Goal: Task Accomplishment & Management: Manage account settings

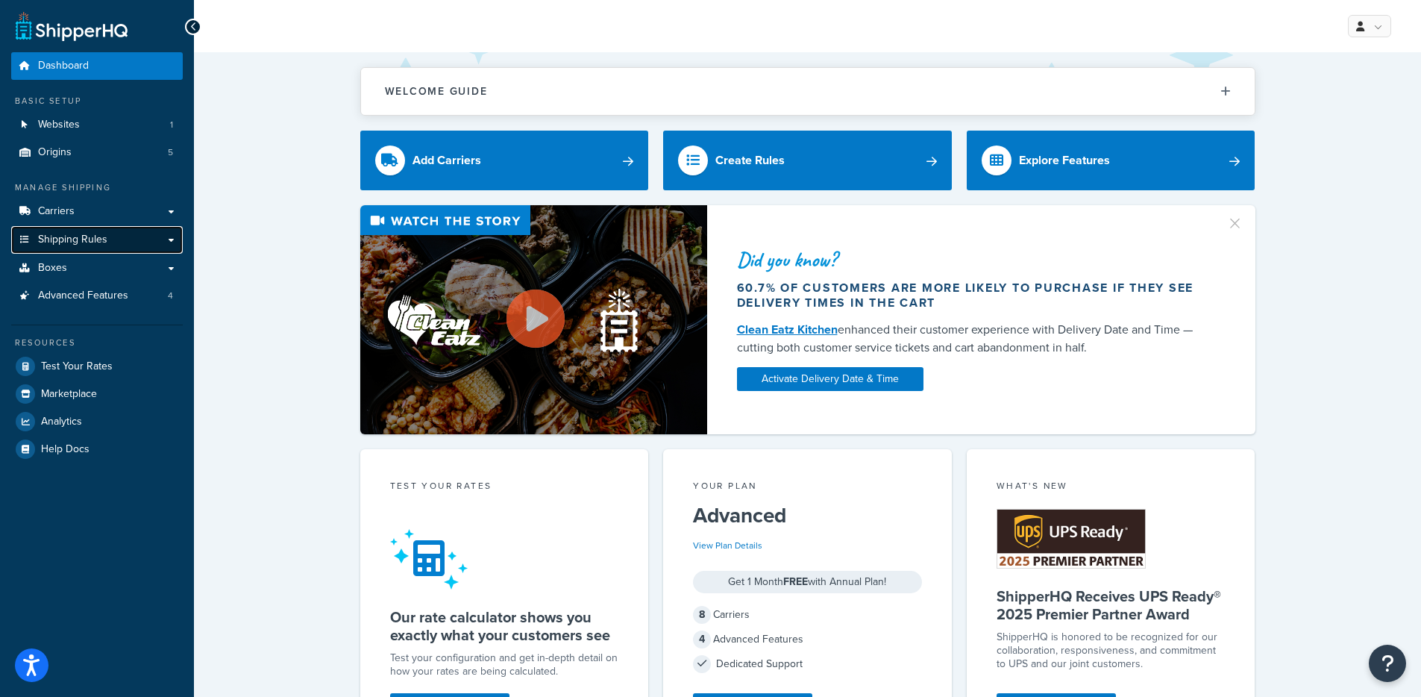
click at [81, 234] on span "Shipping Rules" at bounding box center [72, 239] width 69 height 13
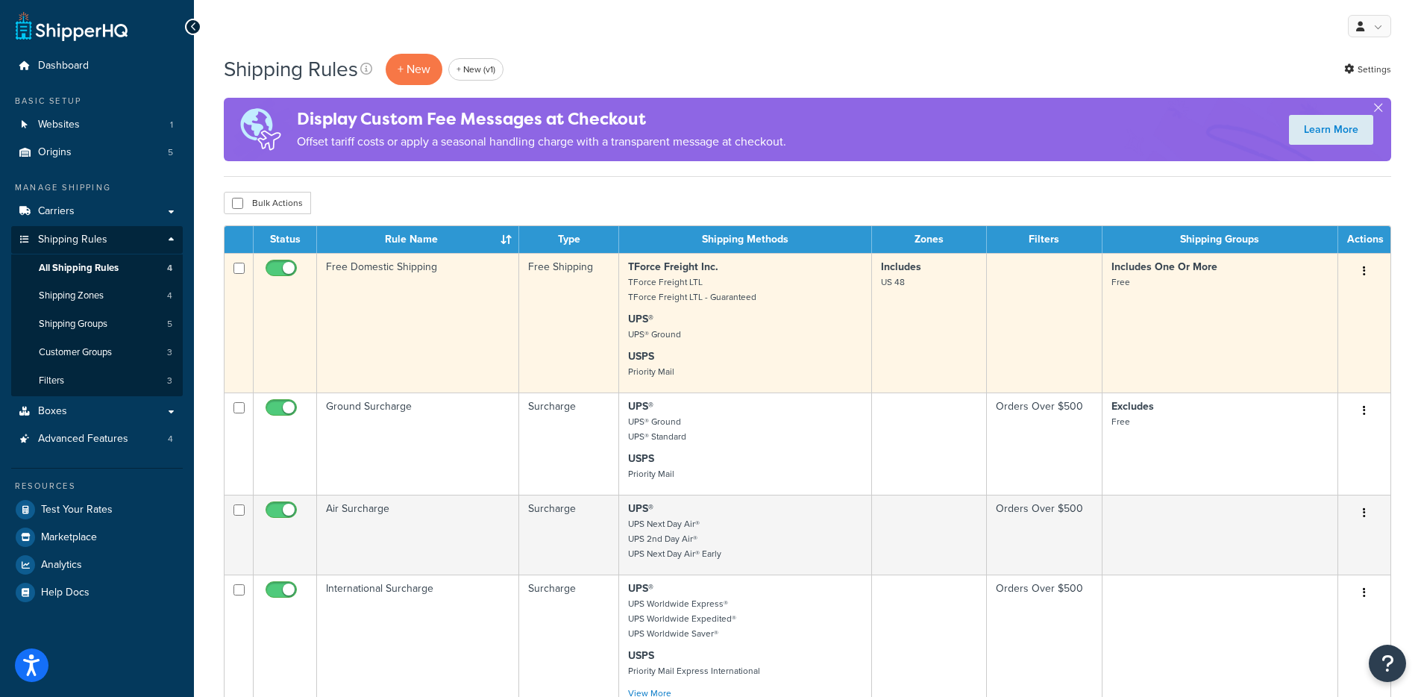
click at [436, 285] on td "Free Domestic Shipping" at bounding box center [418, 322] width 202 height 139
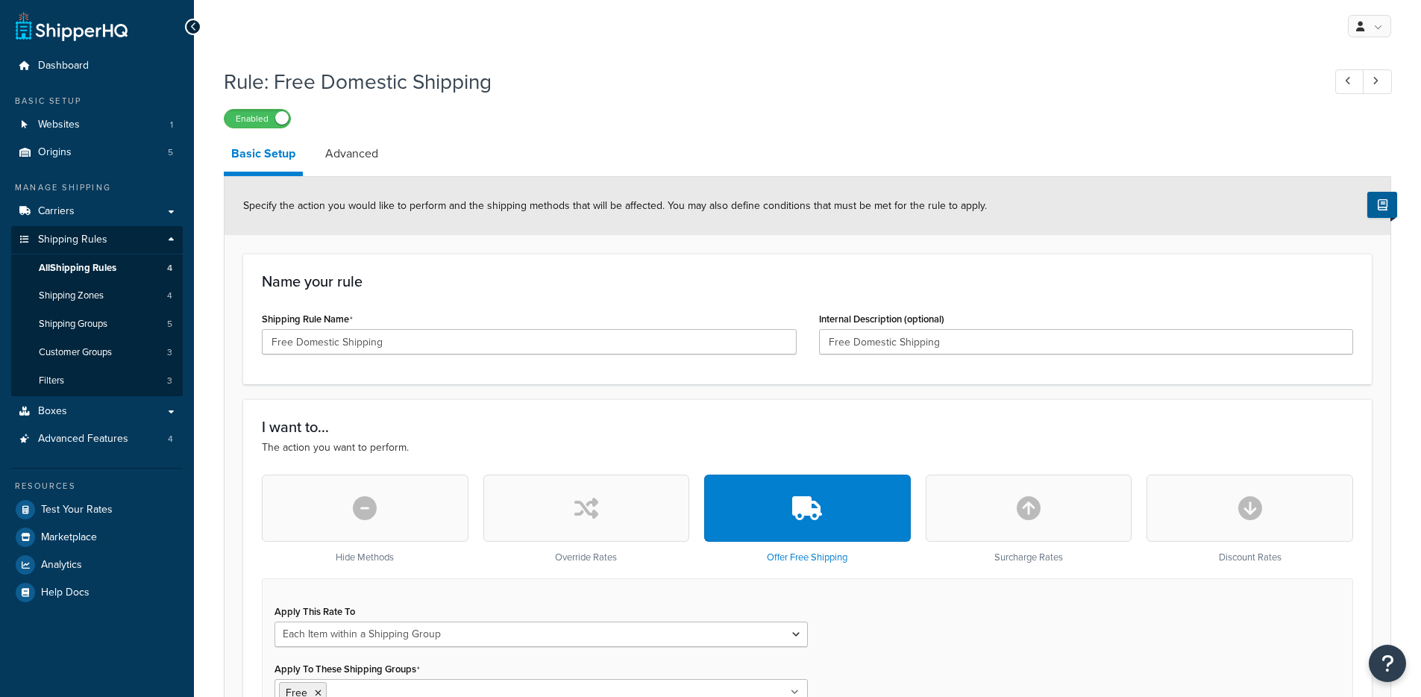
select select "ITEM"
click at [342, 159] on link "Advanced" at bounding box center [352, 154] width 68 height 36
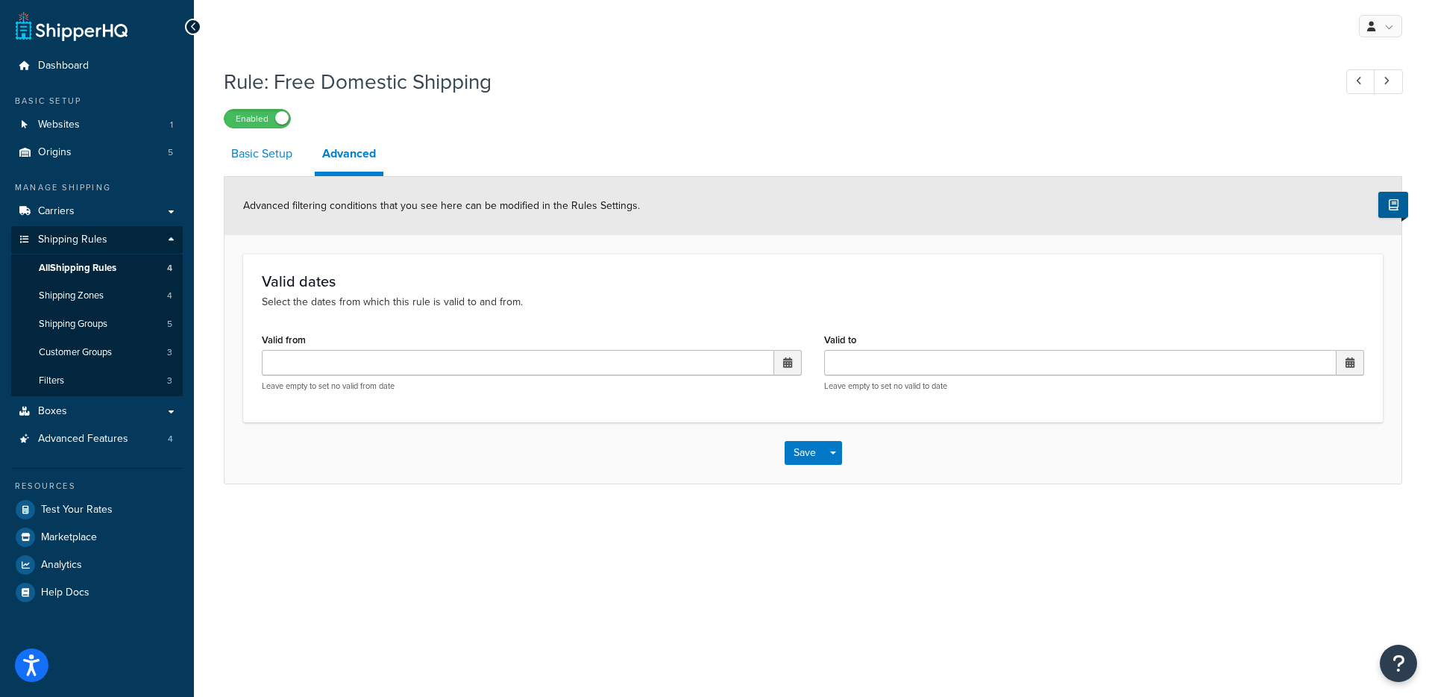
click at [269, 166] on link "Basic Setup" at bounding box center [262, 154] width 76 height 36
select select "ITEM"
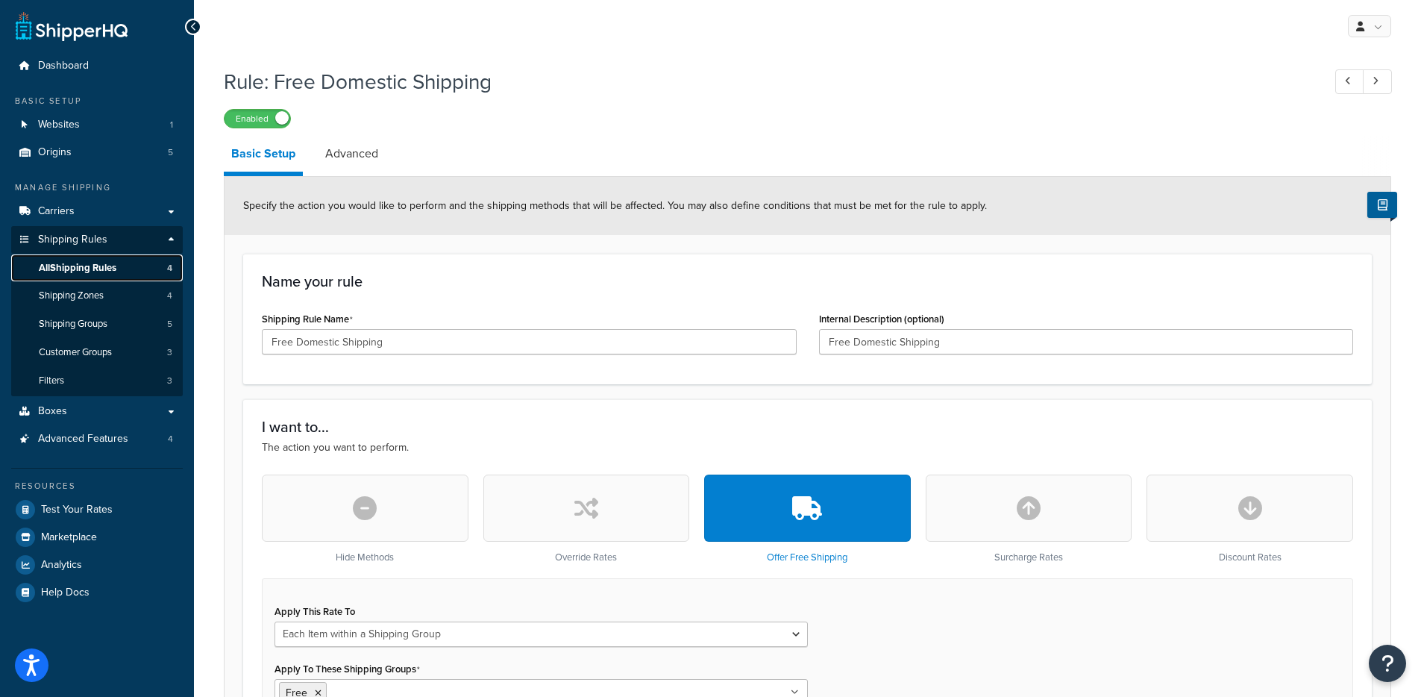
click at [104, 266] on span "All Shipping Rules" at bounding box center [78, 268] width 78 height 13
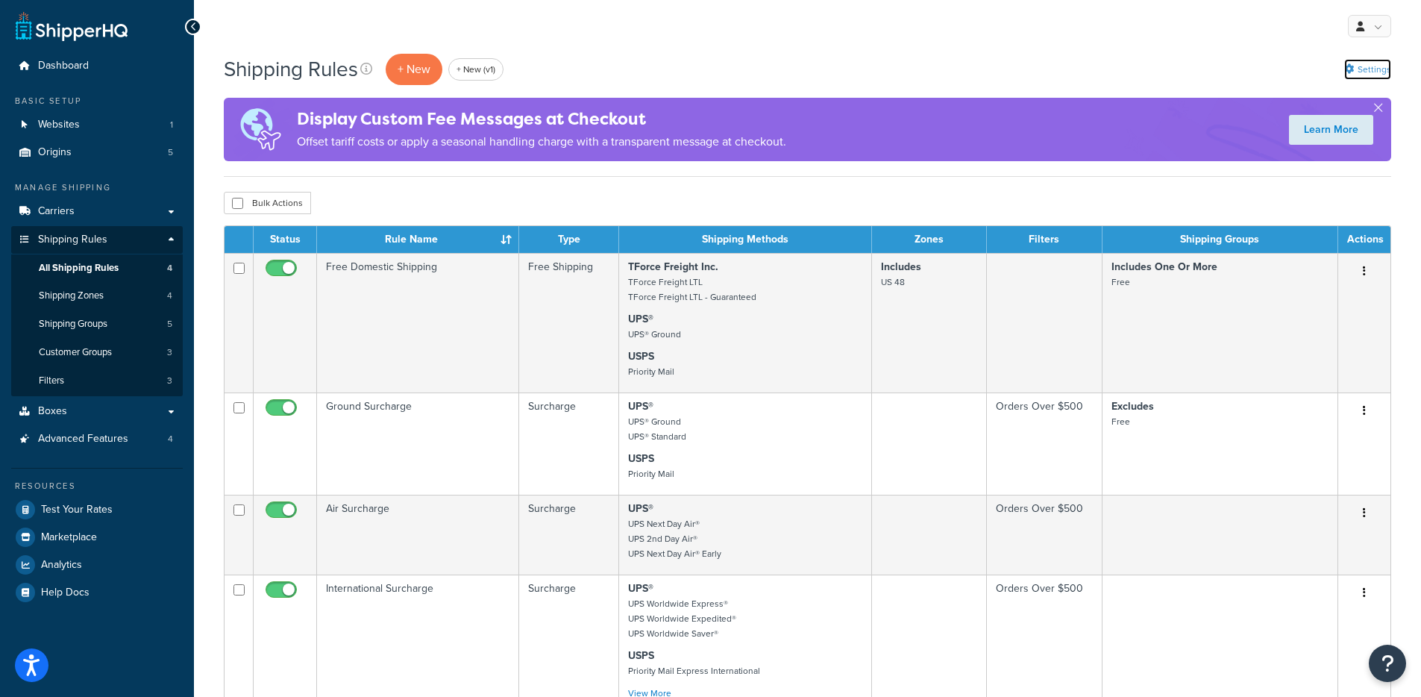
click at [1371, 72] on link "Settings" at bounding box center [1367, 69] width 47 height 21
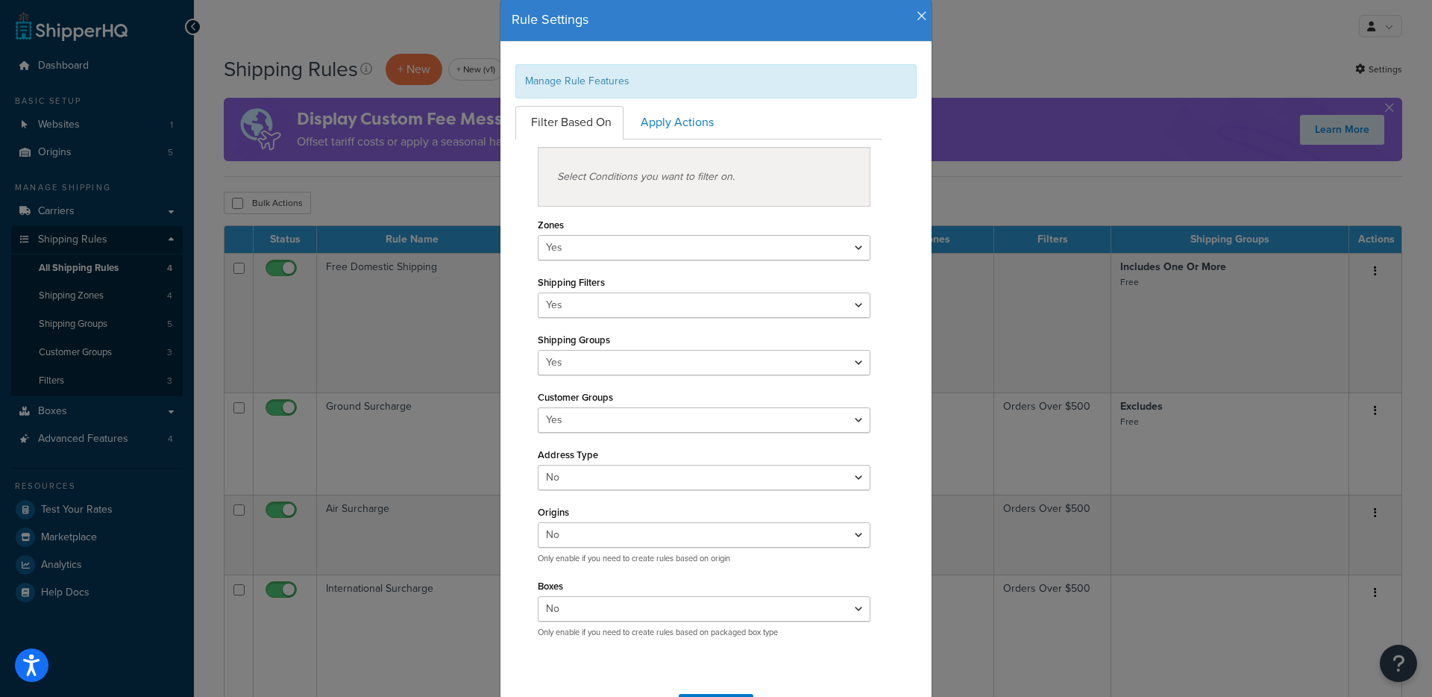
scroll to position [152, 0]
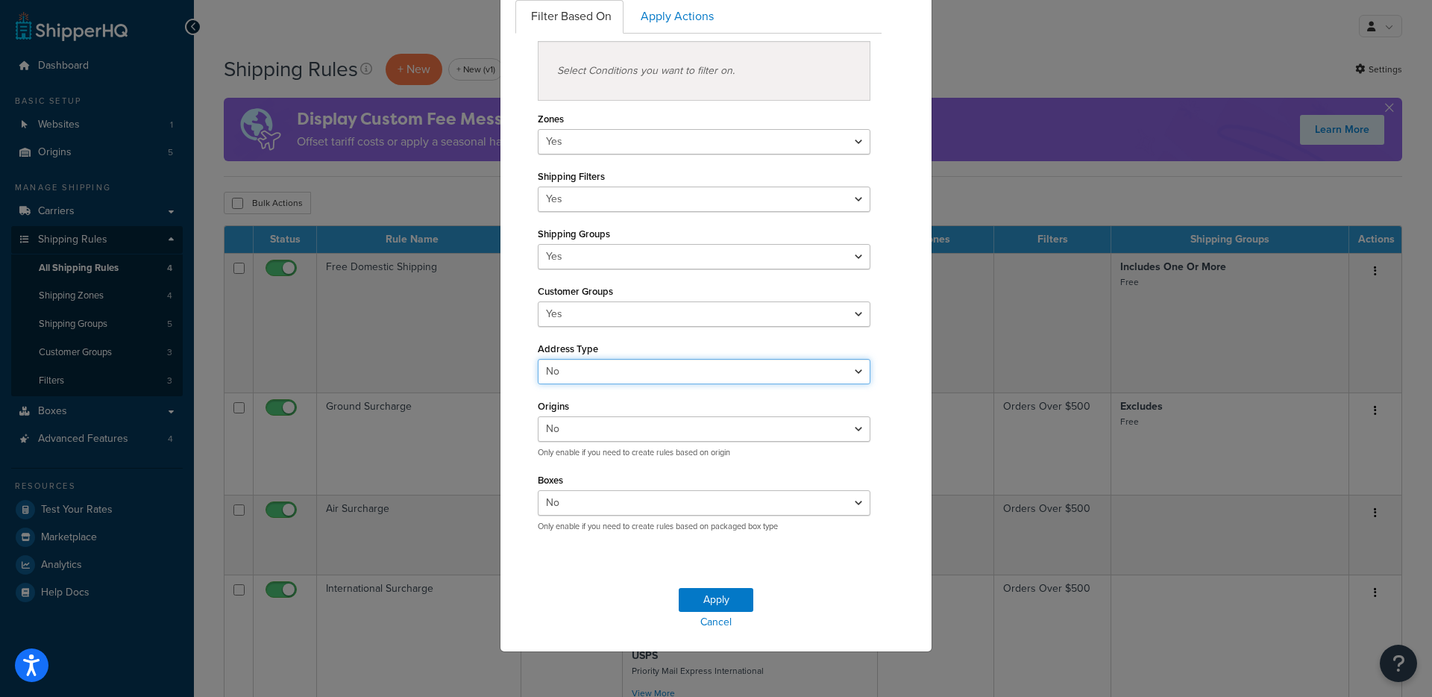
click at [602, 373] on select "Yes No" at bounding box center [704, 371] width 333 height 25
click at [538, 359] on select "Yes No" at bounding box center [704, 371] width 333 height 25
click at [591, 363] on select "Yes No" at bounding box center [704, 371] width 333 height 25
select select "true"
click at [538, 359] on select "Yes No" at bounding box center [704, 371] width 333 height 25
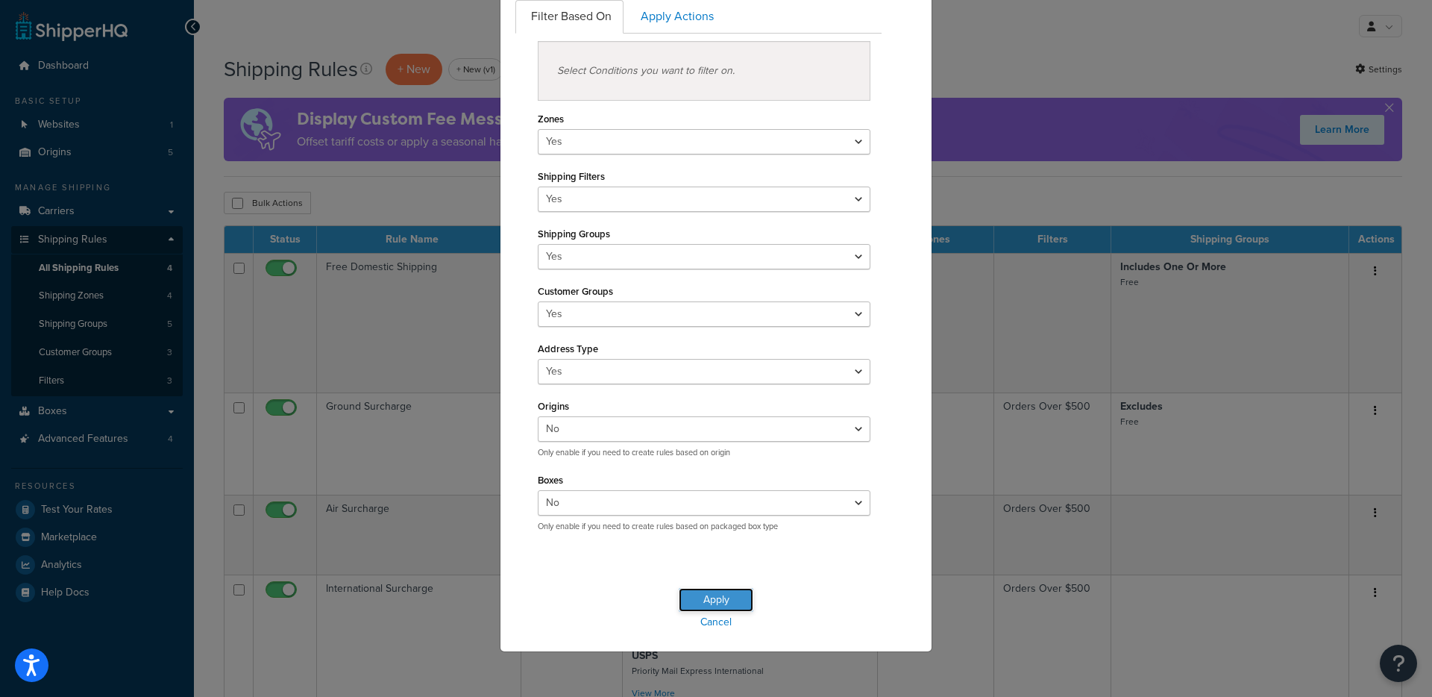
click at [697, 597] on button "Apply" at bounding box center [716, 600] width 75 height 24
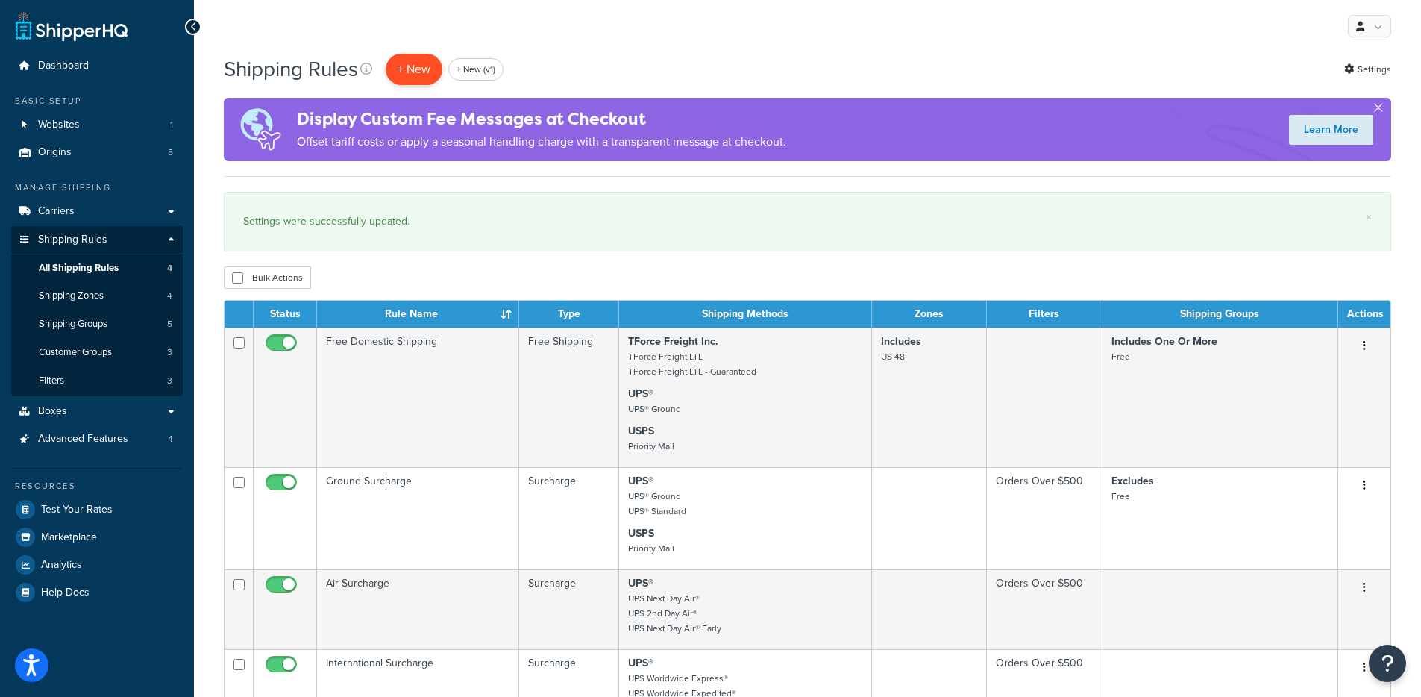
click at [414, 71] on p "+ New" at bounding box center [414, 69] width 57 height 31
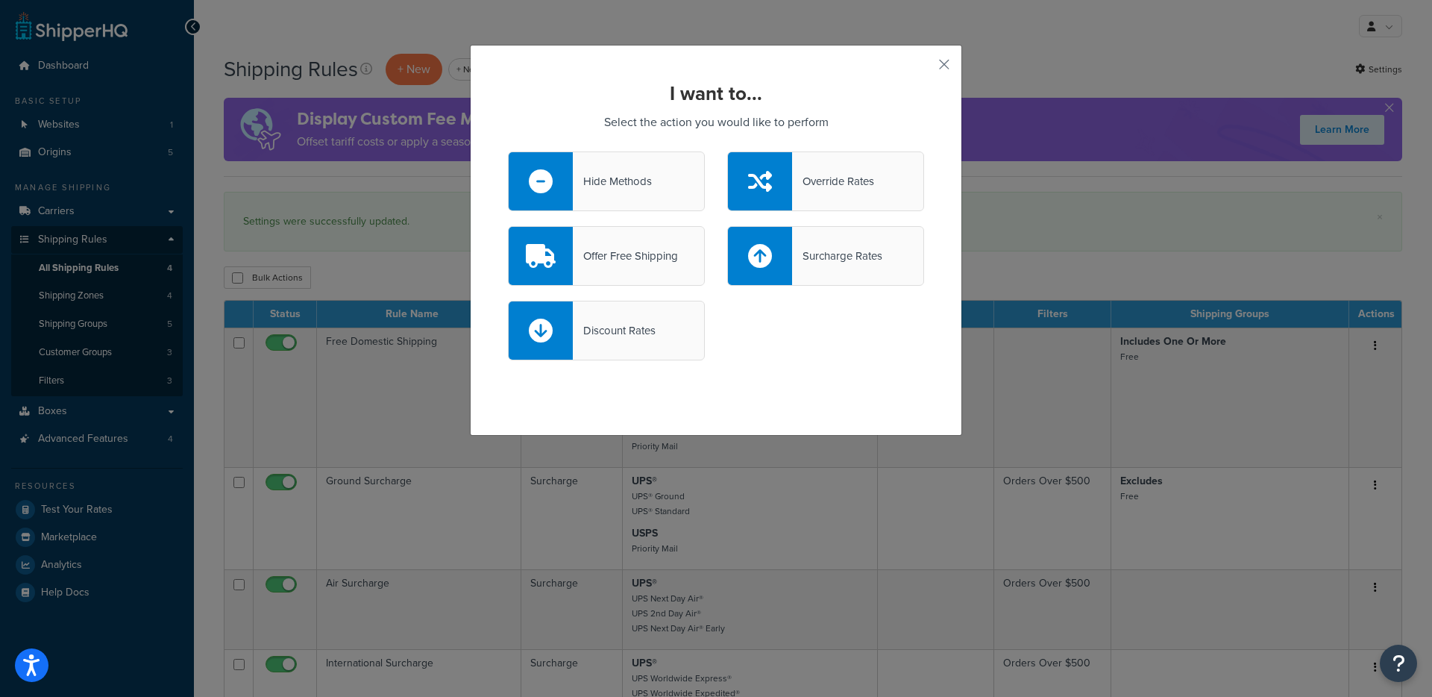
click at [777, 262] on div at bounding box center [760, 256] width 64 height 58
click at [0, 0] on input "Surcharge Rates" at bounding box center [0, 0] width 0 height 0
select select "CART"
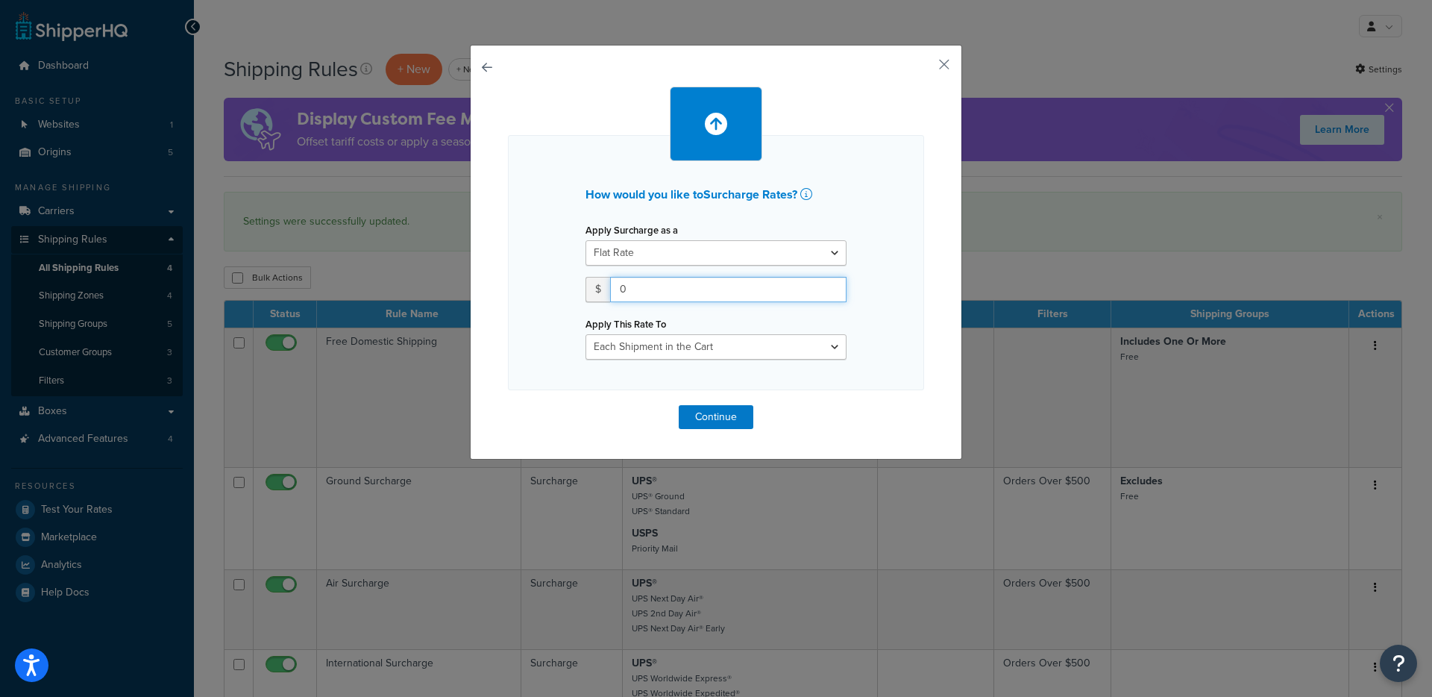
click at [723, 289] on input "0" at bounding box center [728, 289] width 236 height 25
type input "10"
click at [924, 68] on button "button" at bounding box center [922, 70] width 4 height 4
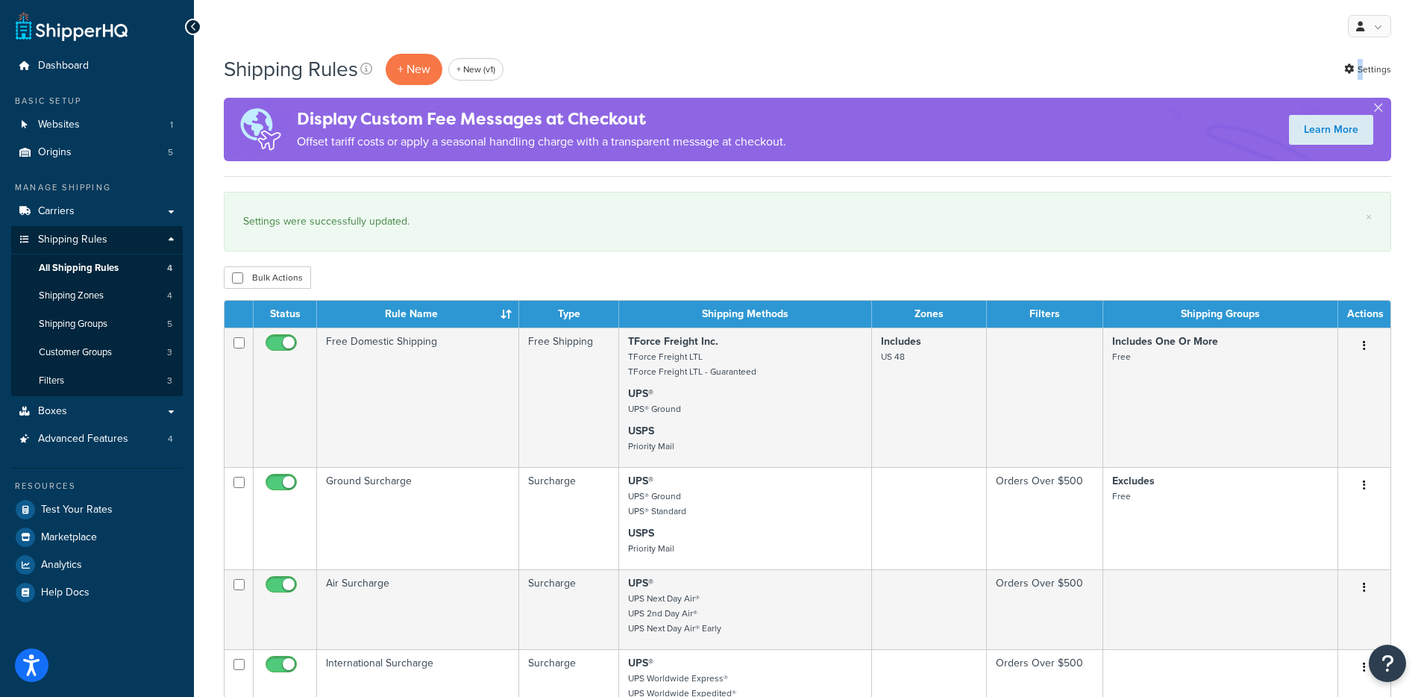
click at [936, 64] on div "Shipping Rules + New + New (v1) Settings" at bounding box center [807, 69] width 1167 height 34
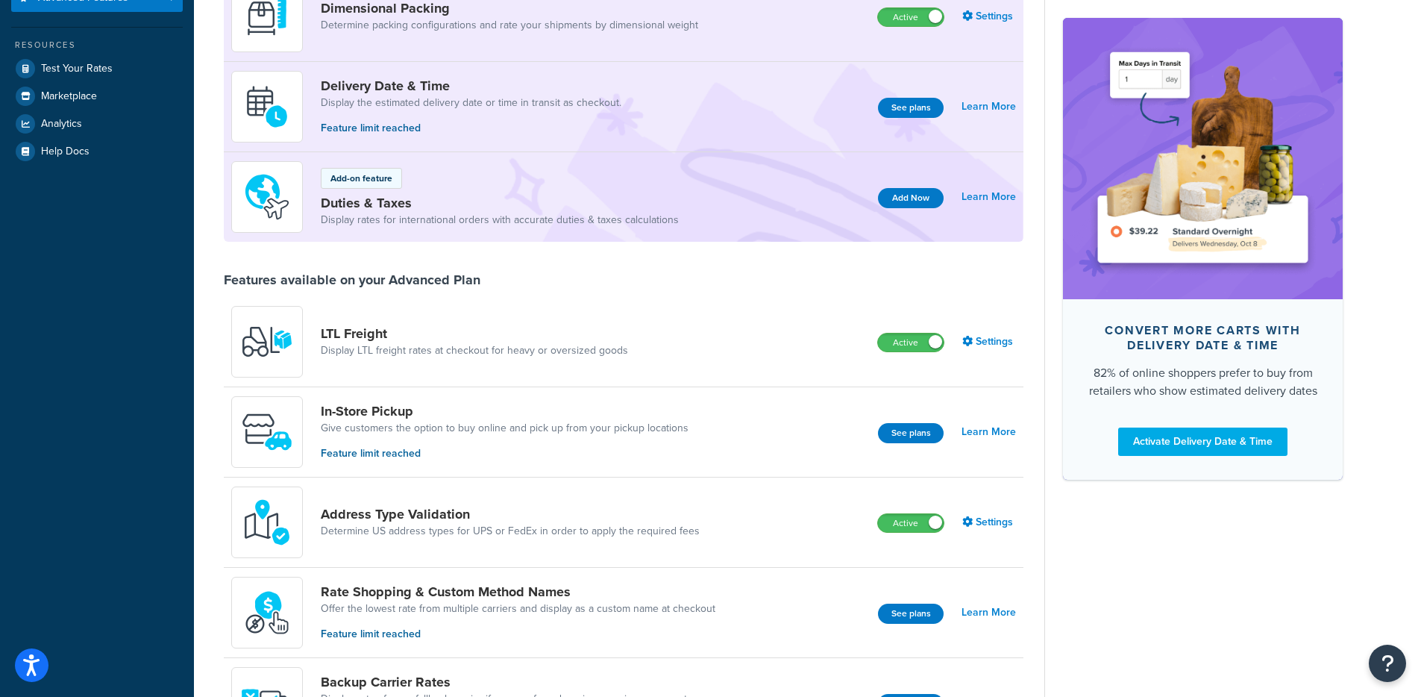
scroll to position [298, 0]
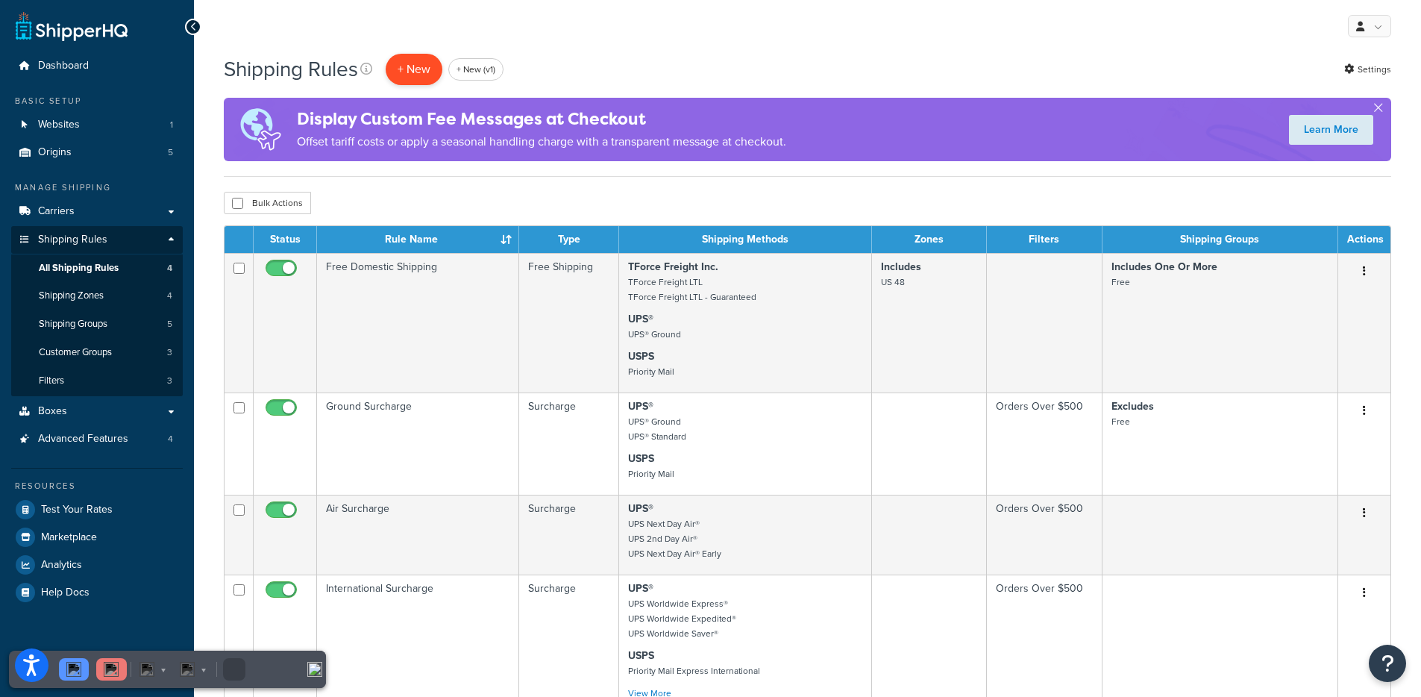
click at [413, 72] on p "+ New" at bounding box center [414, 69] width 57 height 31
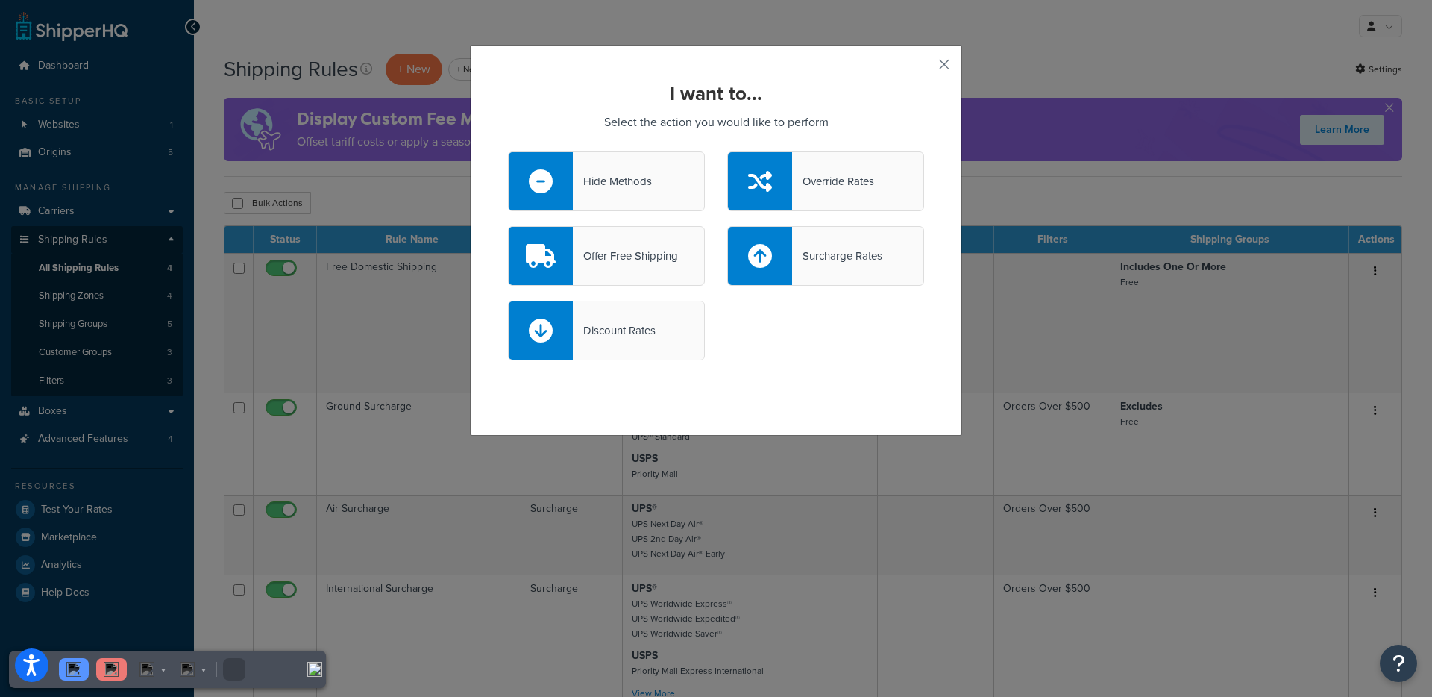
click at [770, 266] on div at bounding box center [760, 256] width 64 height 58
click at [0, 0] on input "Surcharge Rates" at bounding box center [0, 0] width 0 height 0
select select "CART"
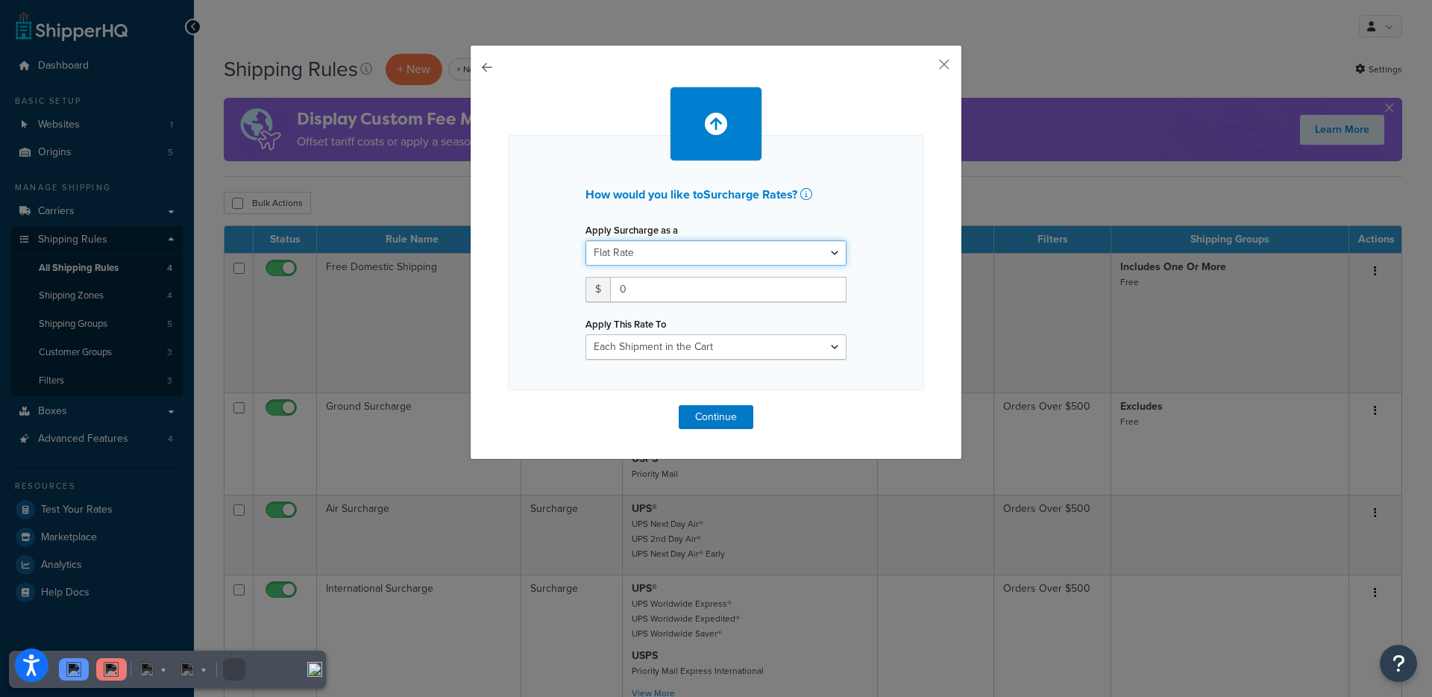
click at [652, 253] on select "Flat Rate Percentage Flat Rate & Percentage" at bounding box center [716, 252] width 261 height 25
click at [586, 240] on select "Flat Rate Percentage Flat Rate & Percentage" at bounding box center [716, 252] width 261 height 25
click at [662, 291] on input "0" at bounding box center [728, 289] width 236 height 25
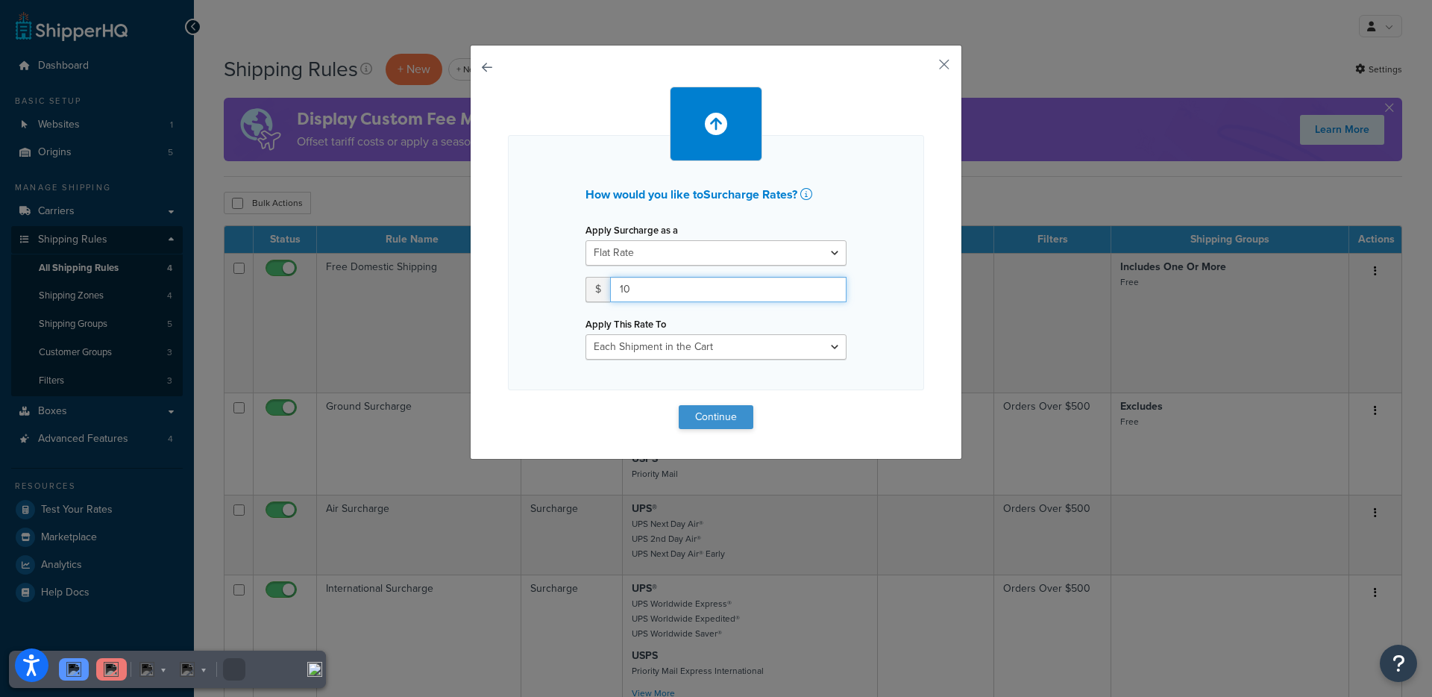
type input "10"
click at [739, 412] on button "Continue" at bounding box center [716, 417] width 75 height 24
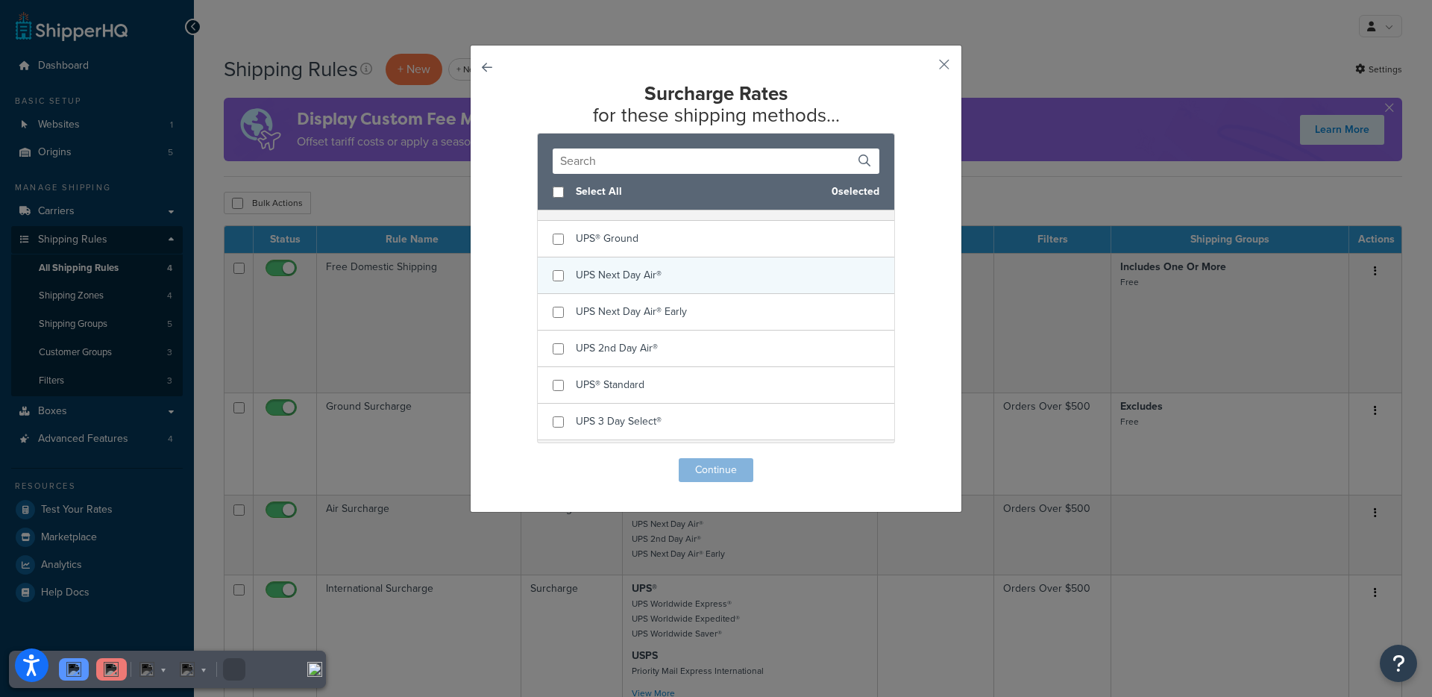
scroll to position [378, 0]
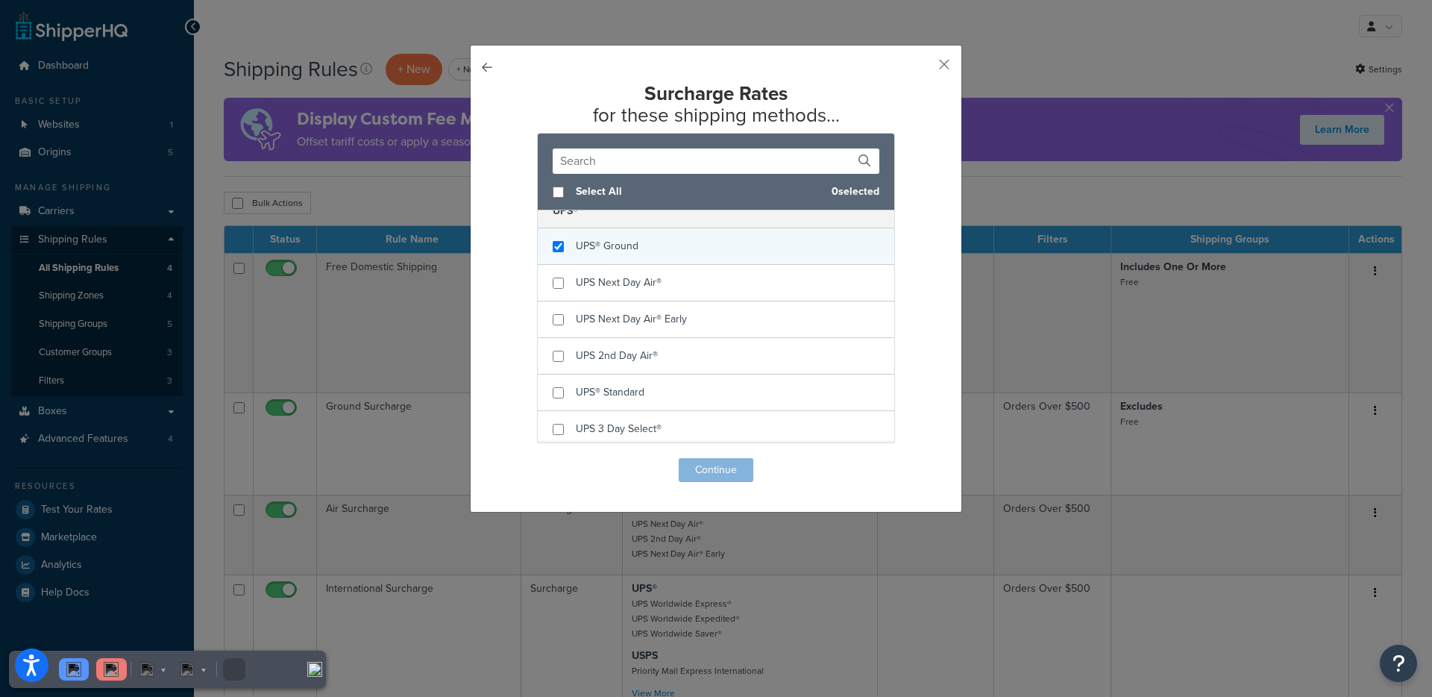
checkbox input "true"
click at [588, 255] on div "UPS® Ground" at bounding box center [607, 246] width 63 height 21
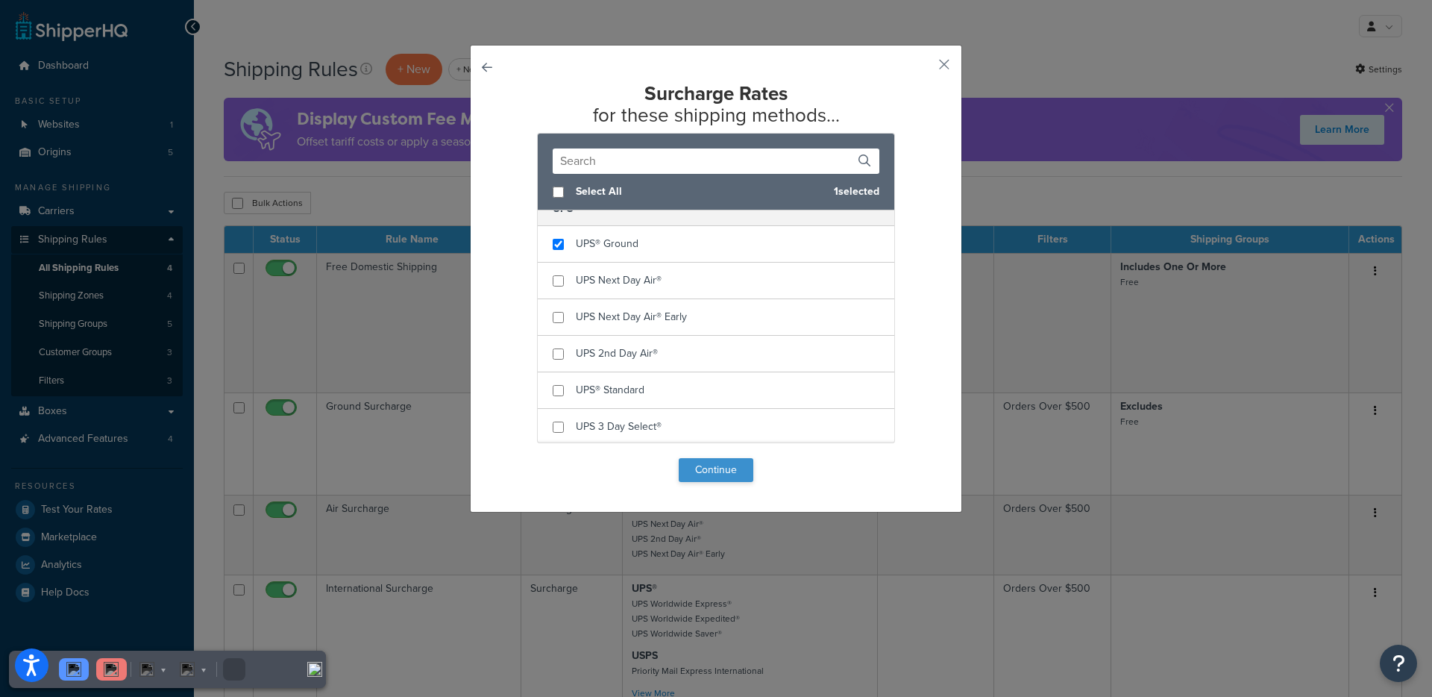
scroll to position [381, 0]
click at [684, 466] on button "Continue" at bounding box center [716, 470] width 75 height 24
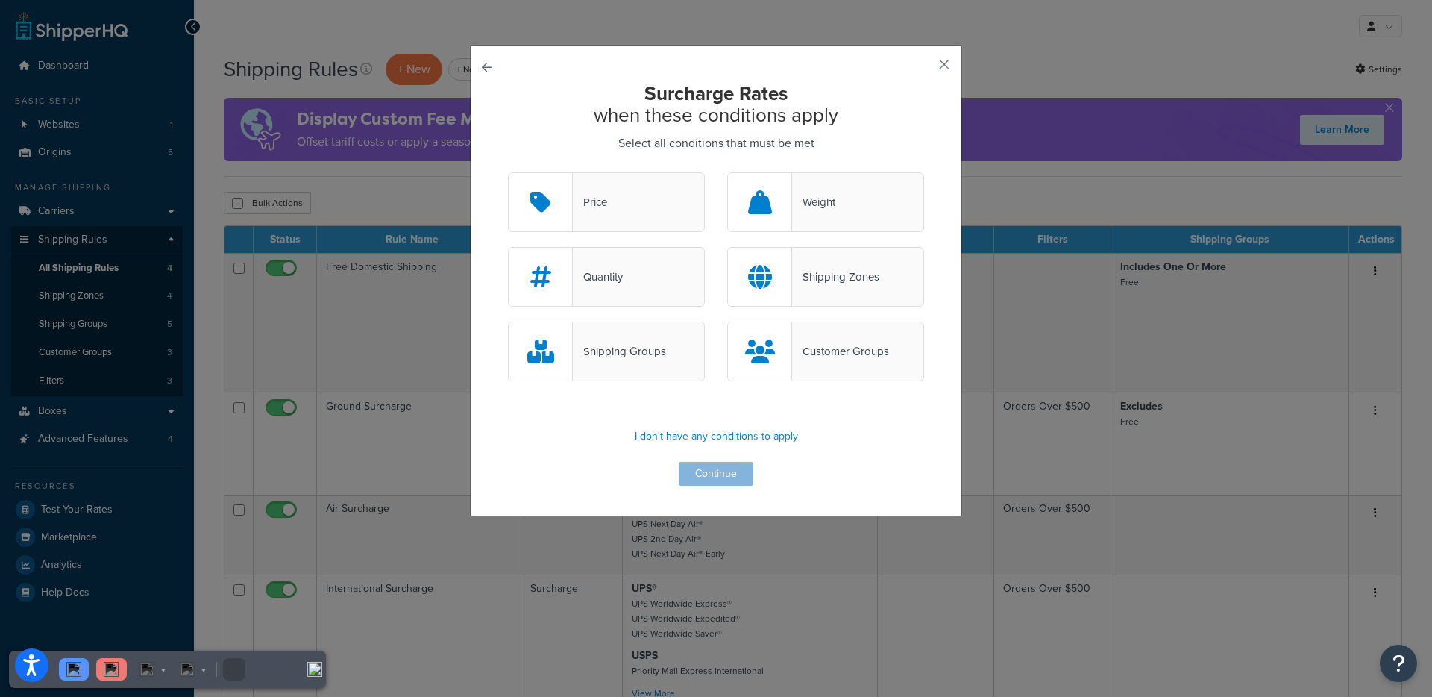
click at [824, 199] on div "Weight" at bounding box center [813, 202] width 43 height 21
click at [0, 0] on input "Weight" at bounding box center [0, 0] width 0 height 0
click at [708, 485] on button "Continue" at bounding box center [716, 474] width 75 height 24
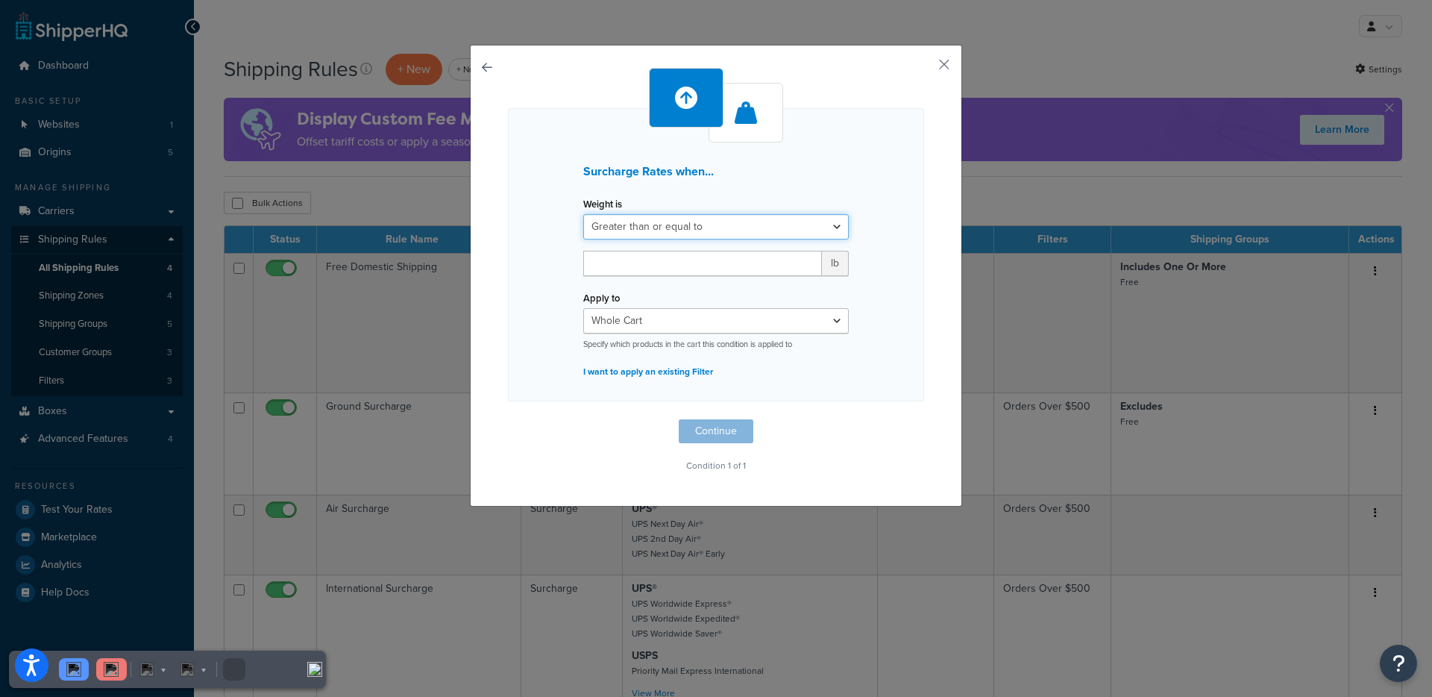
click at [697, 223] on select "Greater than or equal to Between or equal to Less than or equal to" at bounding box center [716, 226] width 266 height 25
click at [590, 260] on input "number" at bounding box center [702, 263] width 239 height 25
type input "5"
click at [572, 274] on div "5 lb" at bounding box center [716, 269] width 288 height 37
click at [706, 436] on button "Continue" at bounding box center [716, 431] width 75 height 24
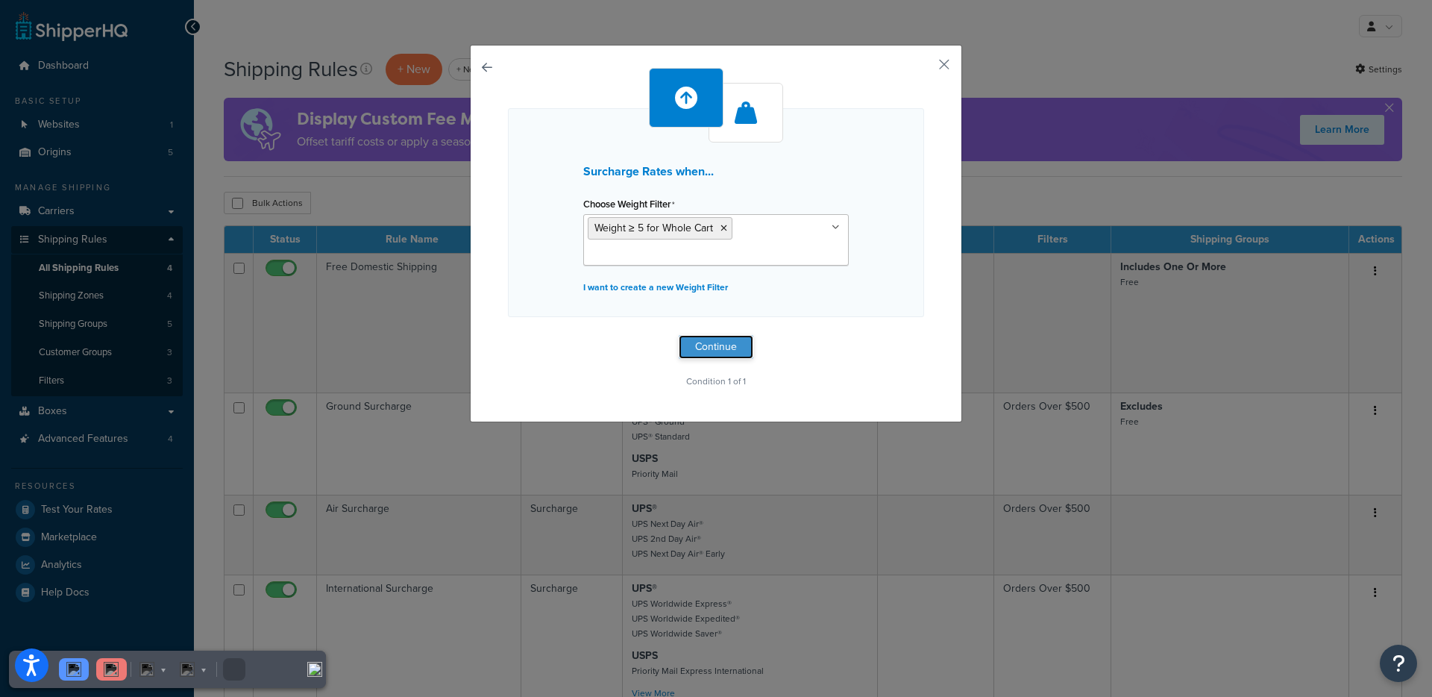
click at [700, 350] on button "Continue" at bounding box center [716, 347] width 75 height 24
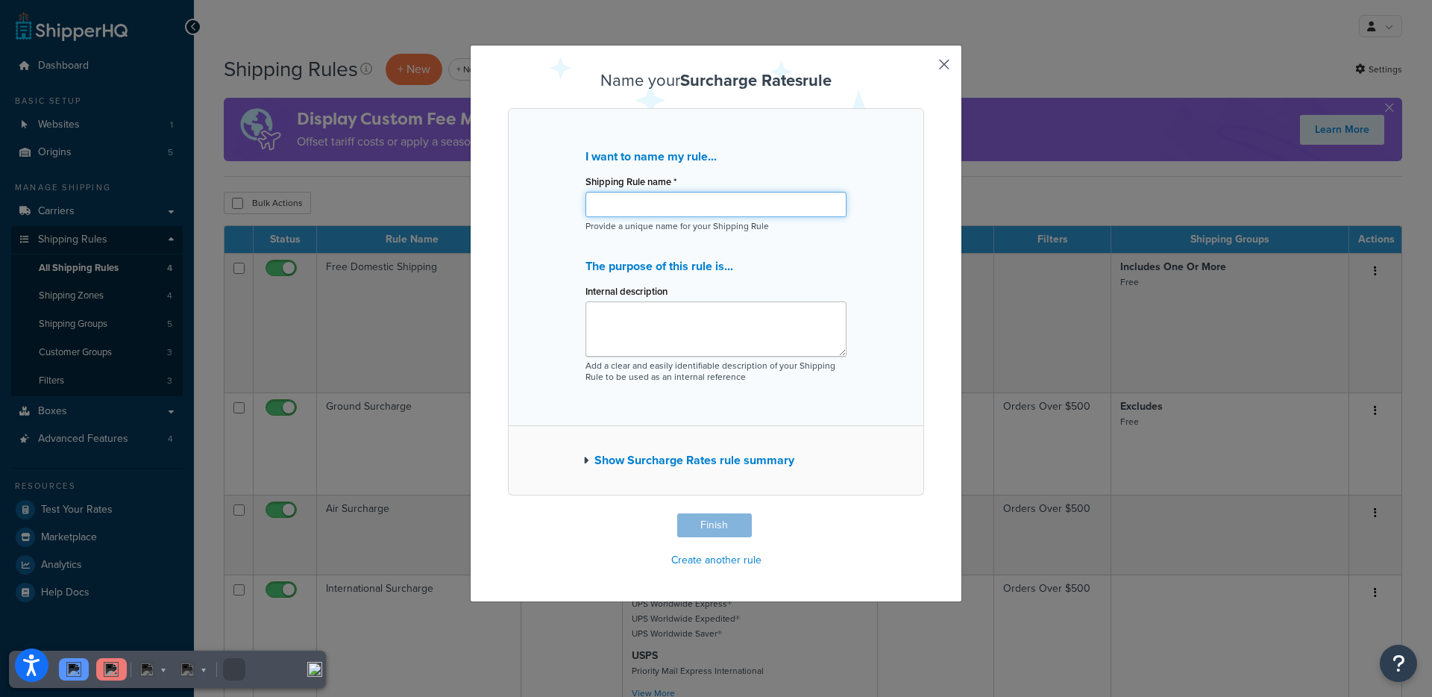
click at [674, 203] on input "Shipping Rule name *" at bounding box center [716, 204] width 261 height 25
type input "Surcharge for Residential and Weight threshold"
click at [697, 524] on button "Finish" at bounding box center [714, 525] width 75 height 24
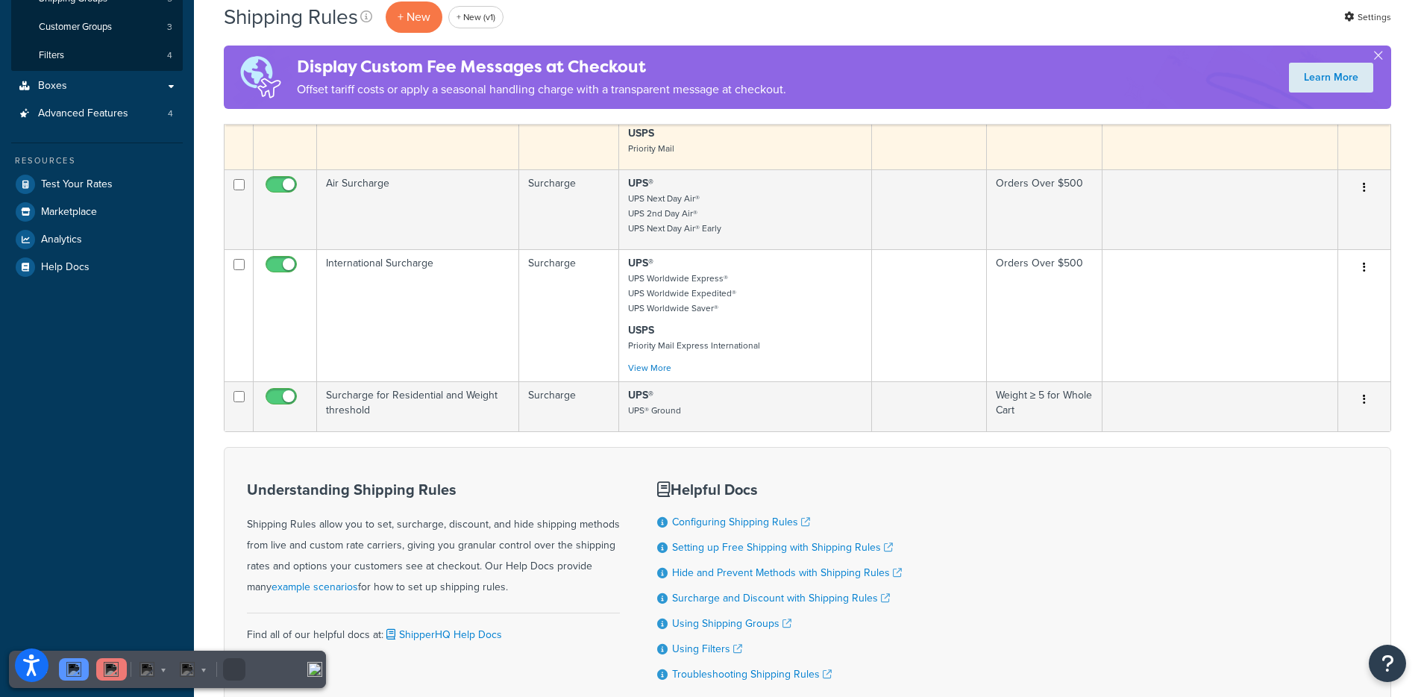
scroll to position [342, 0]
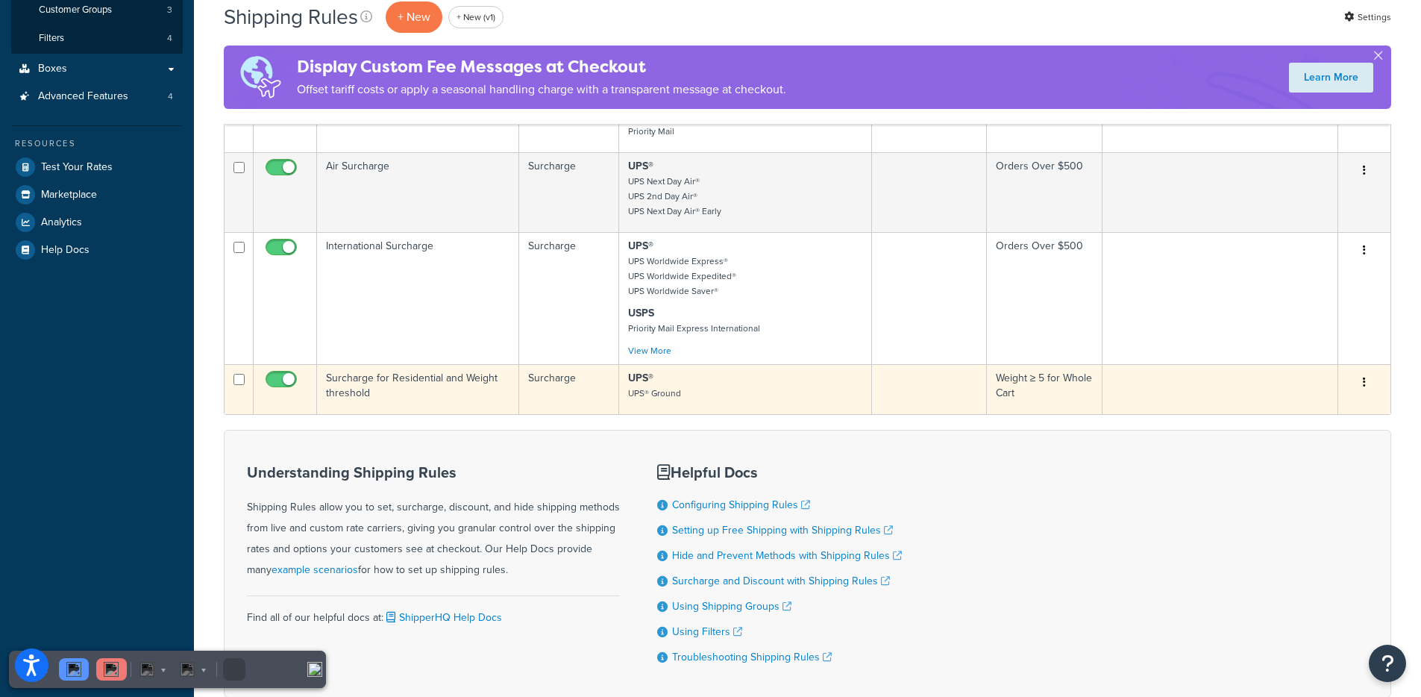
click at [446, 389] on td "Surcharge for Residential and Weight threshold" at bounding box center [418, 389] width 202 height 50
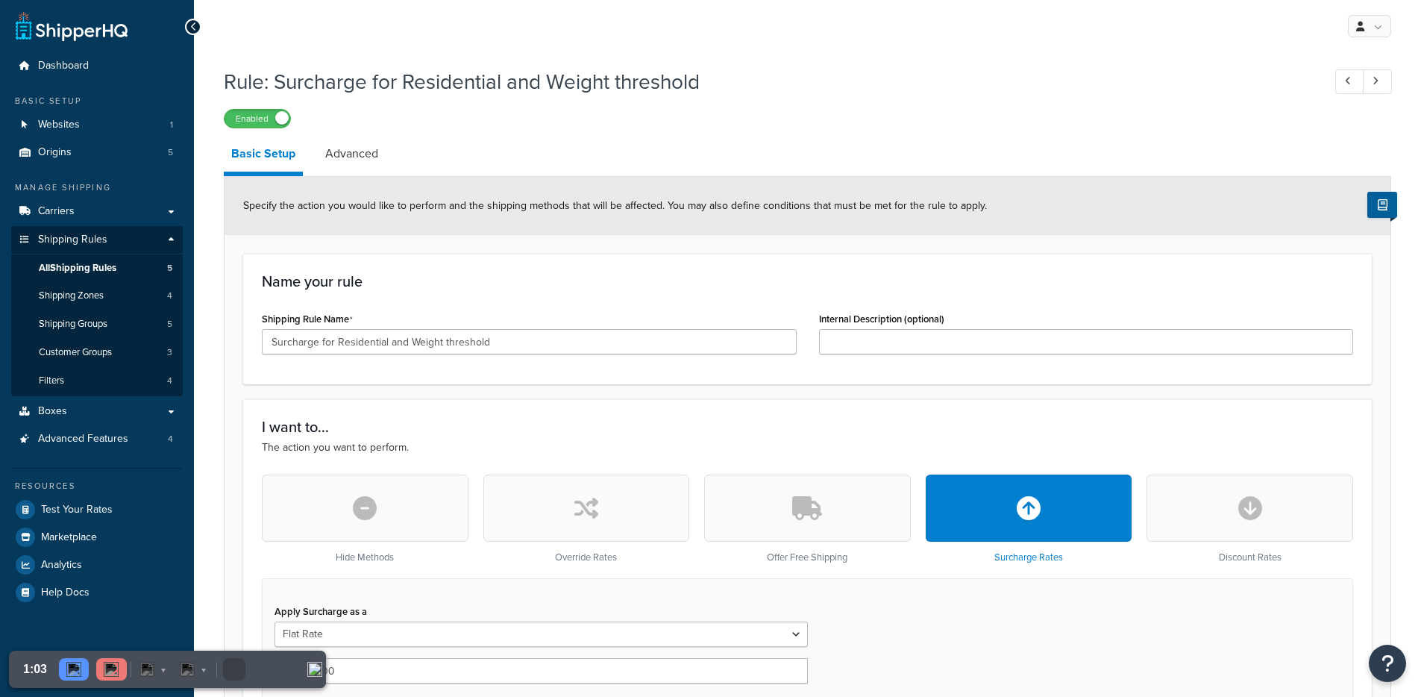
select select "CART"
click at [275, 121] on span at bounding box center [281, 117] width 13 height 13
click at [340, 159] on link "Advanced" at bounding box center [352, 154] width 68 height 36
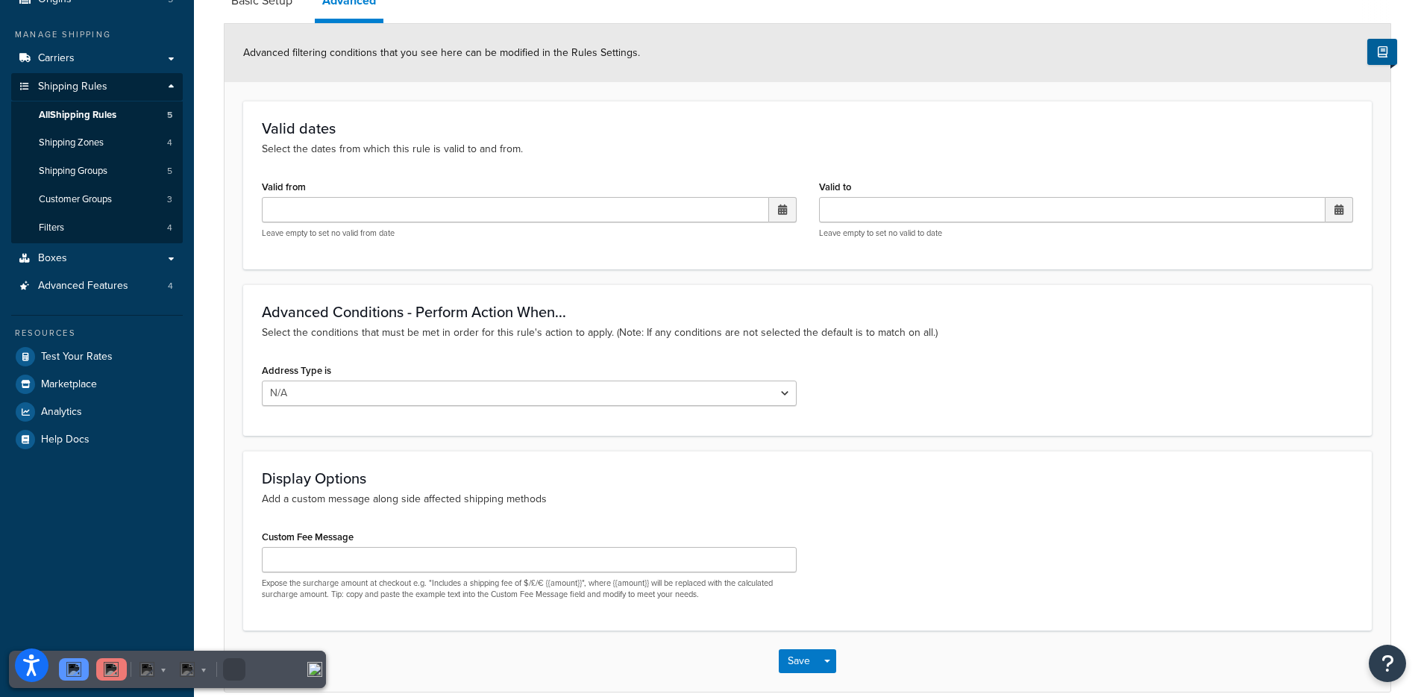
scroll to position [47, 0]
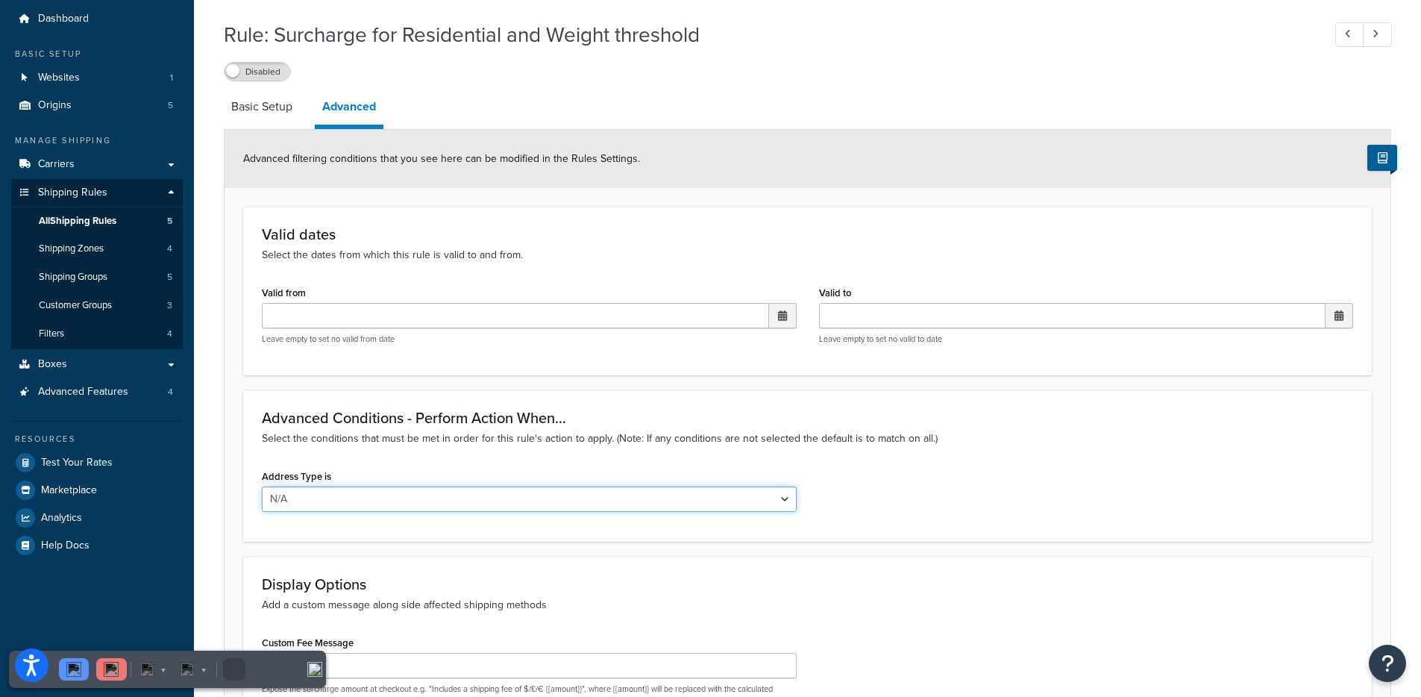
click at [330, 503] on select "N/A Business Residential" at bounding box center [529, 498] width 535 height 25
select select "residential"
click at [262, 486] on select "N/A Business Residential" at bounding box center [529, 498] width 535 height 25
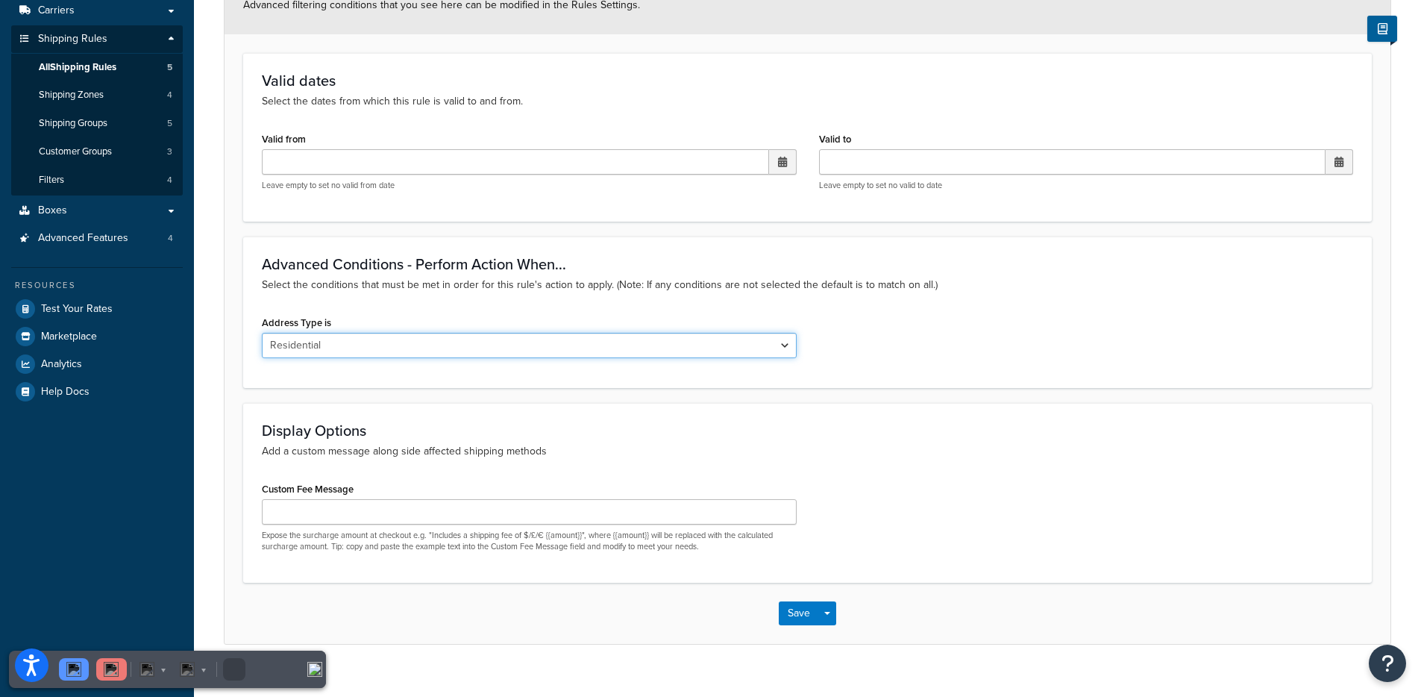
scroll to position [223, 0]
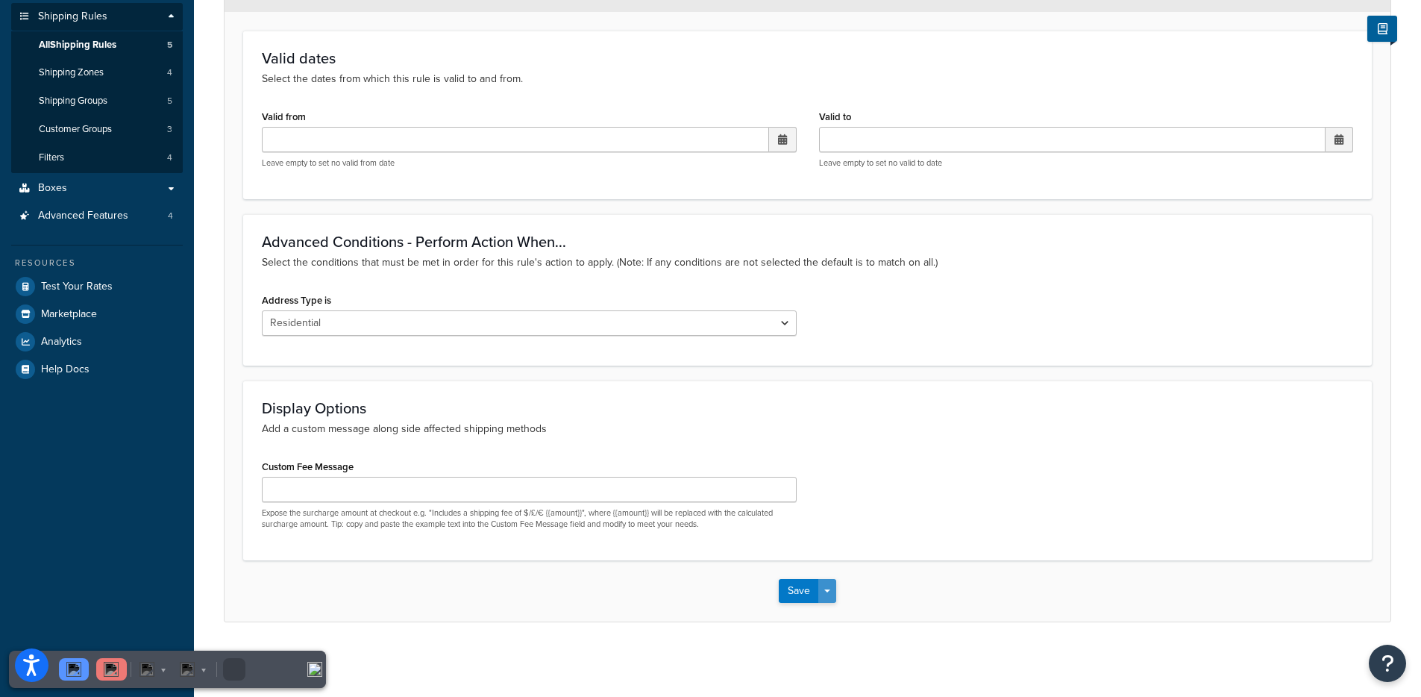
click at [832, 591] on button "Save Dropdown" at bounding box center [827, 591] width 18 height 24
click at [838, 615] on button "Save and Edit" at bounding box center [851, 618] width 144 height 31
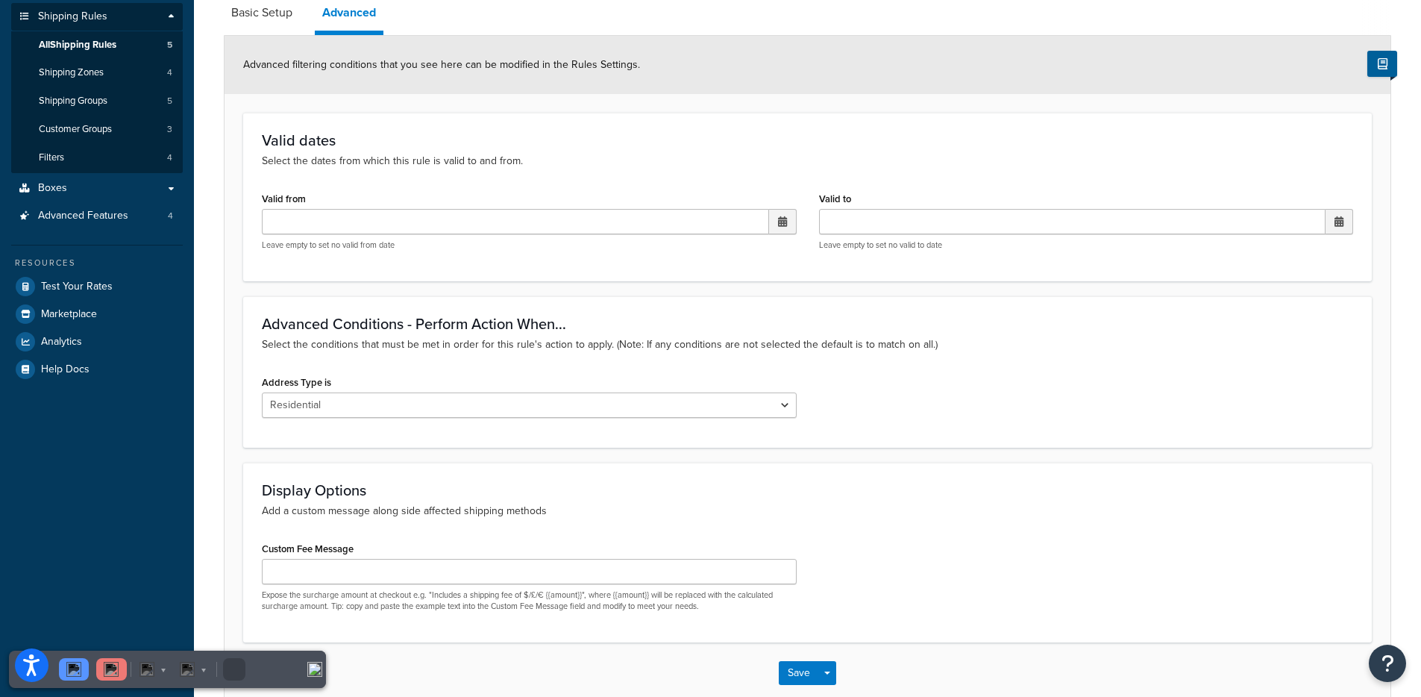
scroll to position [0, 0]
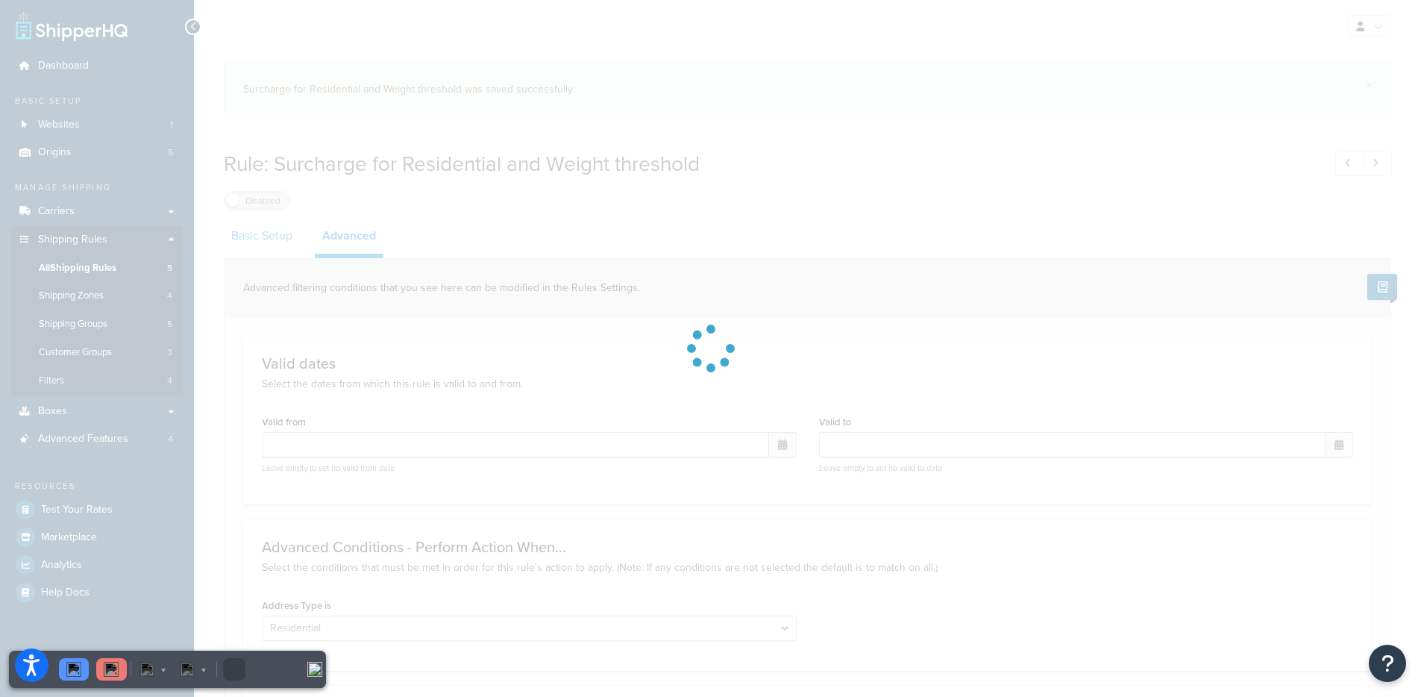
select select "residential"
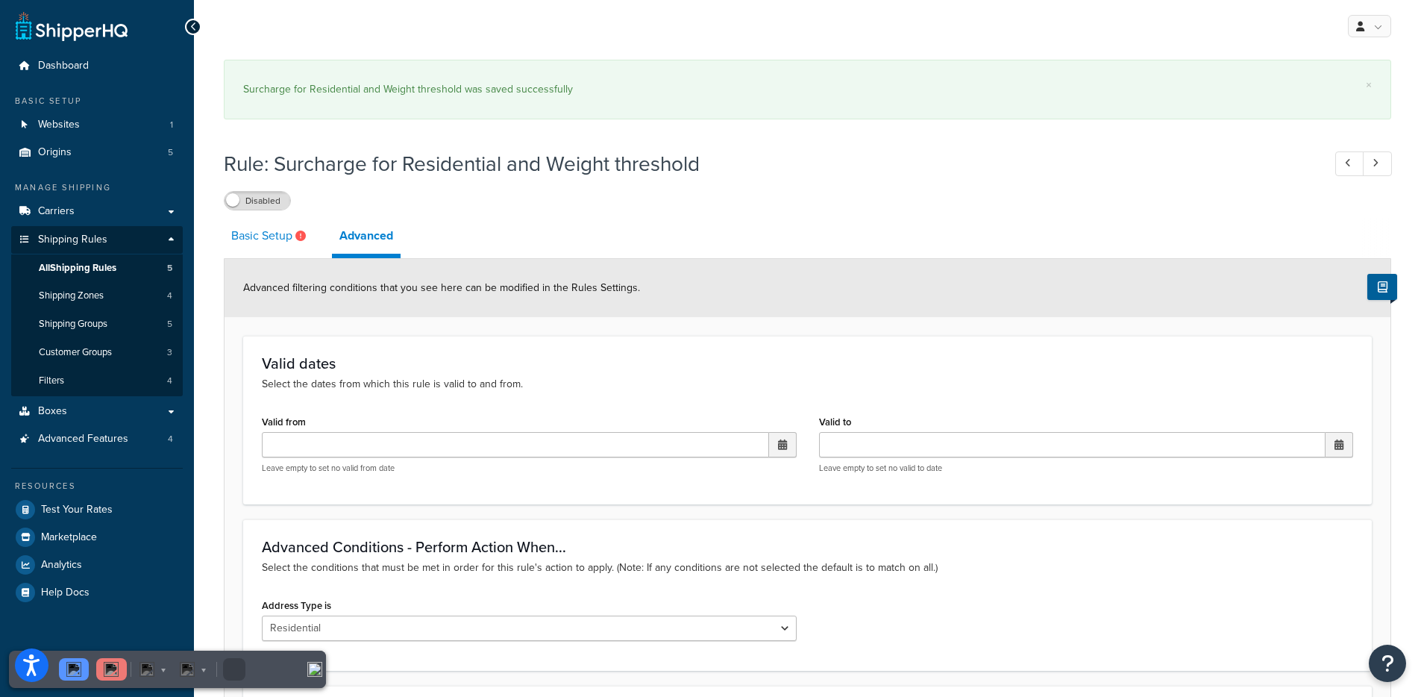
click at [272, 248] on link "Basic Setup" at bounding box center [270, 236] width 93 height 36
select select "CART"
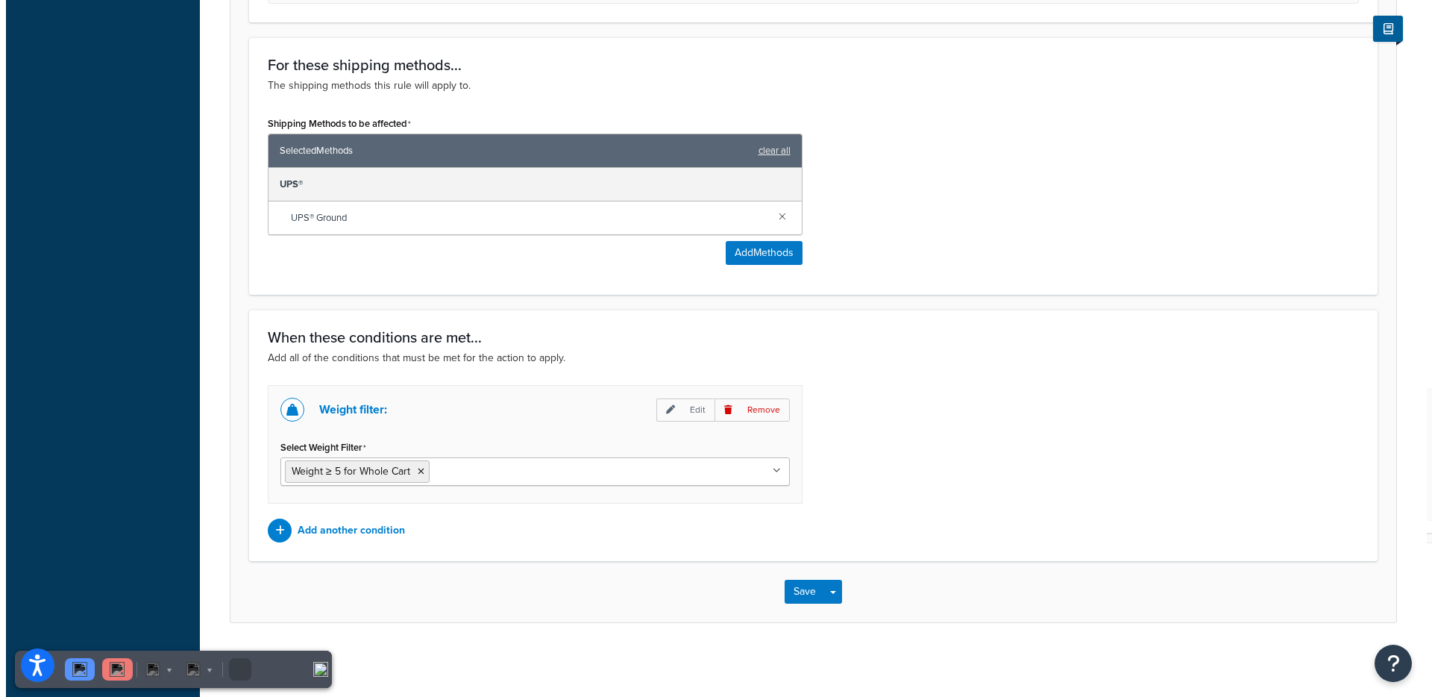
scroll to position [853, 0]
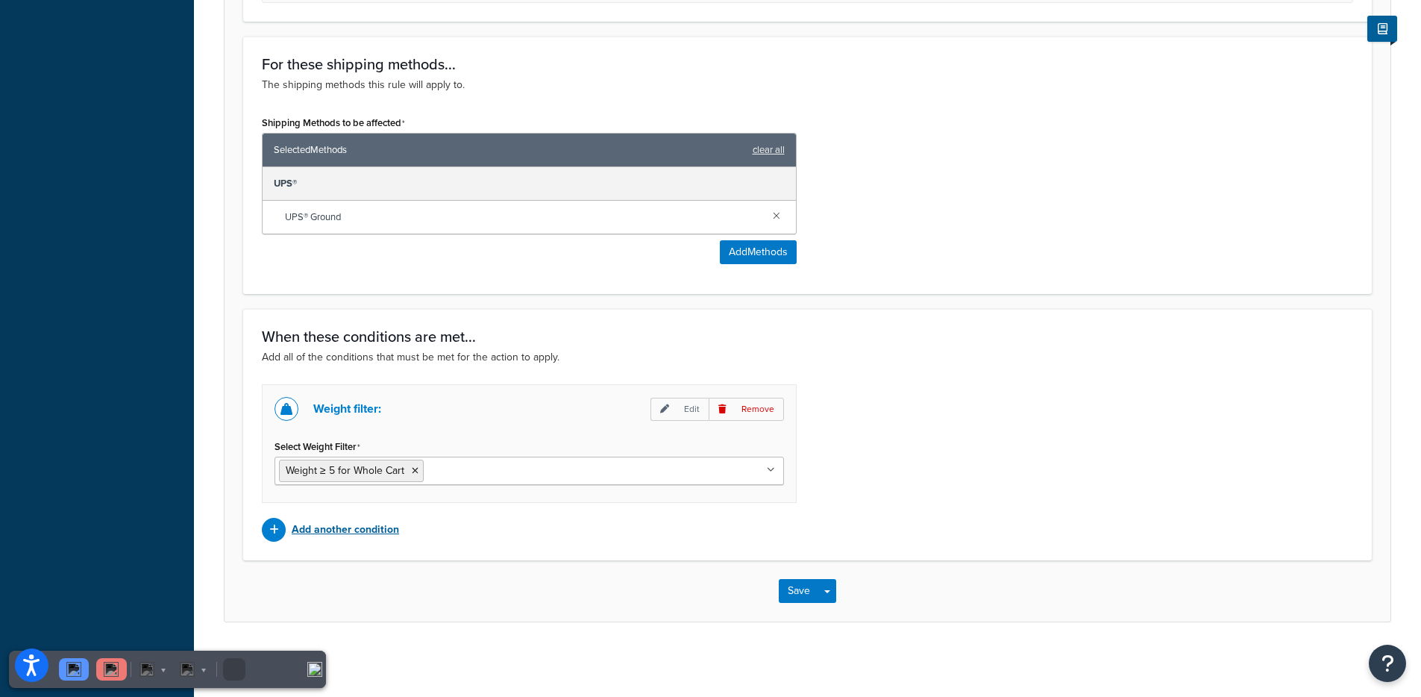
click at [317, 536] on p "Add another condition" at bounding box center [345, 529] width 107 height 21
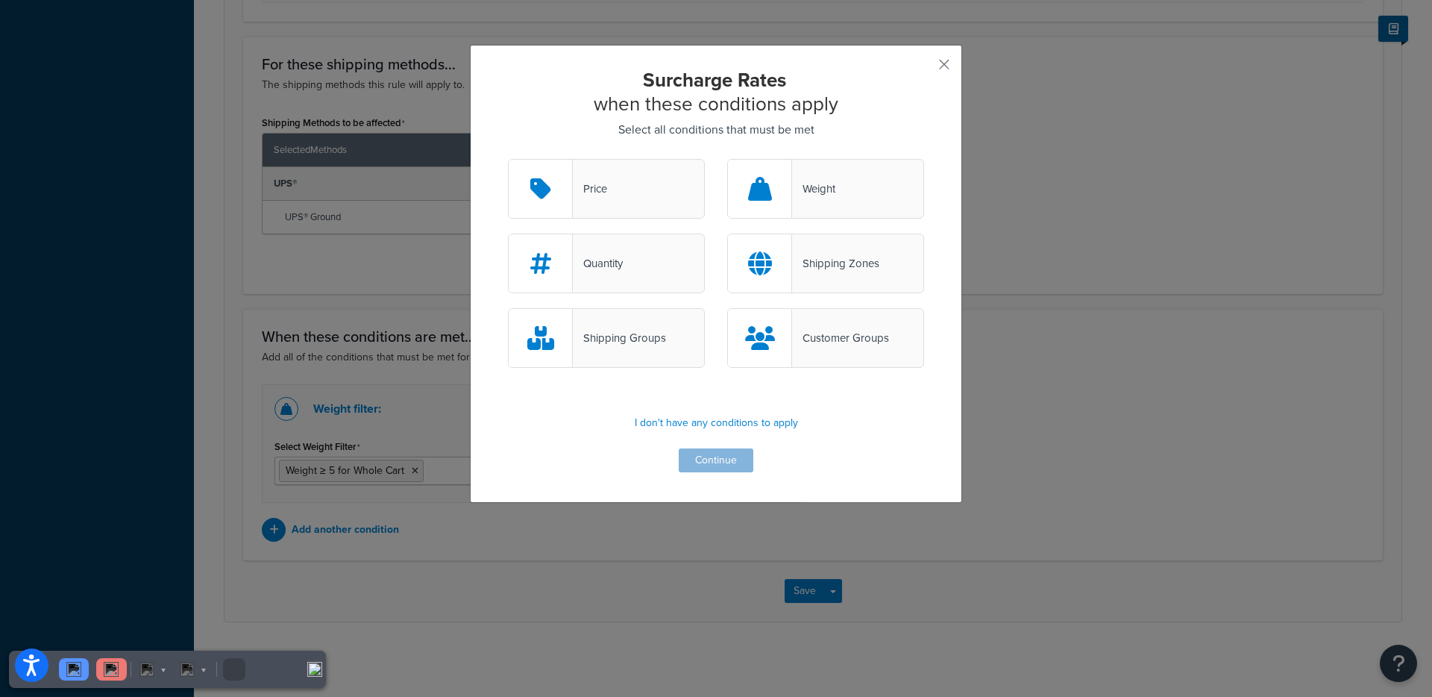
click at [608, 343] on div "Shipping Groups" at bounding box center [619, 337] width 93 height 21
click at [0, 0] on input "Shipping Groups" at bounding box center [0, 0] width 0 height 0
click at [690, 466] on button "Continue" at bounding box center [716, 460] width 75 height 24
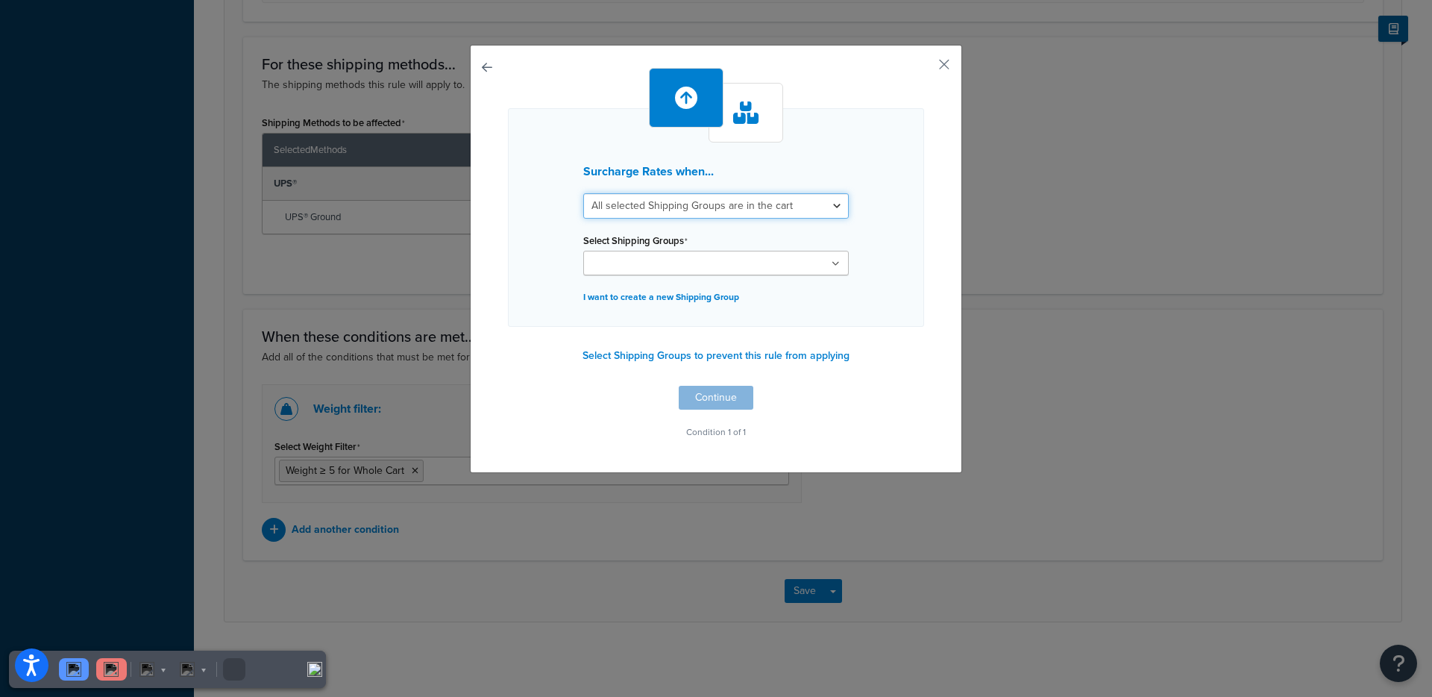
click at [649, 198] on select "All selected Shipping Groups are in the cart Any selected Shipping Groups are i…" at bounding box center [716, 205] width 266 height 25
select select "any"
click at [583, 193] on select "All selected Shipping Groups are in the cart Any selected Shipping Groups are i…" at bounding box center [716, 205] width 266 height 25
click at [588, 259] on input "Select Shipping Groups" at bounding box center [654, 264] width 132 height 16
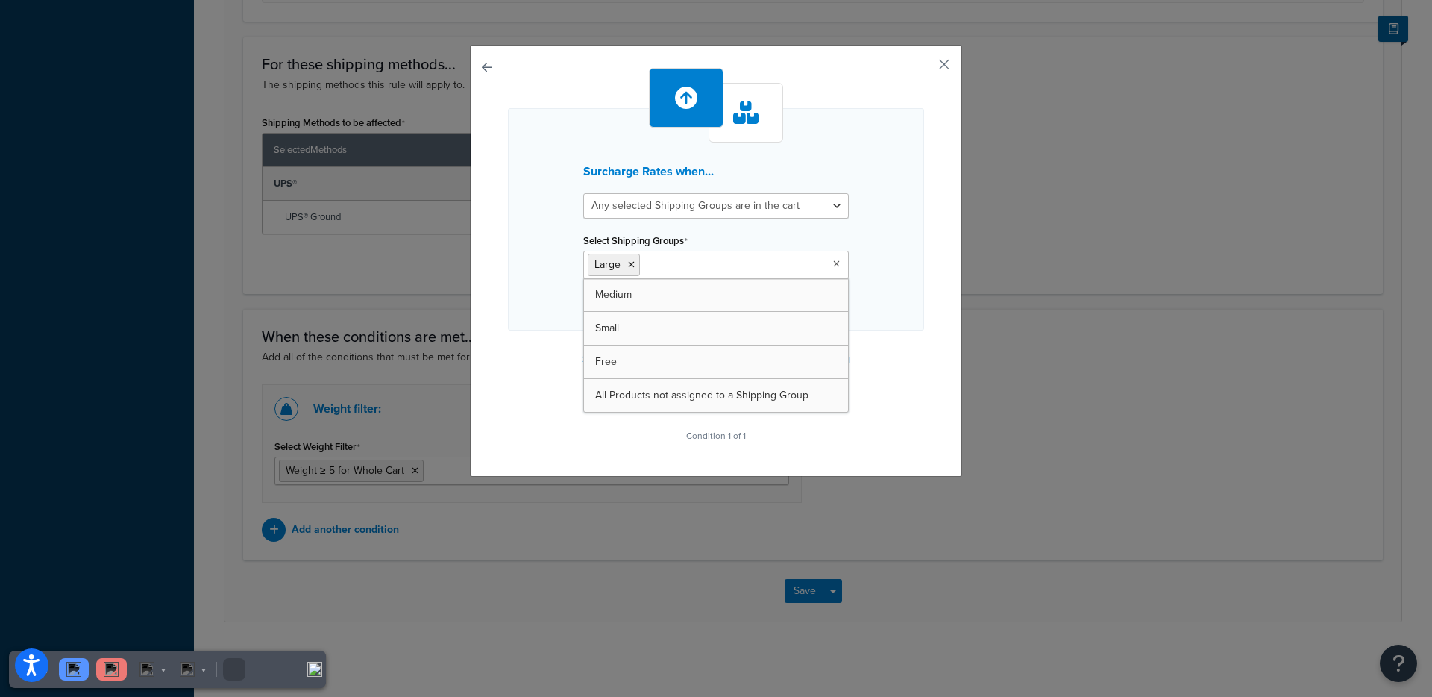
click at [478, 345] on div "Surcharge Rates when... All selected Shipping Groups are in the cart Any select…" at bounding box center [716, 261] width 492 height 432
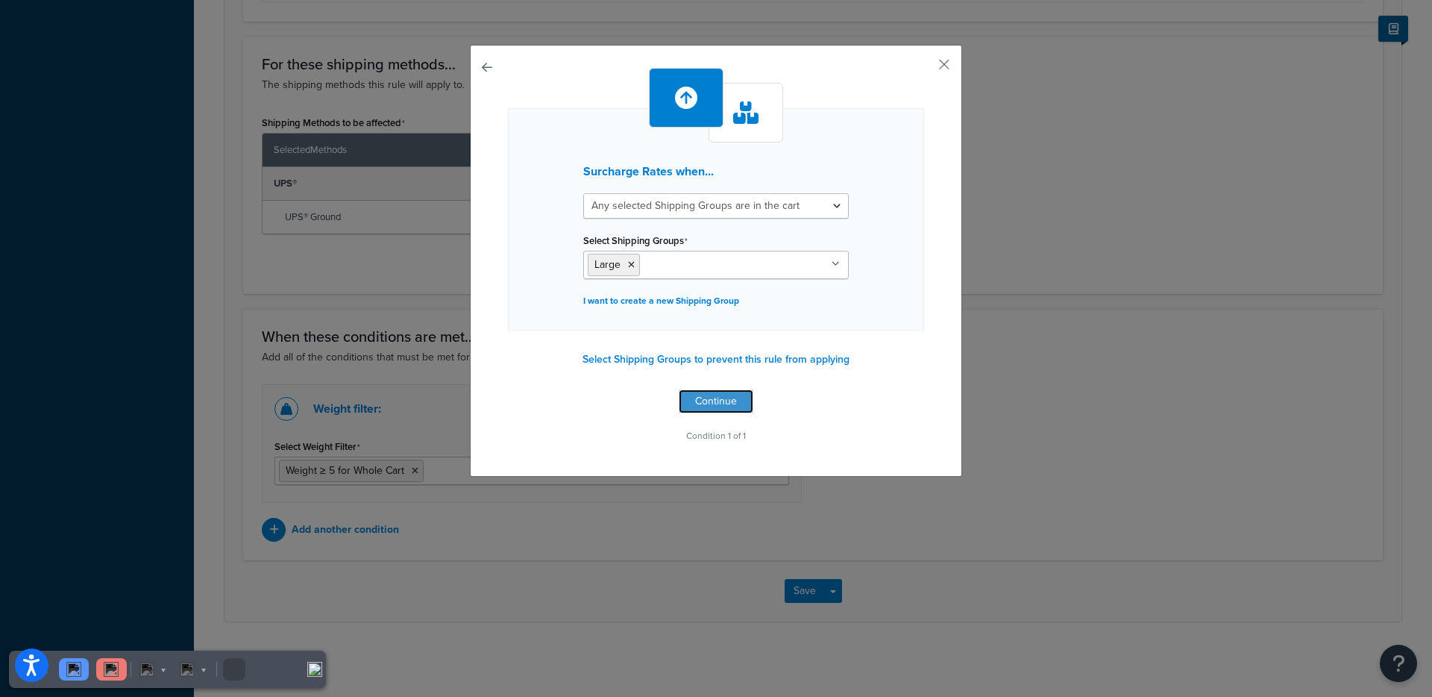
click at [703, 403] on button "Continue" at bounding box center [716, 401] width 75 height 24
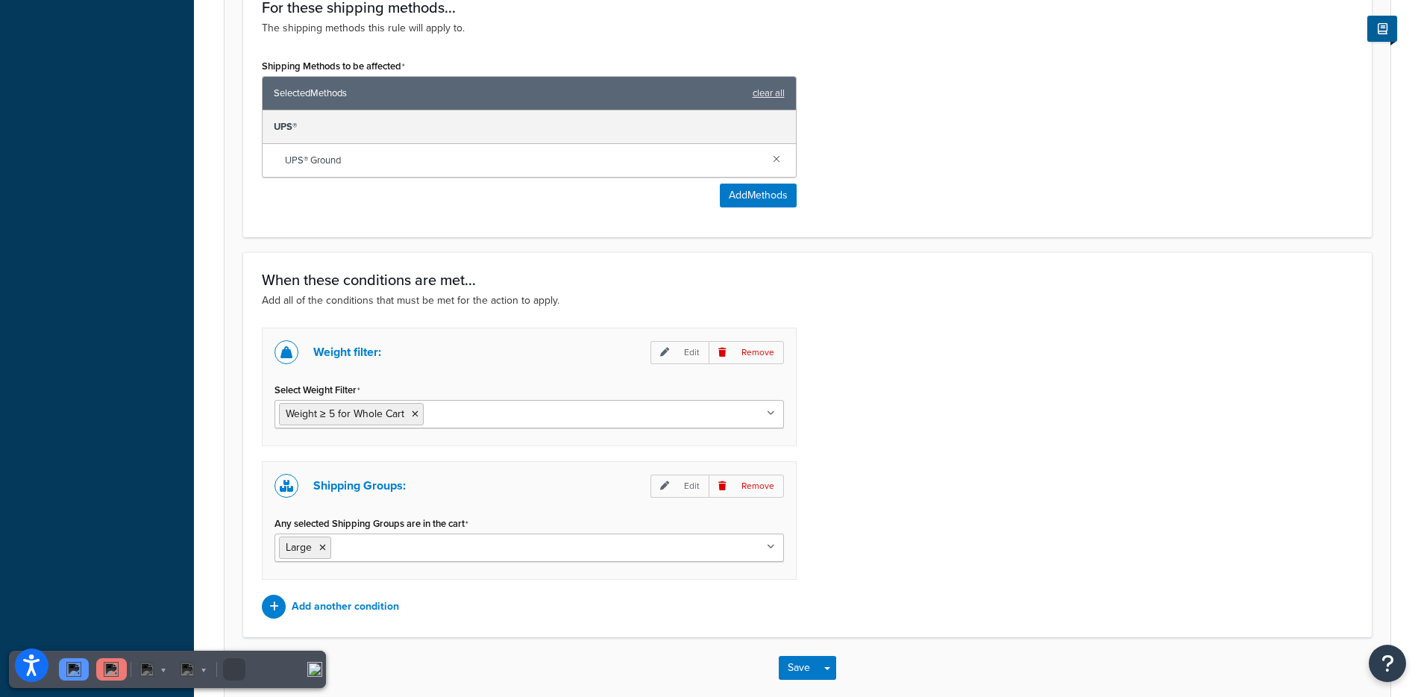
scroll to position [987, 0]
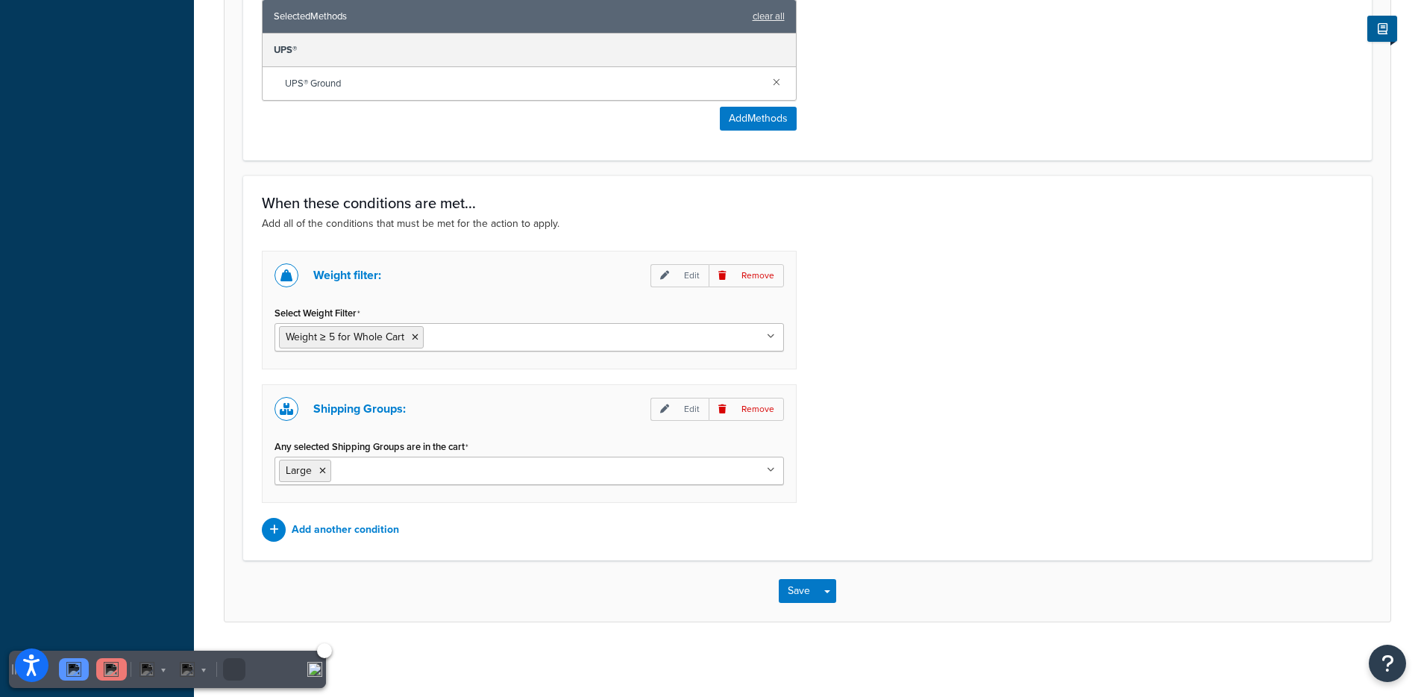
click at [99, 668] on div at bounding box center [111, 669] width 31 height 22
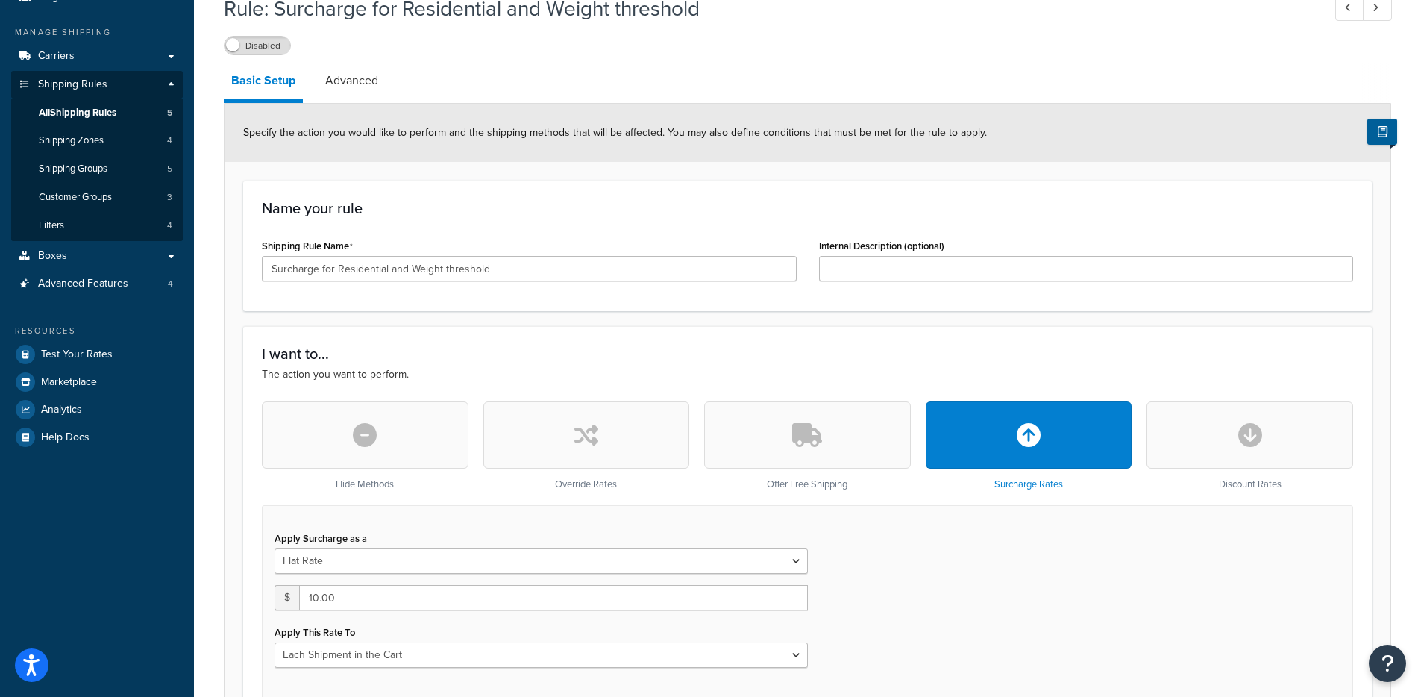
scroll to position [137, 0]
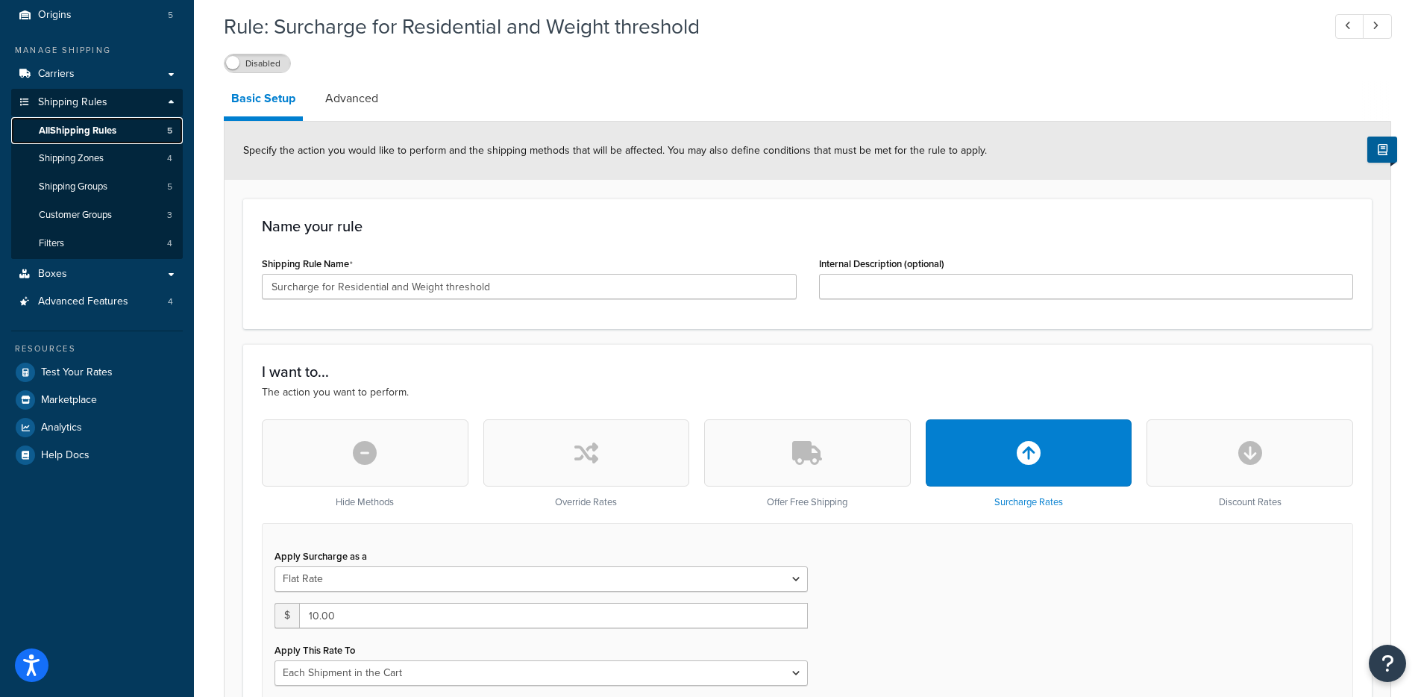
click at [95, 133] on span "All Shipping Rules" at bounding box center [78, 131] width 78 height 13
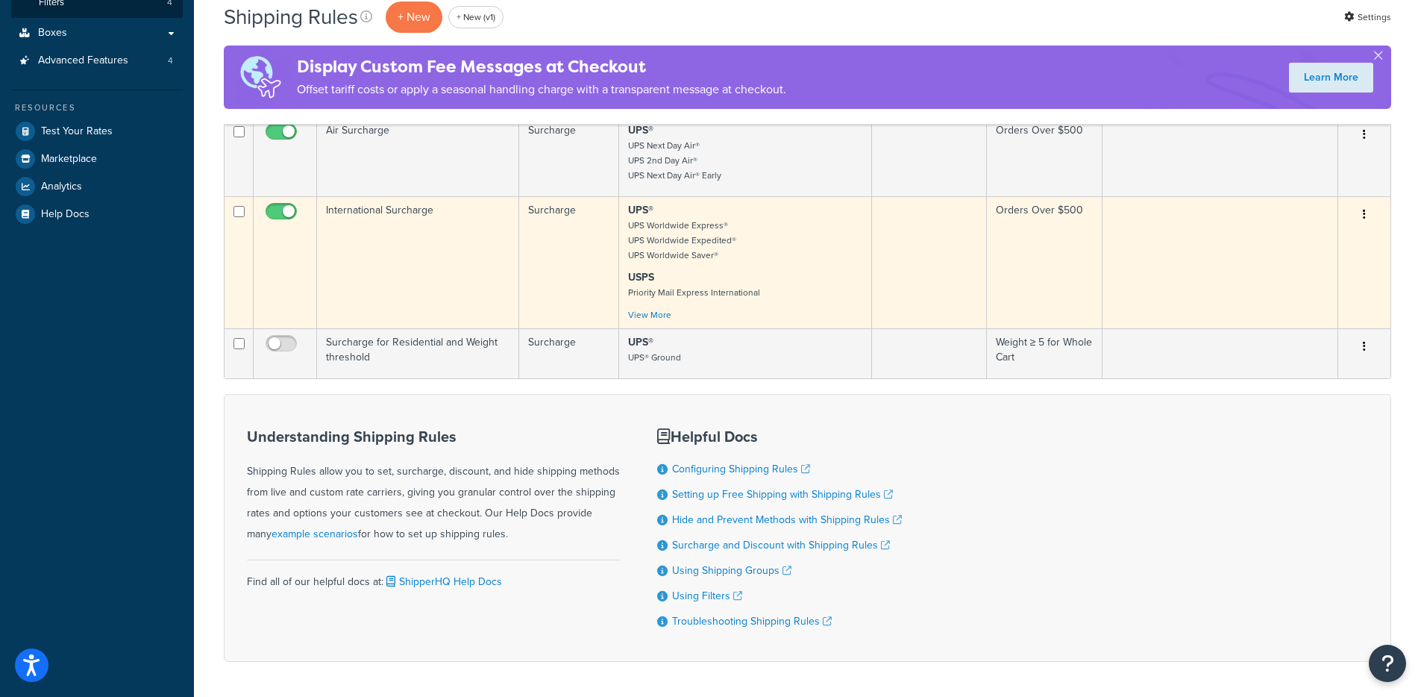
scroll to position [322, 0]
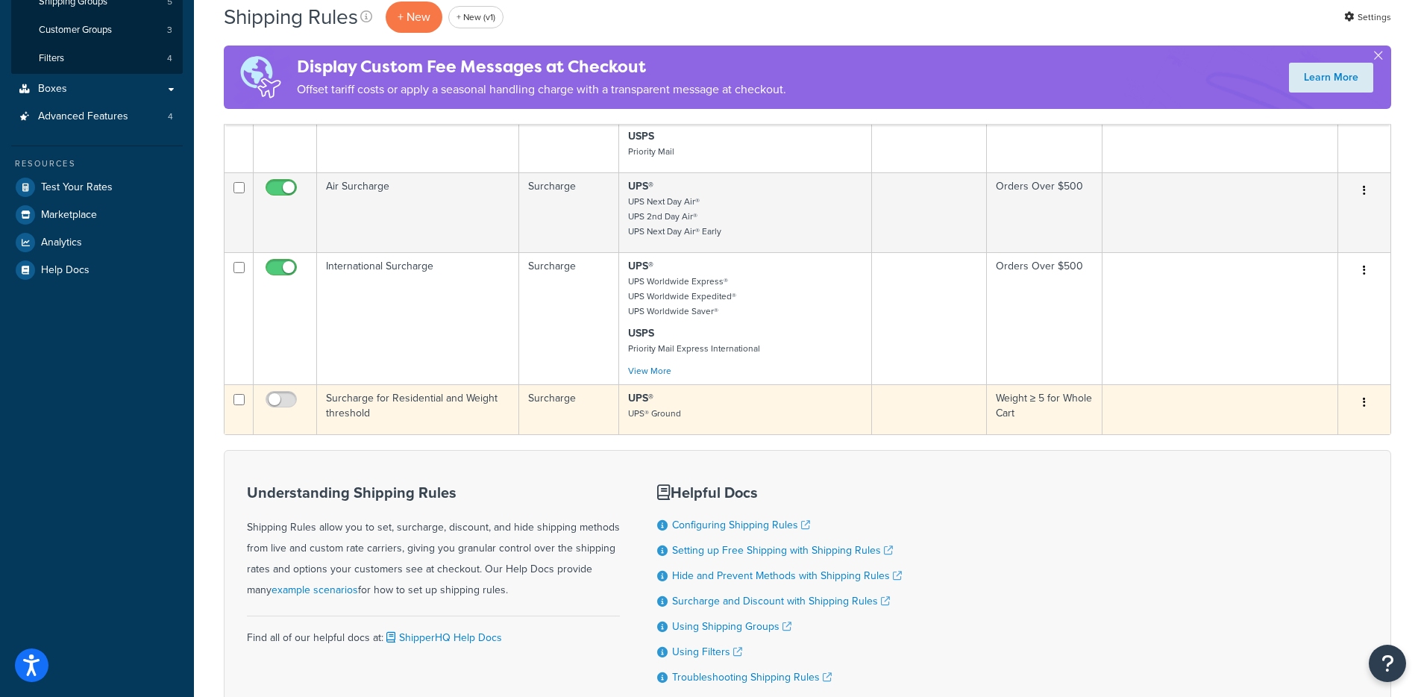
click at [1368, 403] on button "button" at bounding box center [1364, 403] width 21 height 24
click at [1324, 488] on link "Delete" at bounding box center [1315, 492] width 118 height 31
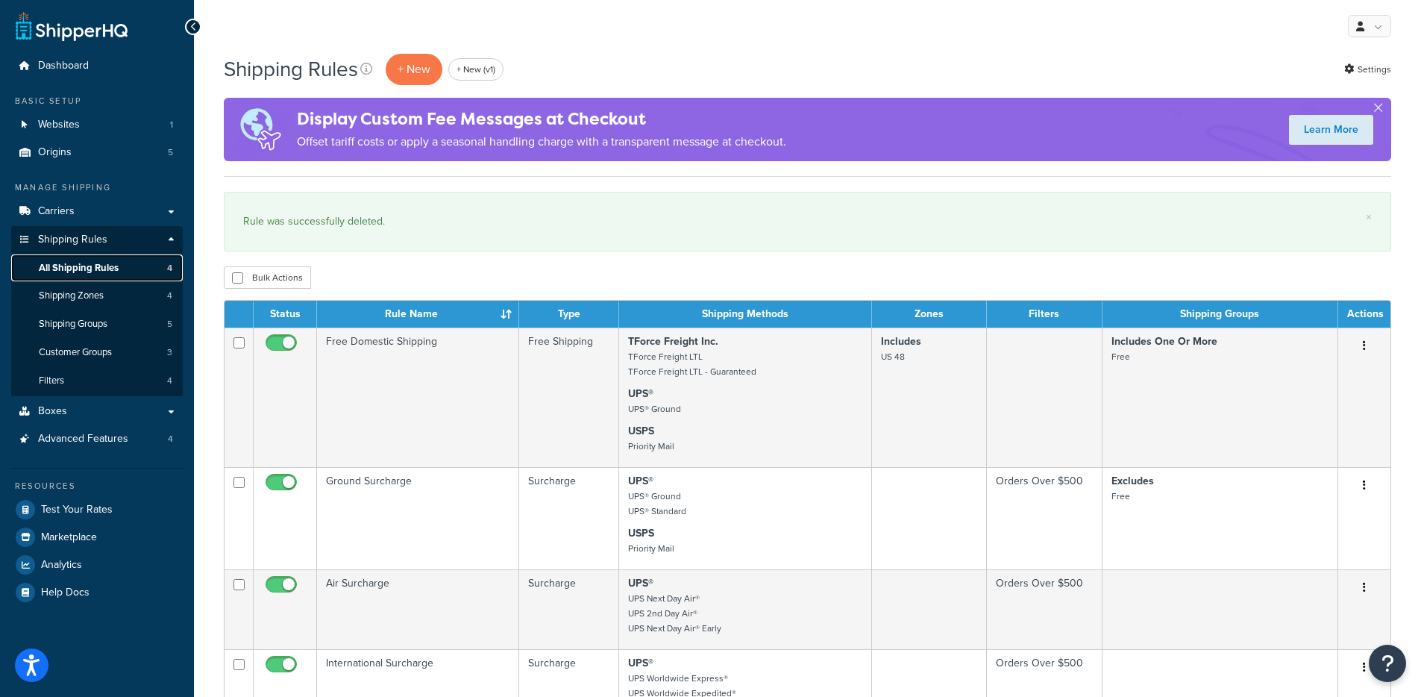
click at [110, 263] on span "All Shipping Rules" at bounding box center [79, 268] width 80 height 13
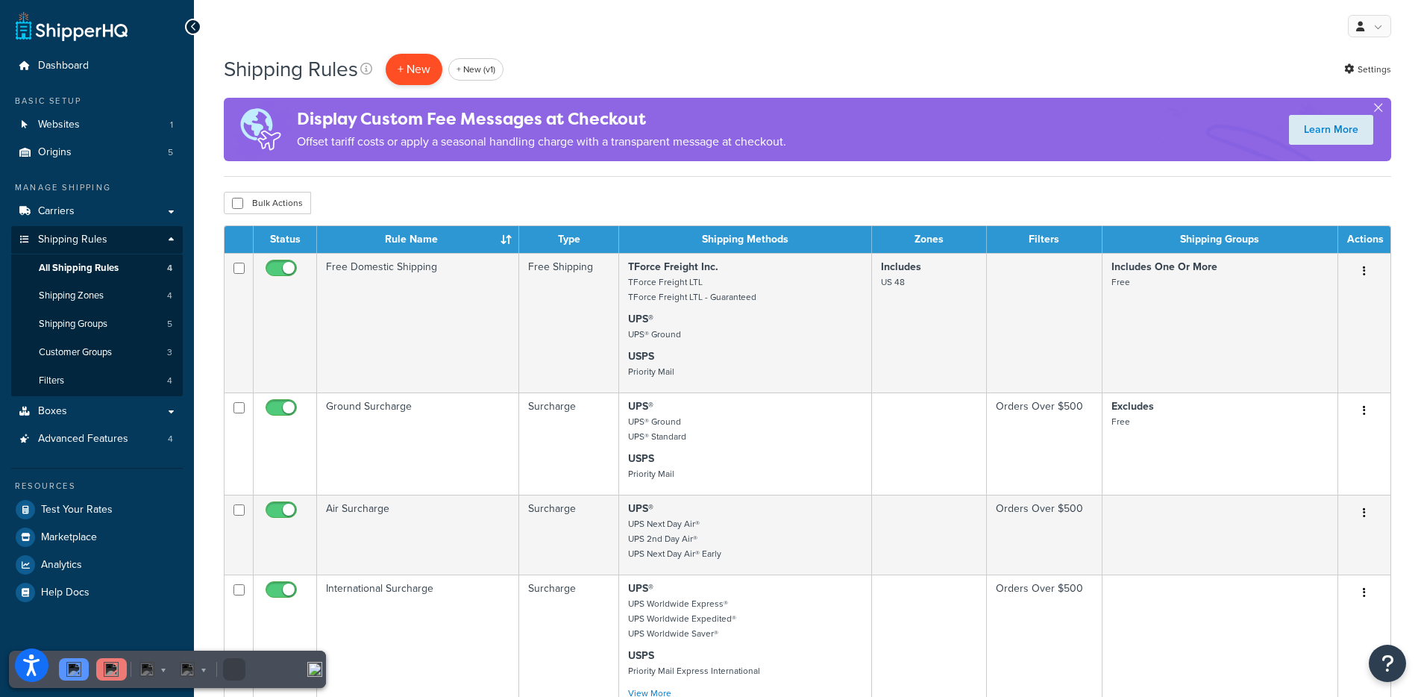
click at [397, 64] on p "+ New" at bounding box center [414, 69] width 57 height 31
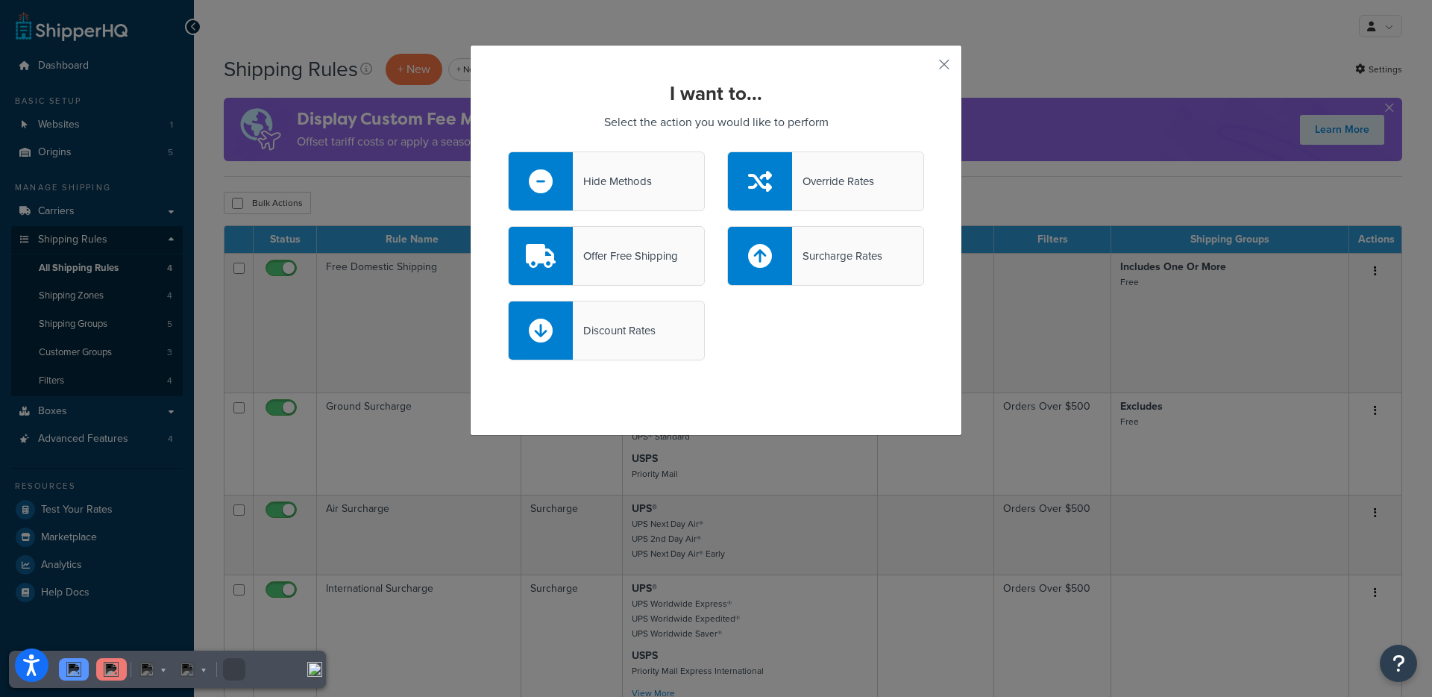
click at [809, 270] on div "Surcharge Rates" at bounding box center [825, 256] width 197 height 60
click at [0, 0] on input "Surcharge Rates" at bounding box center [0, 0] width 0 height 0
select select "CART"
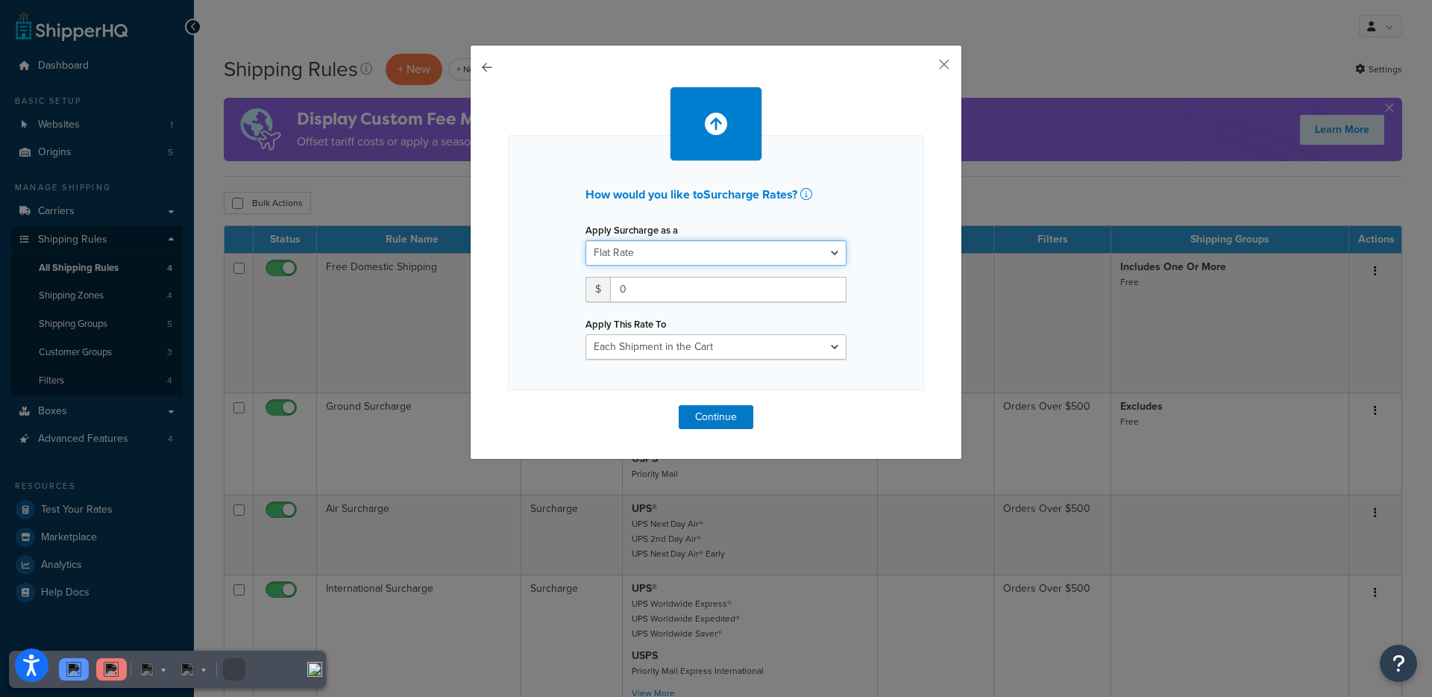
click at [635, 260] on select "Flat Rate Percentage Flat Rate & Percentage" at bounding box center [716, 252] width 261 height 25
click at [586, 240] on select "Flat Rate Percentage Flat Rate & Percentage" at bounding box center [716, 252] width 261 height 25
click at [659, 280] on input "0" at bounding box center [728, 289] width 236 height 25
type input "10"
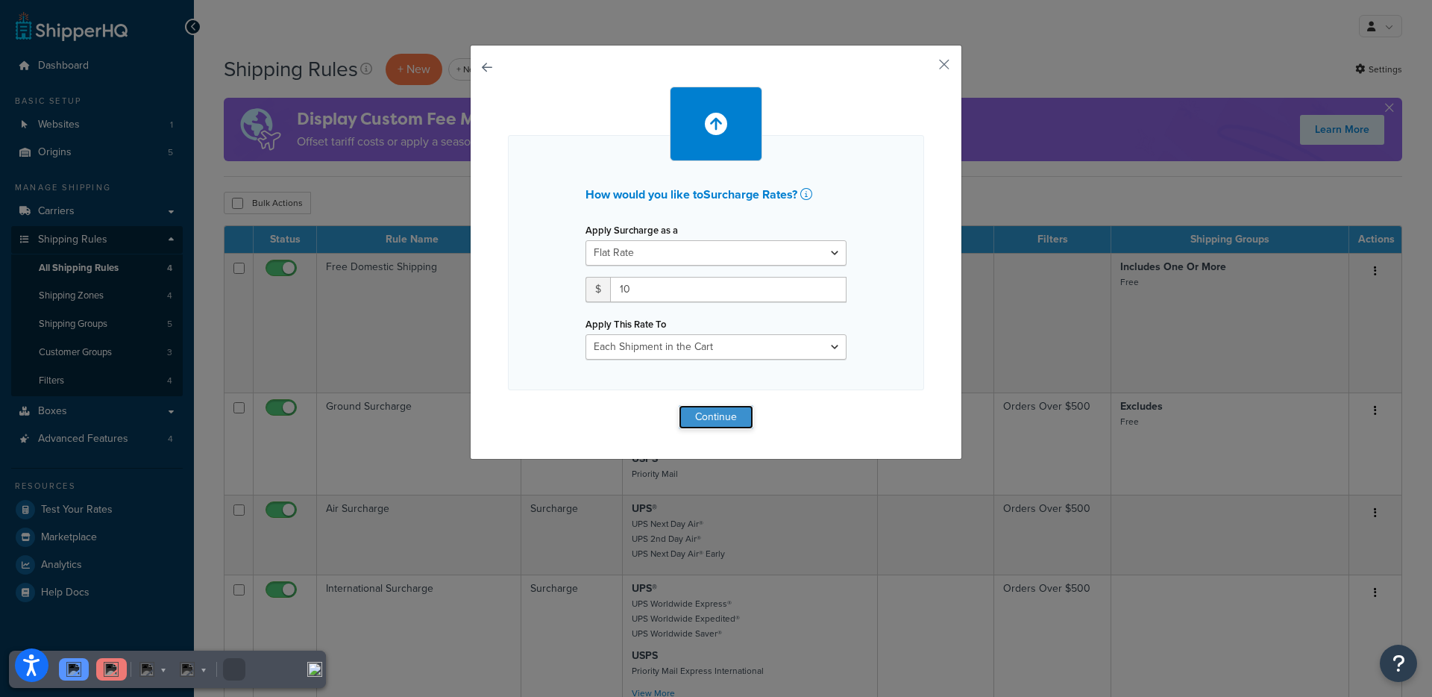
click at [688, 421] on button "Continue" at bounding box center [716, 417] width 75 height 24
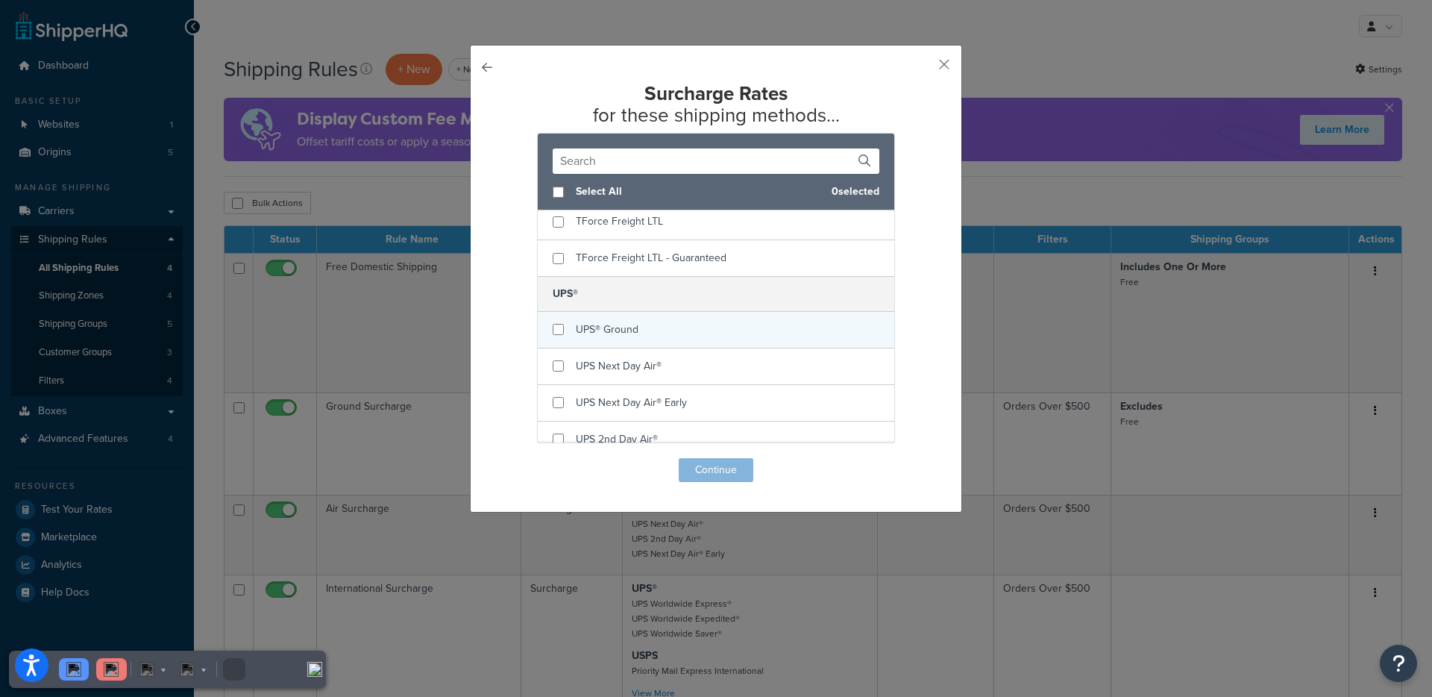
scroll to position [550, 0]
checkbox input "true"
click at [617, 321] on span "UPS® Ground" at bounding box center [607, 329] width 63 height 16
click at [718, 475] on button "Continue" at bounding box center [716, 470] width 75 height 24
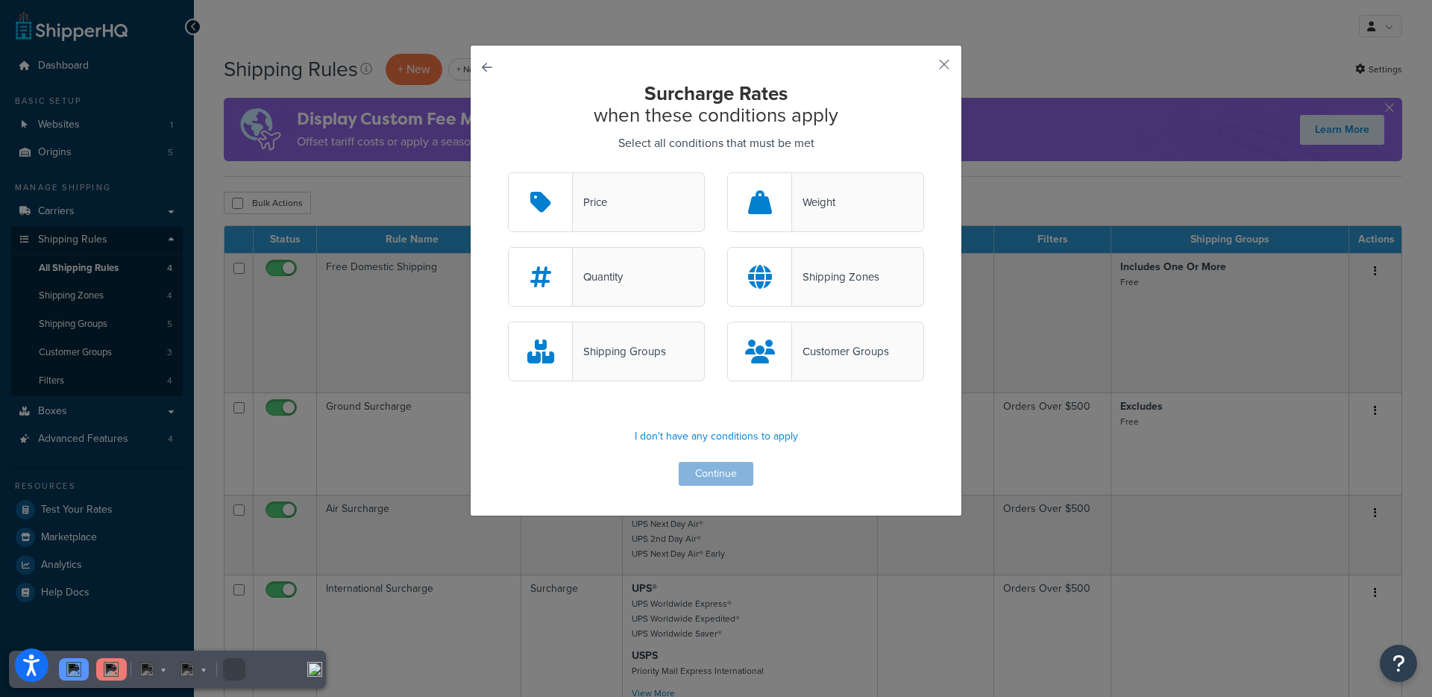
click at [818, 201] on div "Weight" at bounding box center [813, 202] width 43 height 21
click at [0, 0] on input "Weight" at bounding box center [0, 0] width 0 height 0
click at [609, 353] on div "Shipping Groups" at bounding box center [619, 351] width 93 height 21
click at [0, 0] on input "Shipping Groups" at bounding box center [0, 0] width 0 height 0
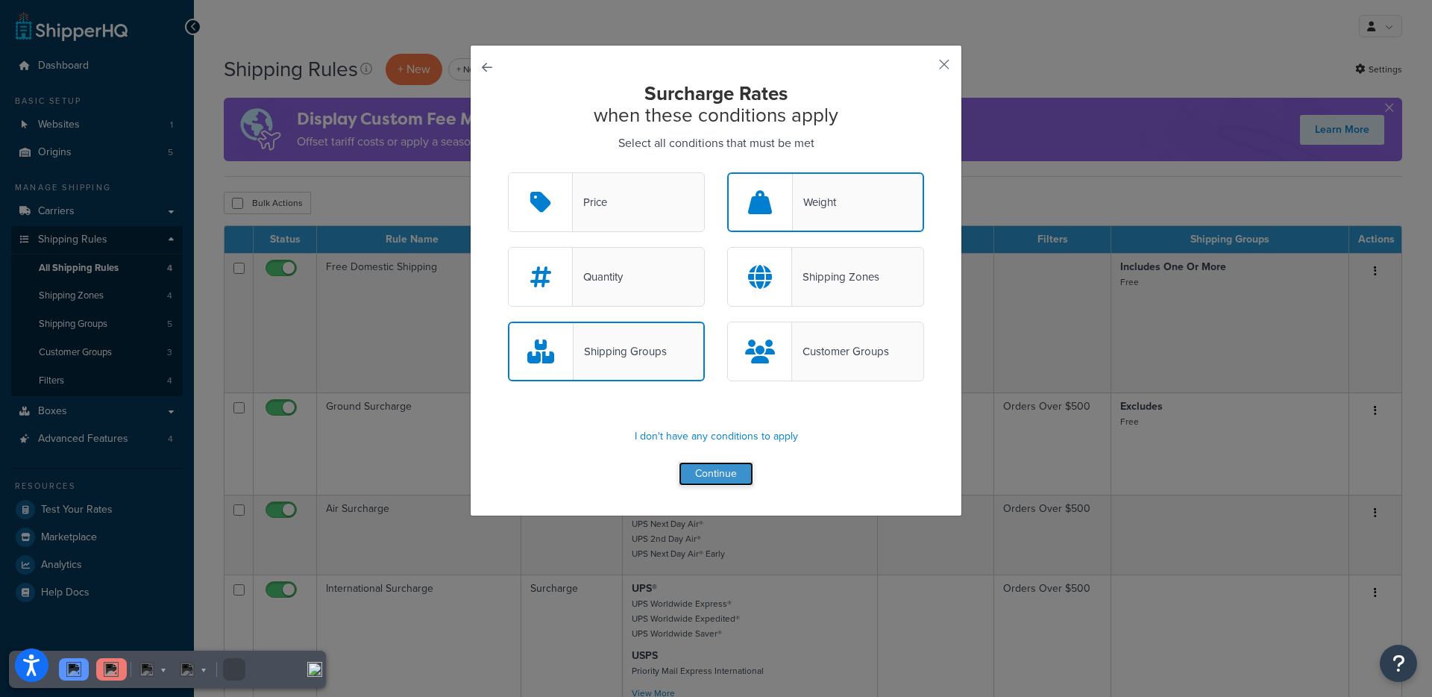
click at [730, 477] on button "Continue" at bounding box center [716, 474] width 75 height 24
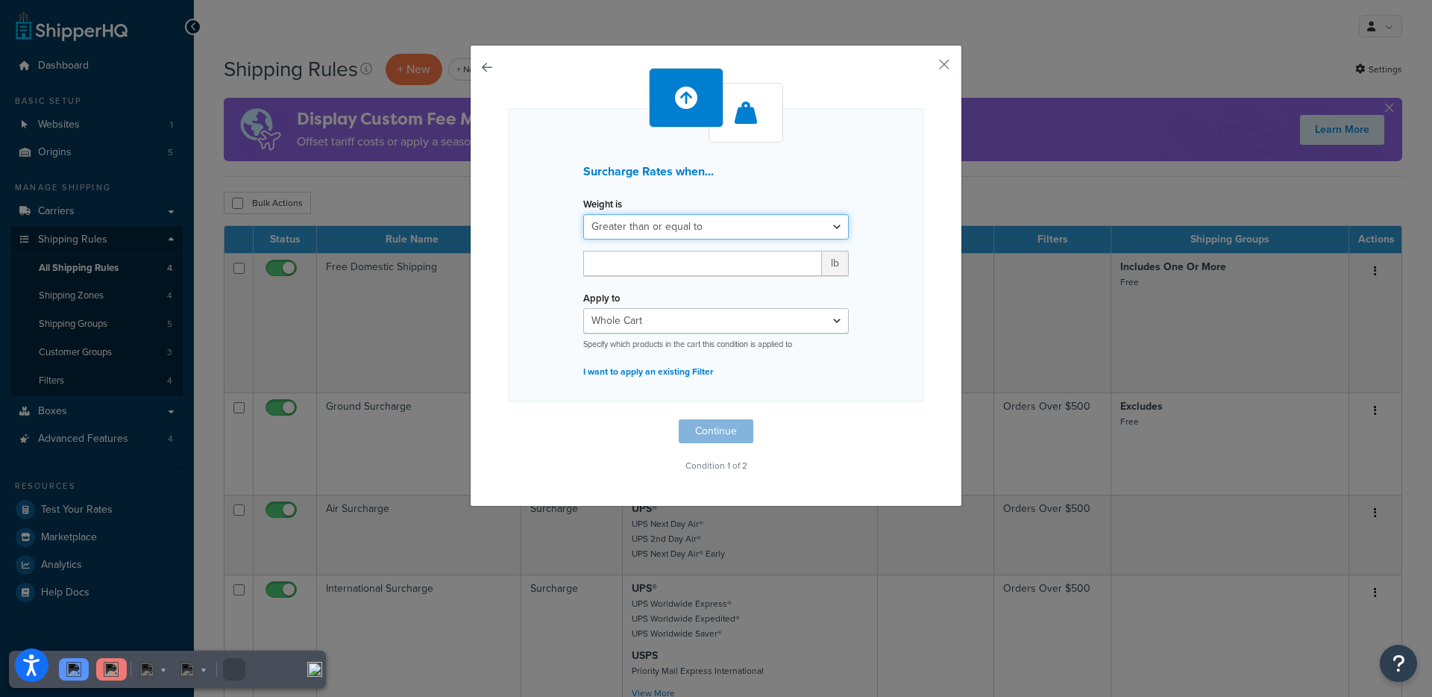
click at [602, 222] on select "Greater than or equal to Between or equal to Less than or equal to" at bounding box center [716, 226] width 266 height 25
click at [583, 214] on select "Greater than or equal to Between or equal to Less than or equal to" at bounding box center [716, 226] width 266 height 25
click at [624, 257] on input "number" at bounding box center [702, 263] width 239 height 25
type input "5"
click at [538, 280] on div "Surcharge Rates when... Weight is Greater than or equal to Between or equal to …" at bounding box center [716, 254] width 416 height 293
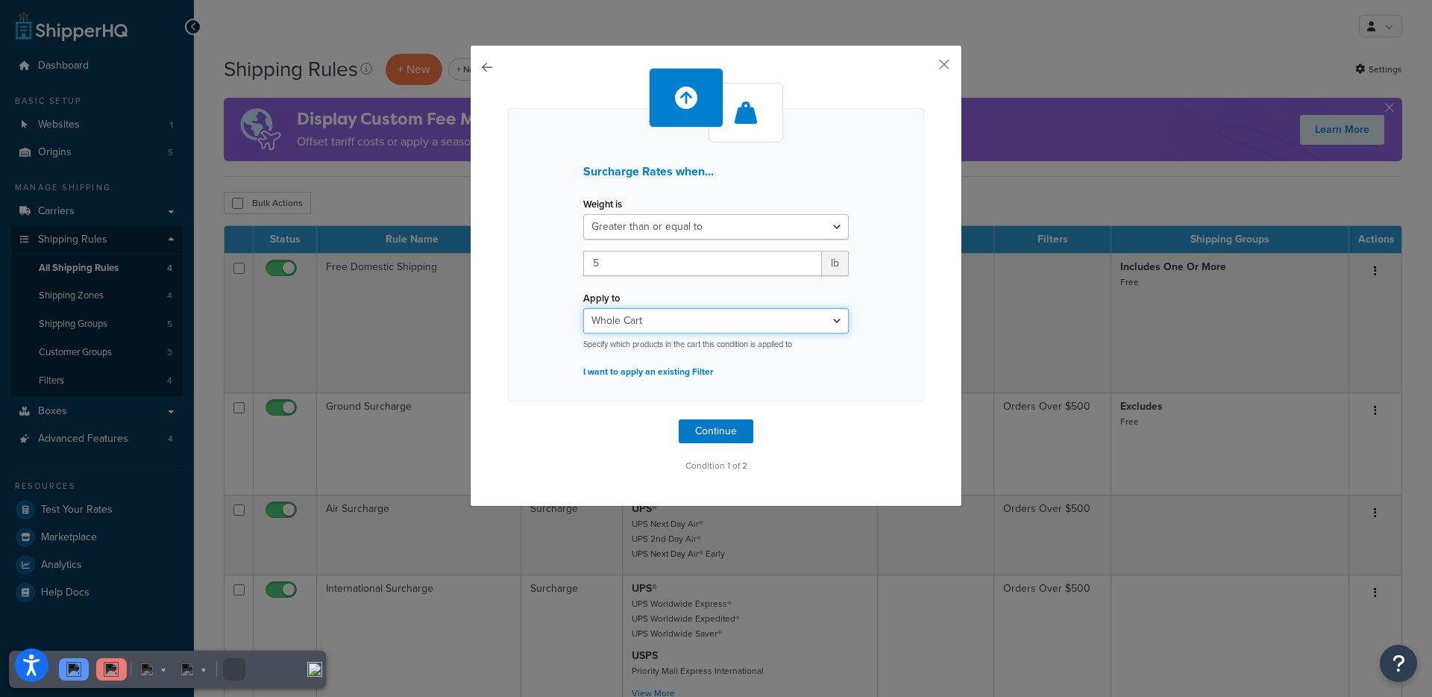
click at [653, 321] on select "Whole Cart Everything in Shipping Group Everything at Origin Each Item within S…" at bounding box center [716, 320] width 266 height 25
click at [583, 308] on select "Whole Cart Everything in Shipping Group Everything at Origin Each Item within S…" at bounding box center [716, 320] width 266 height 25
click at [719, 429] on button "Continue" at bounding box center [716, 431] width 75 height 24
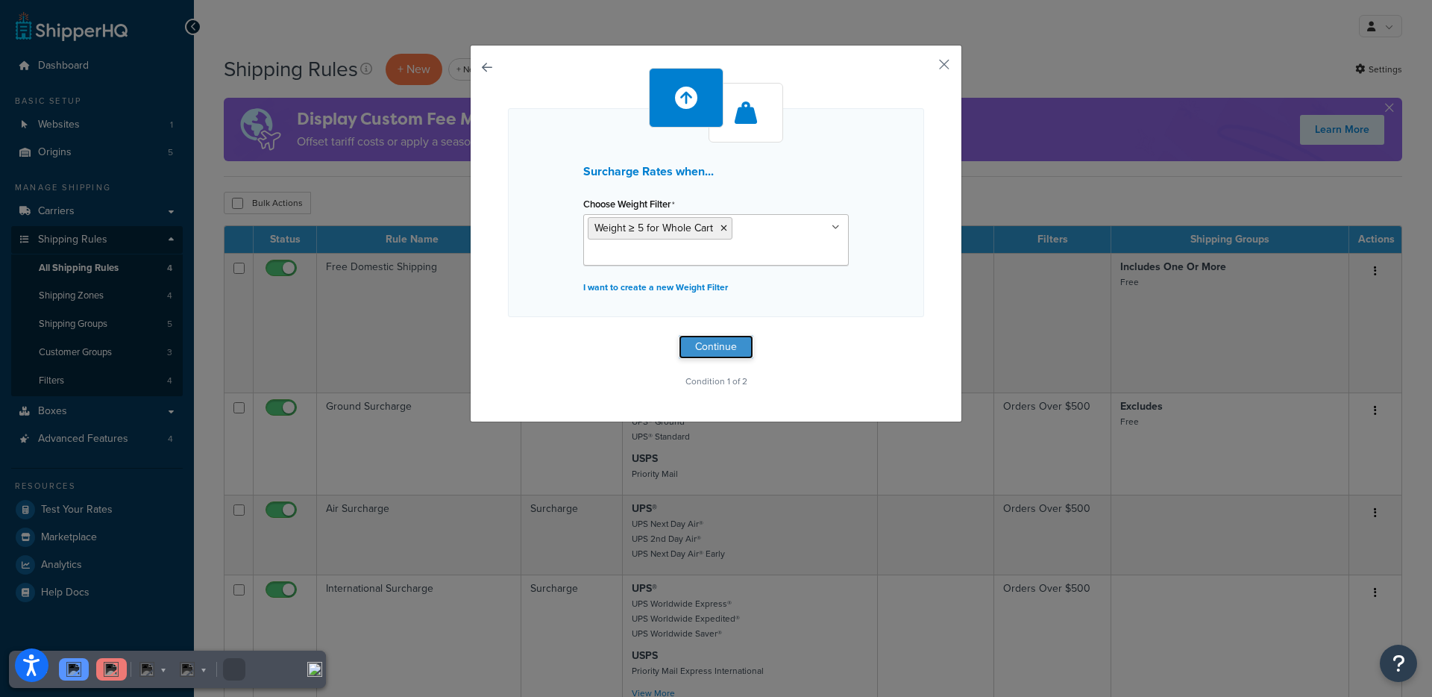
click at [712, 344] on button "Continue" at bounding box center [716, 347] width 75 height 24
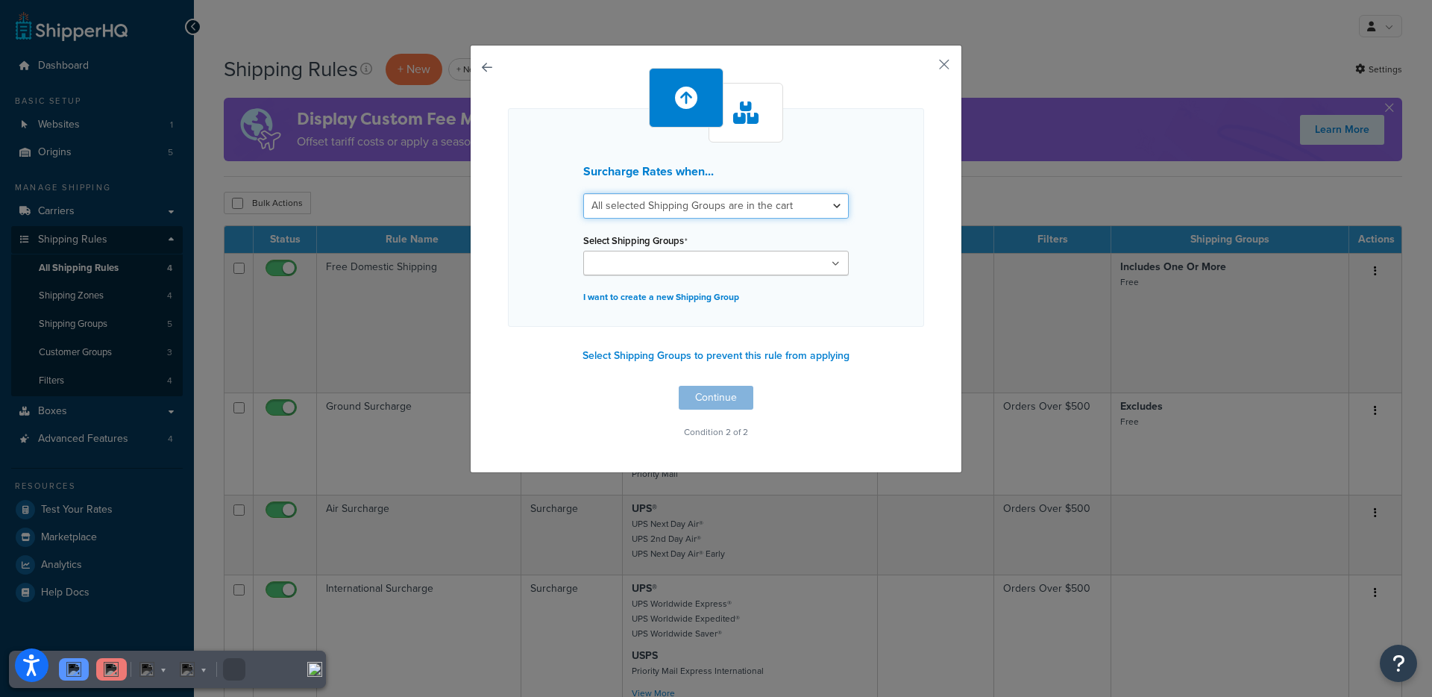
click at [593, 207] on select "All selected Shipping Groups are in the cart Any selected Shipping Groups are i…" at bounding box center [716, 205] width 266 height 25
select select "any"
click at [583, 193] on select "All selected Shipping Groups are in the cart Any selected Shipping Groups are i…" at bounding box center [716, 205] width 266 height 25
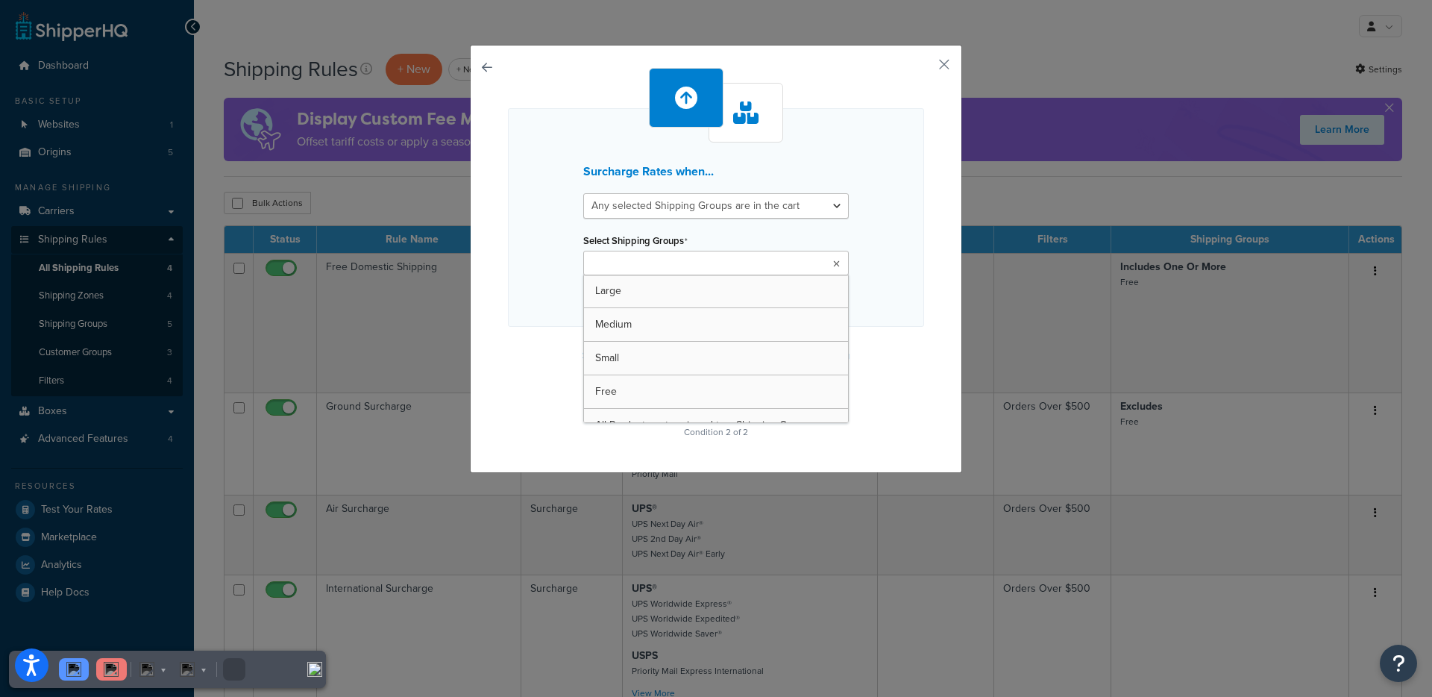
click at [615, 261] on input "Select Shipping Groups" at bounding box center [654, 264] width 132 height 16
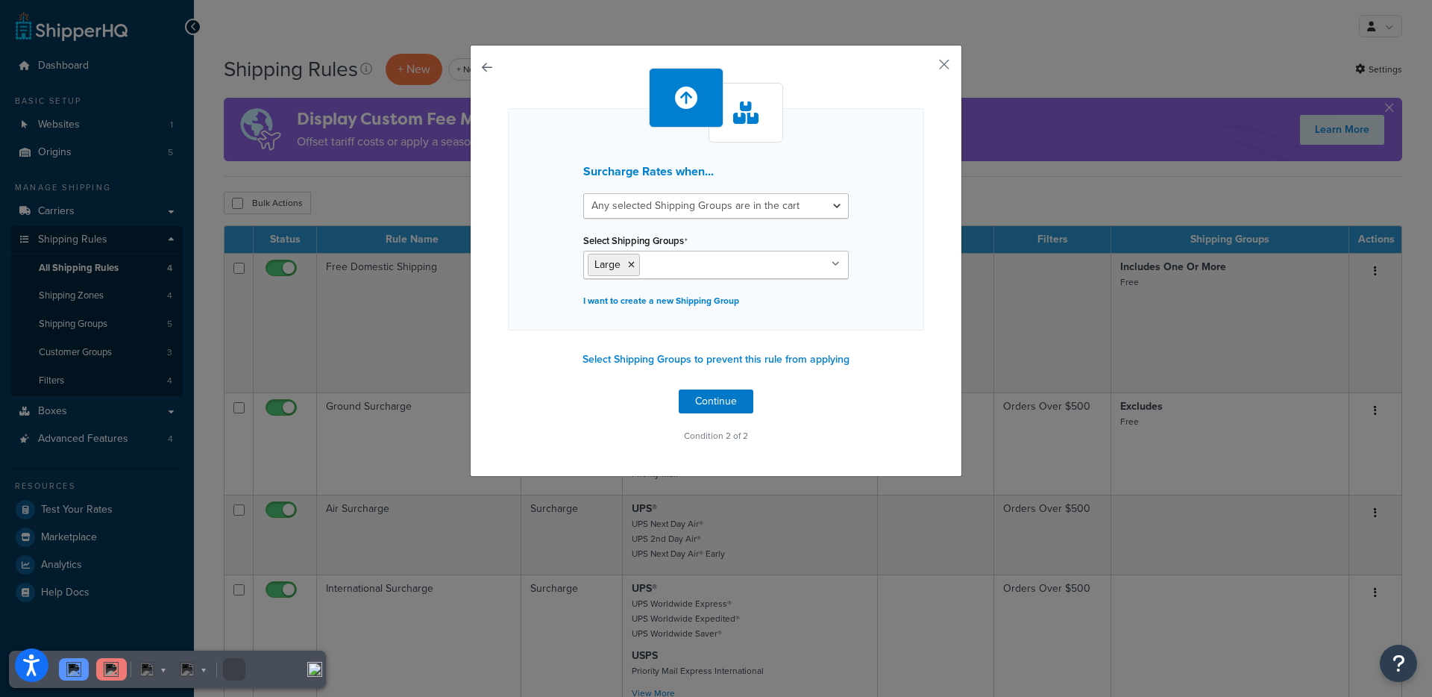
click at [542, 276] on div "Surcharge Rates when... All selected Shipping Groups are in the cart Any select…" at bounding box center [716, 219] width 416 height 222
click at [704, 401] on button "Continue" at bounding box center [716, 401] width 75 height 24
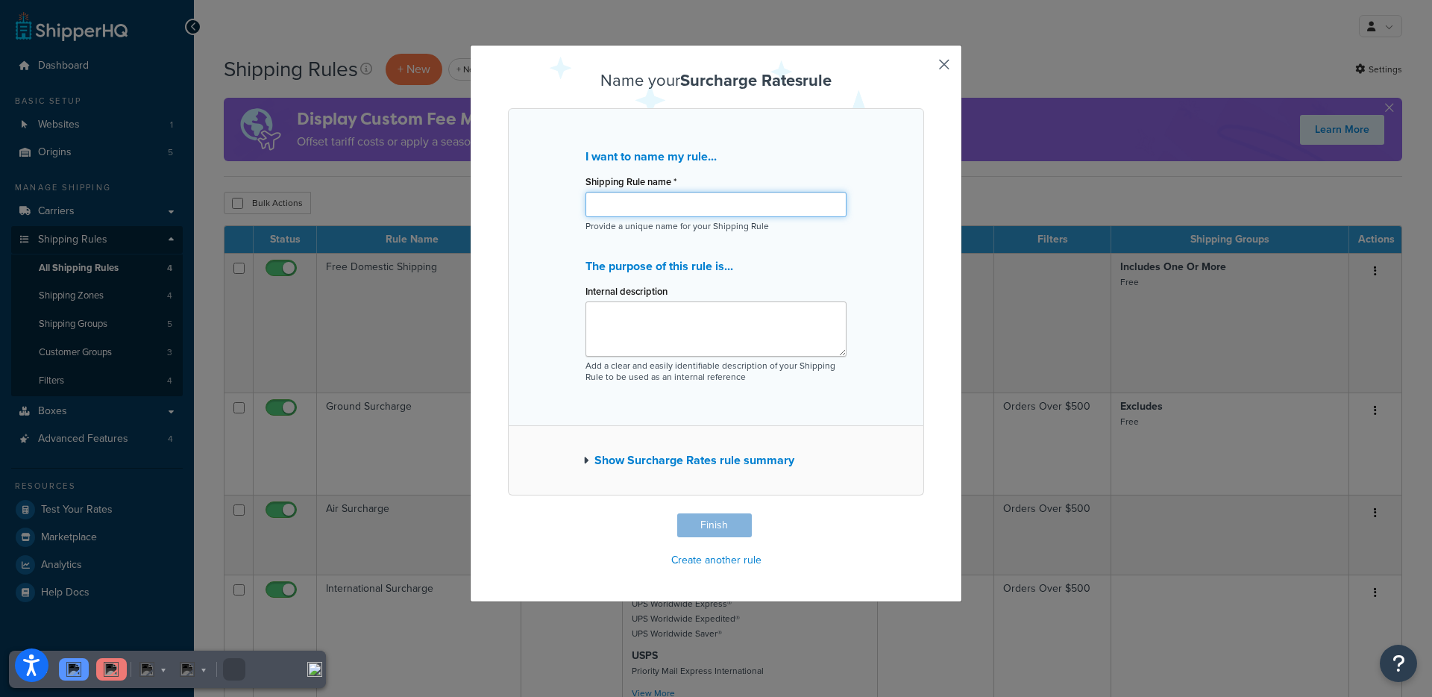
click at [672, 204] on input "Shipping Rule name *" at bounding box center [716, 204] width 261 height 25
type input "S"
type input "Surcharge for Residential and weight threshold"
click at [591, 221] on p "Provide a unique name for your Shipping Rule" at bounding box center [716, 226] width 261 height 11
click at [706, 519] on button "Finish" at bounding box center [714, 525] width 75 height 24
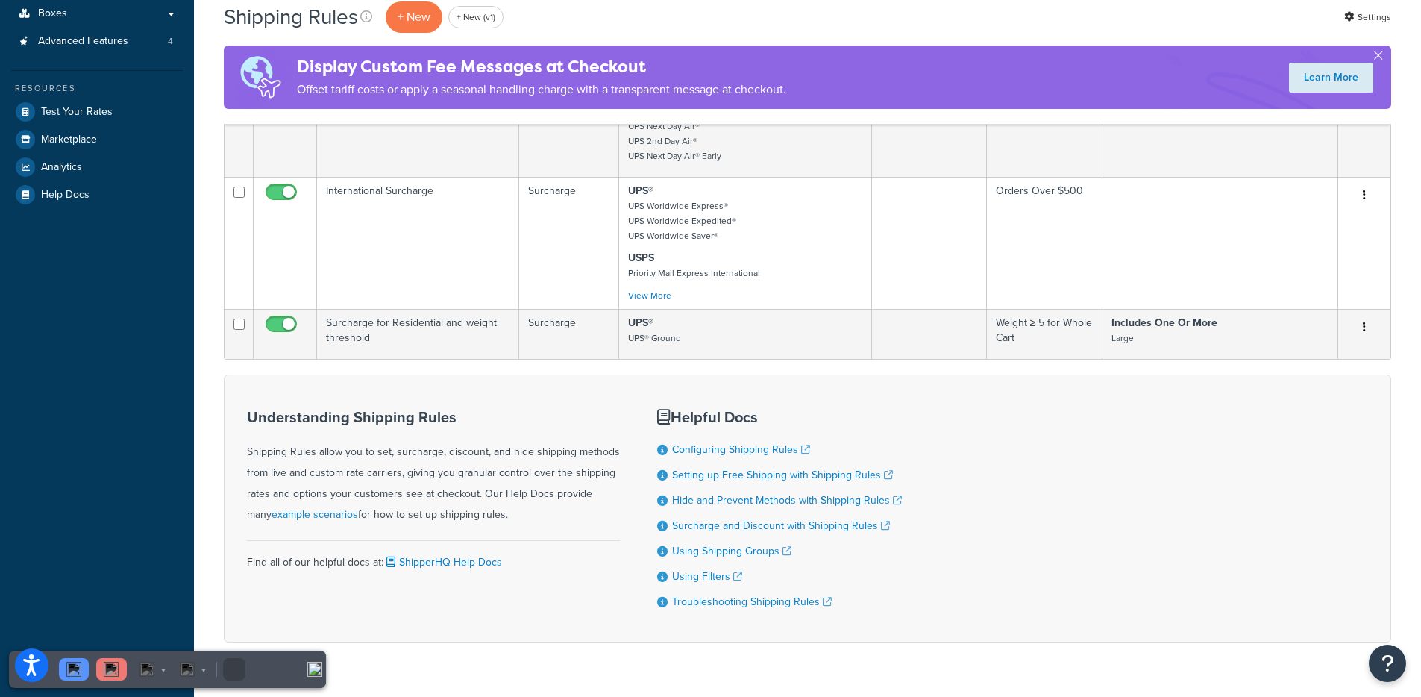
scroll to position [430, 0]
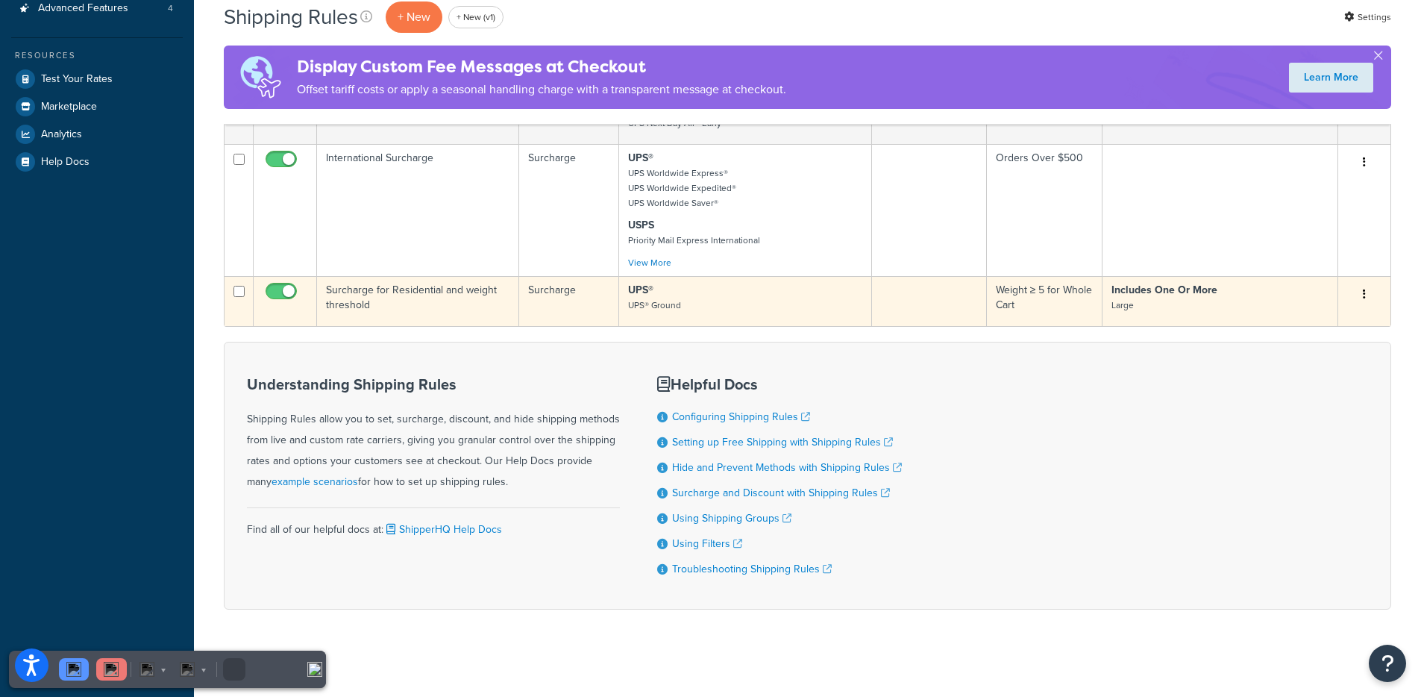
click at [286, 293] on input "checkbox" at bounding box center [283, 295] width 41 height 19
checkbox input "false"
click at [535, 308] on td "Surcharge" at bounding box center [569, 301] width 100 height 50
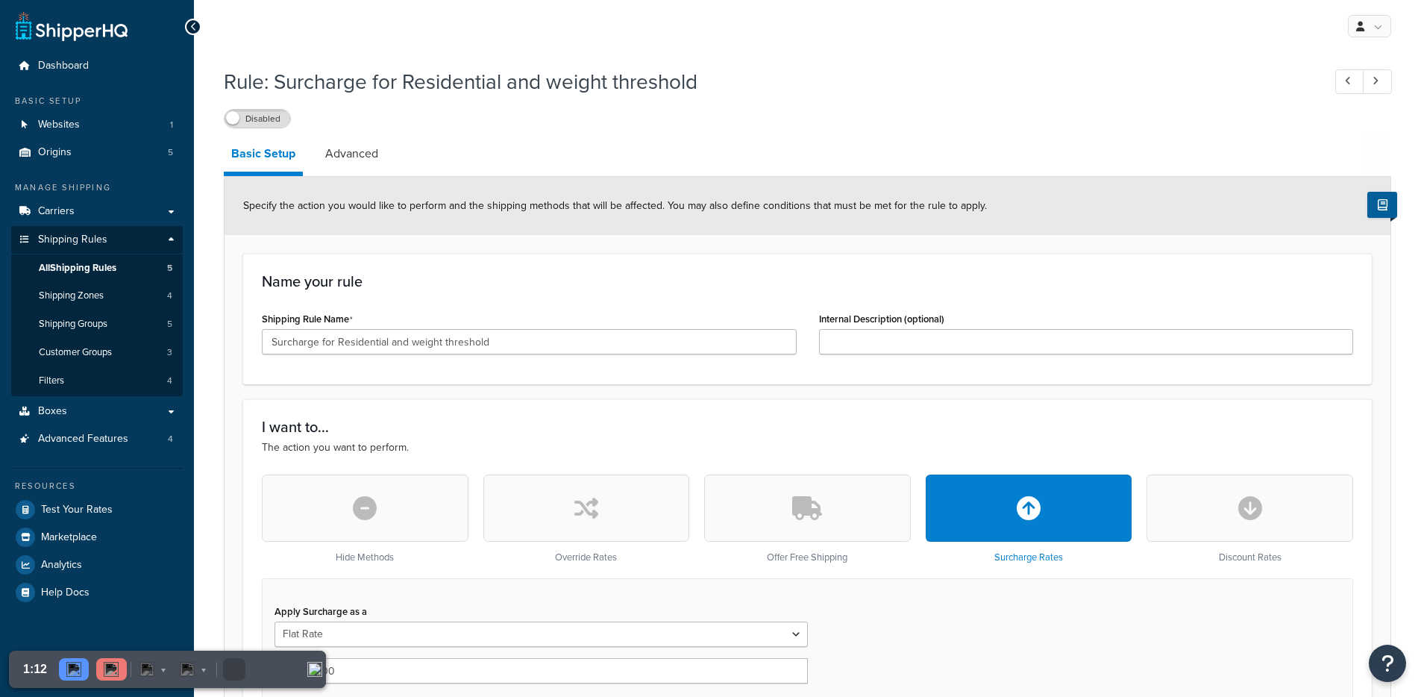
select select "CART"
click at [343, 160] on link "Advanced" at bounding box center [352, 154] width 68 height 36
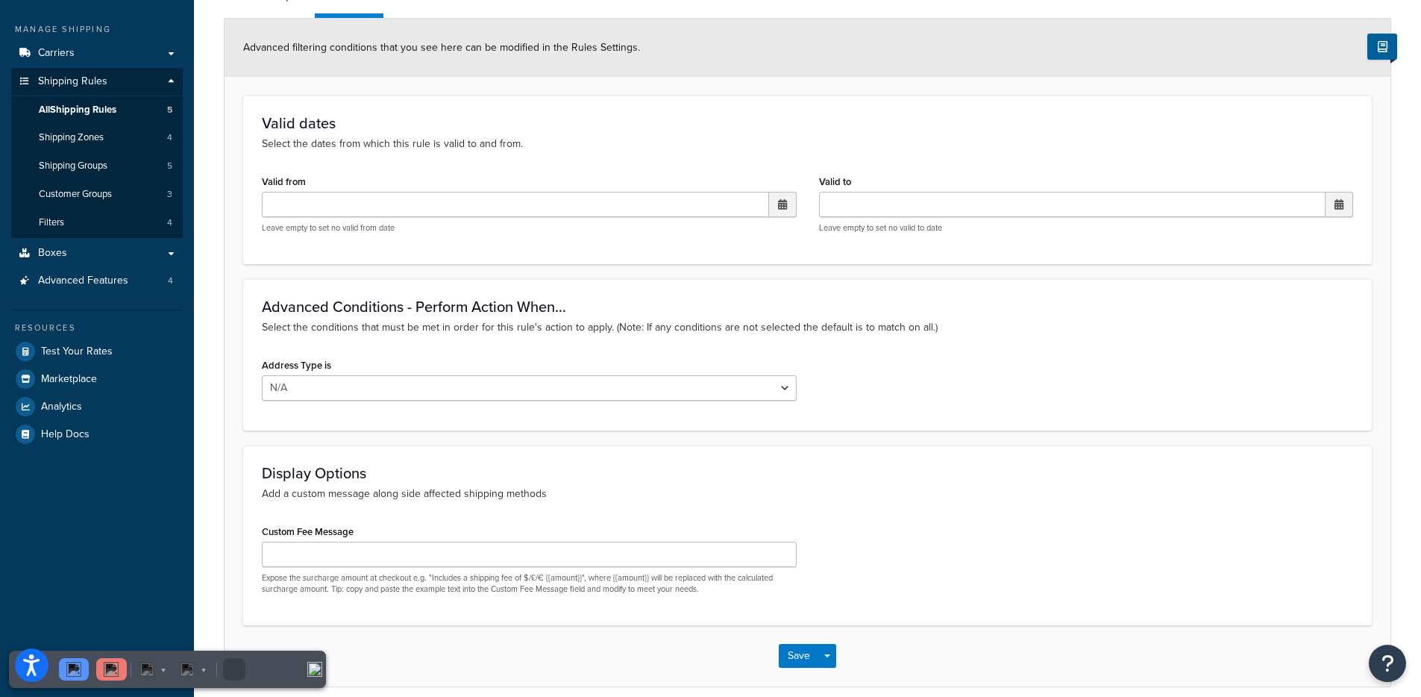
scroll to position [180, 0]
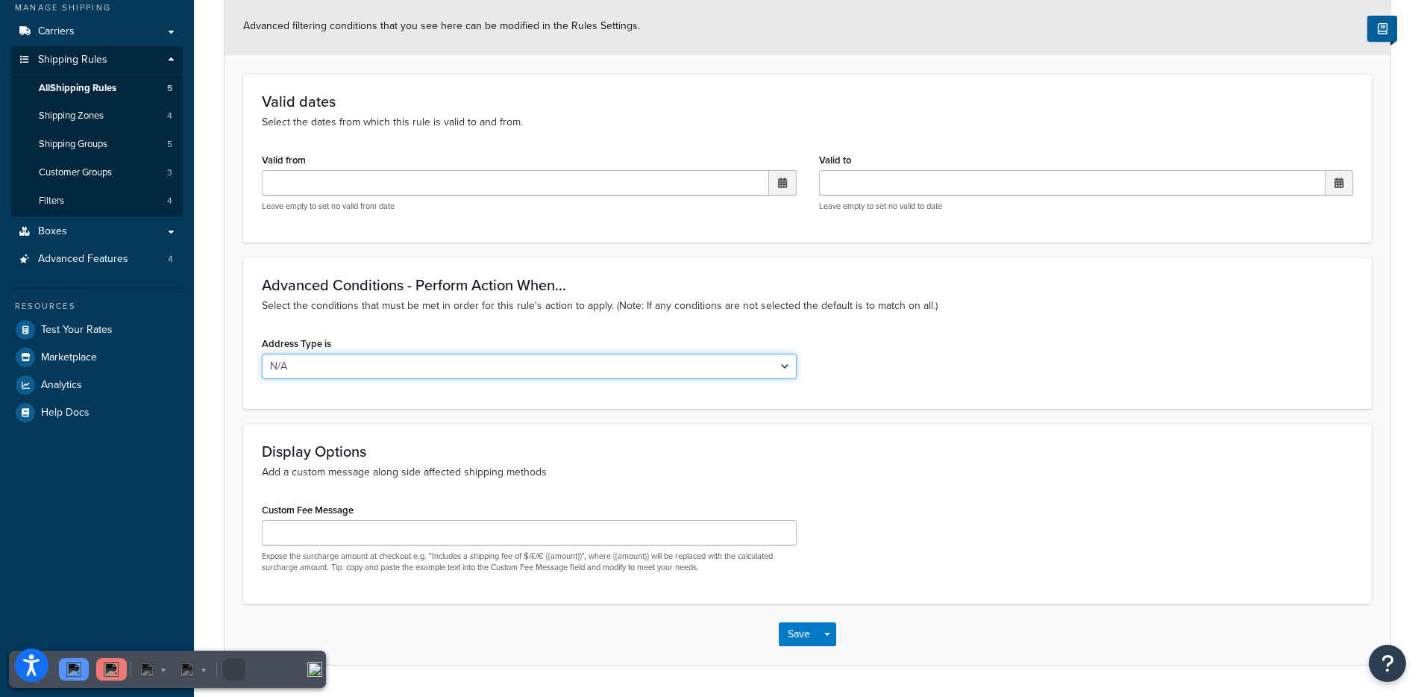
click at [317, 365] on select "N/A Business Residential" at bounding box center [529, 366] width 535 height 25
select select "residential"
click at [262, 354] on select "N/A Business Residential" at bounding box center [529, 366] width 535 height 25
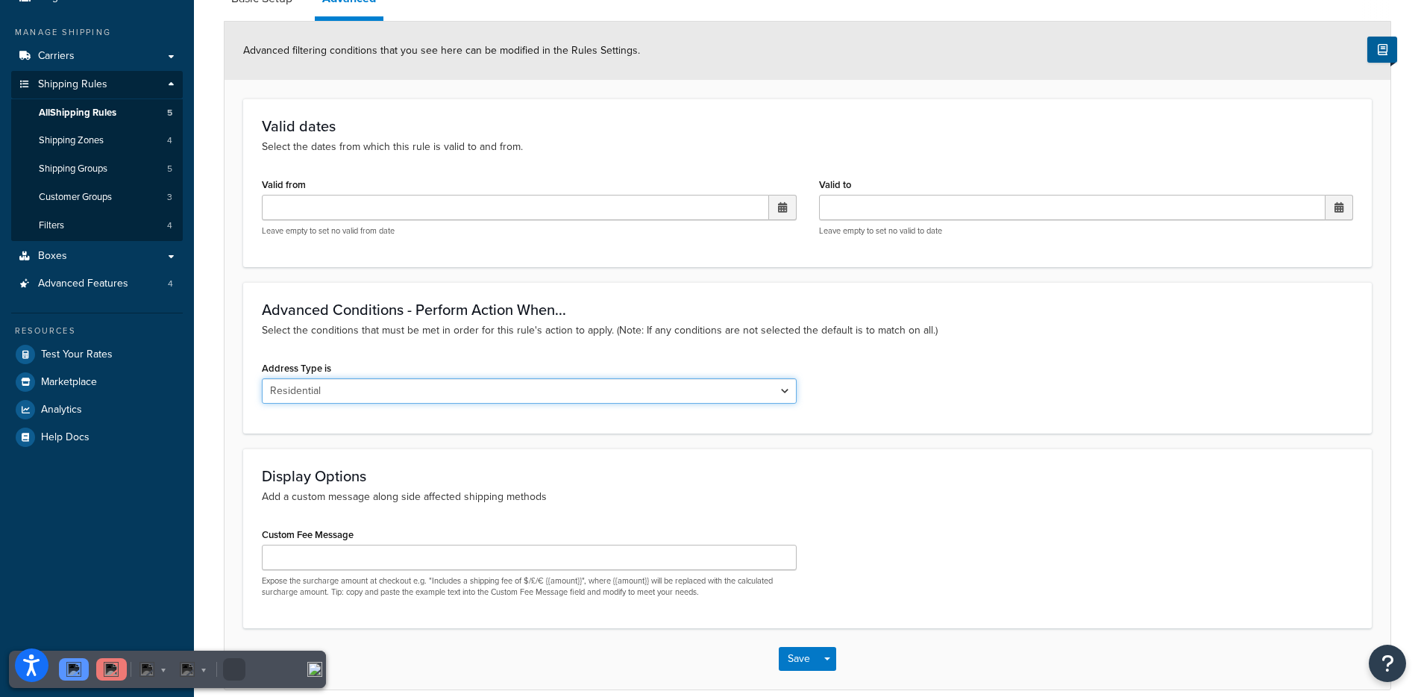
scroll to position [83, 0]
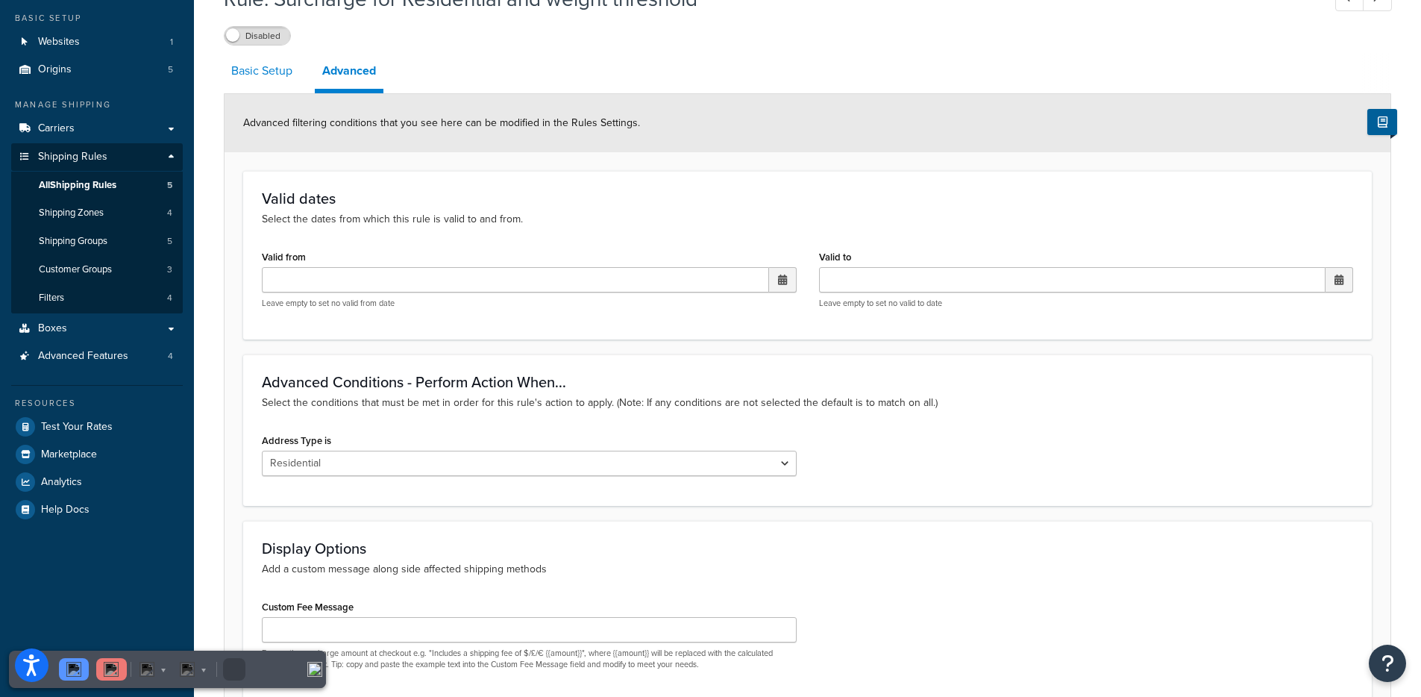
click at [247, 83] on link "Basic Setup" at bounding box center [262, 71] width 76 height 36
select select "CART"
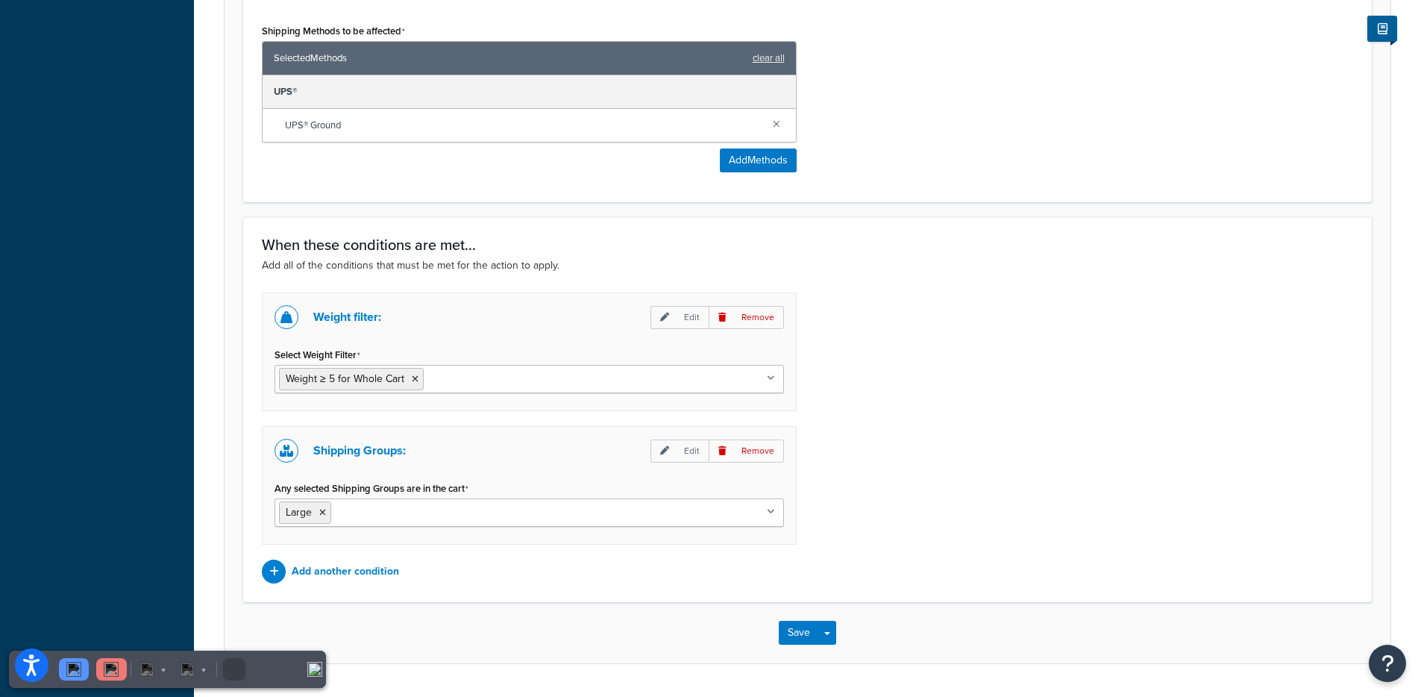
scroll to position [905, 0]
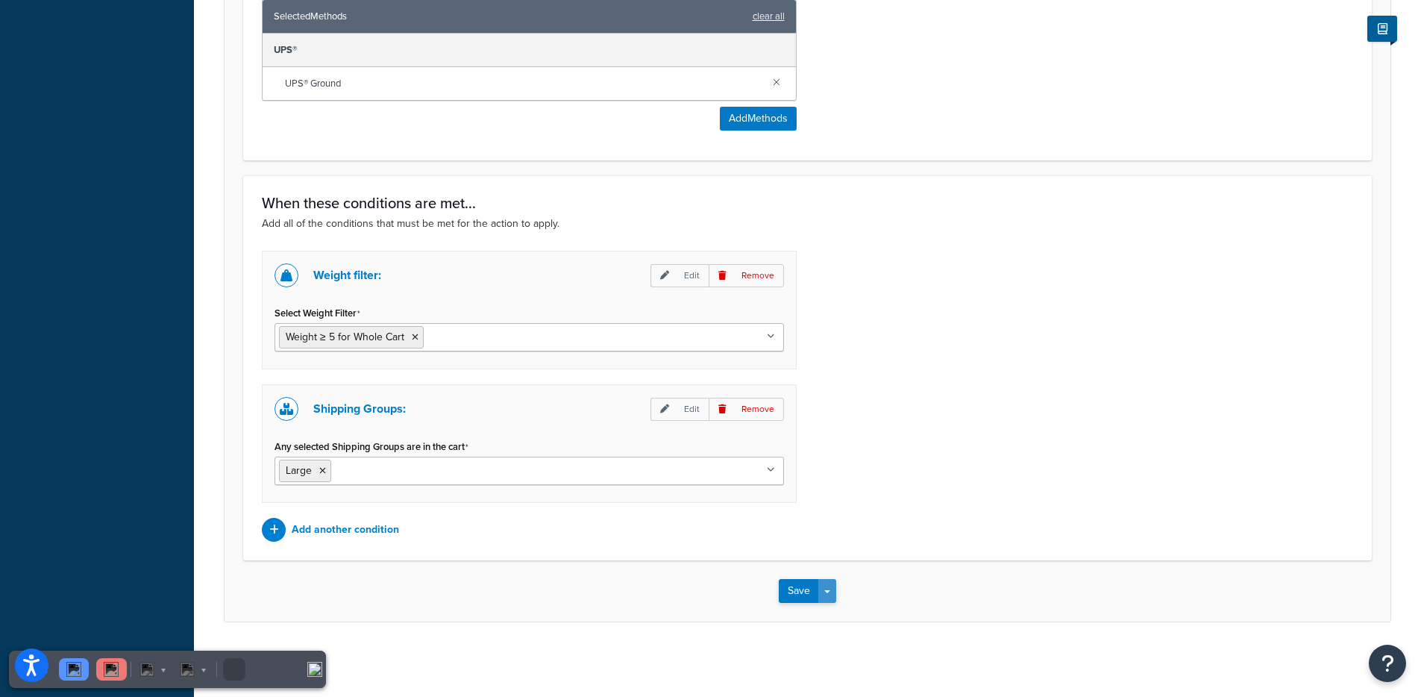
click at [832, 592] on button "Save Dropdown" at bounding box center [827, 591] width 18 height 24
click at [831, 615] on button "Save and Edit" at bounding box center [851, 618] width 144 height 31
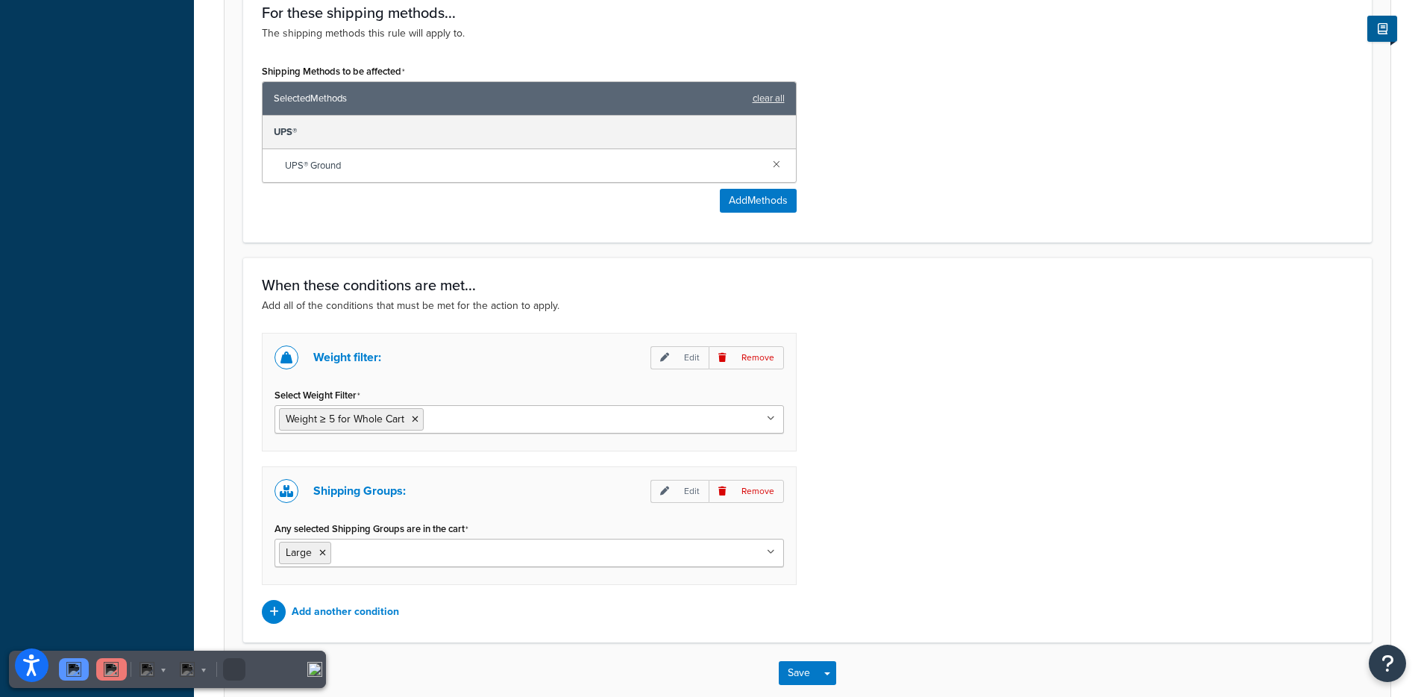
scroll to position [0, 0]
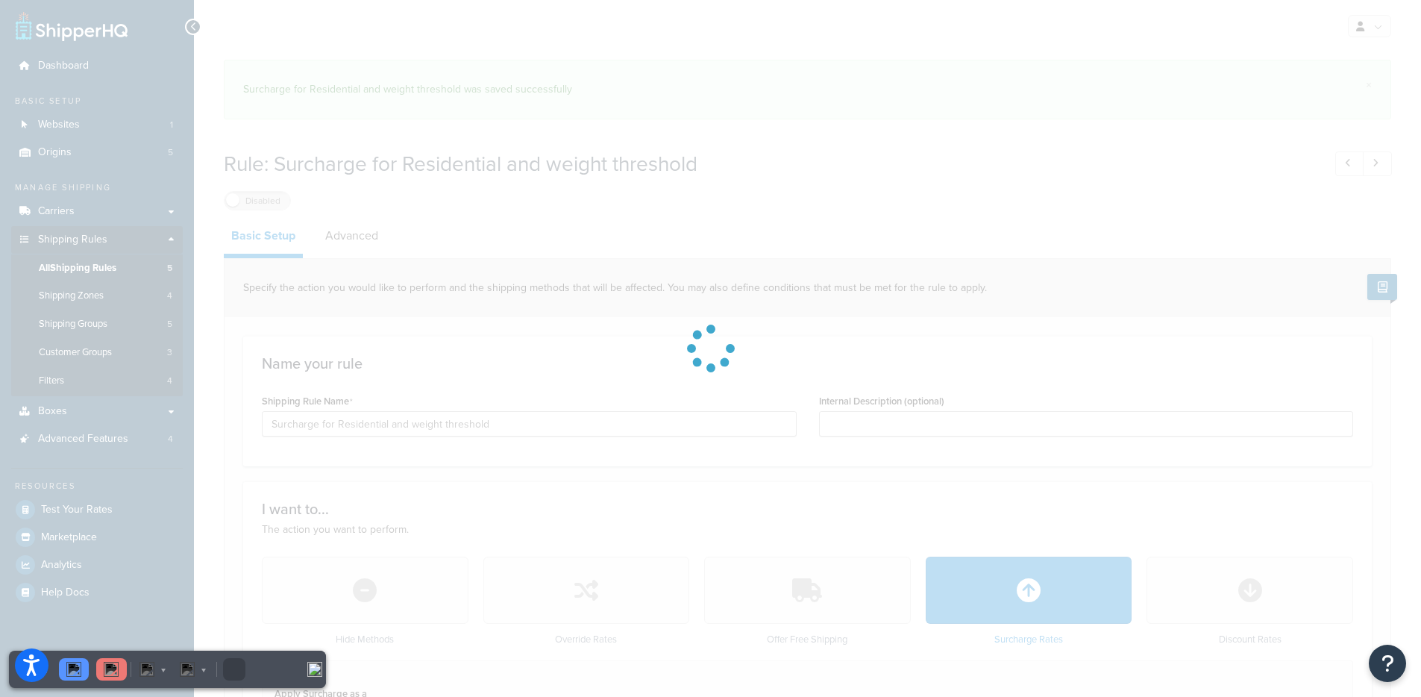
select select "CART"
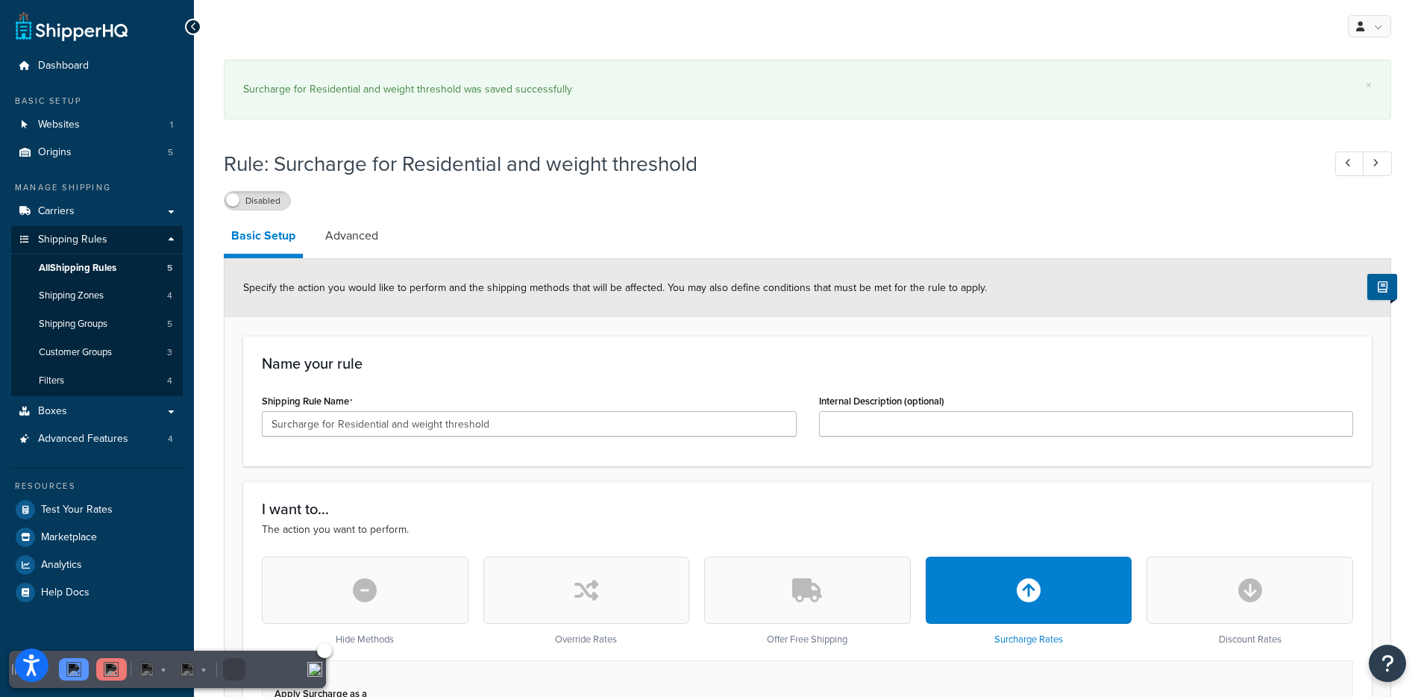
click at [106, 670] on img at bounding box center [111, 669] width 15 height 15
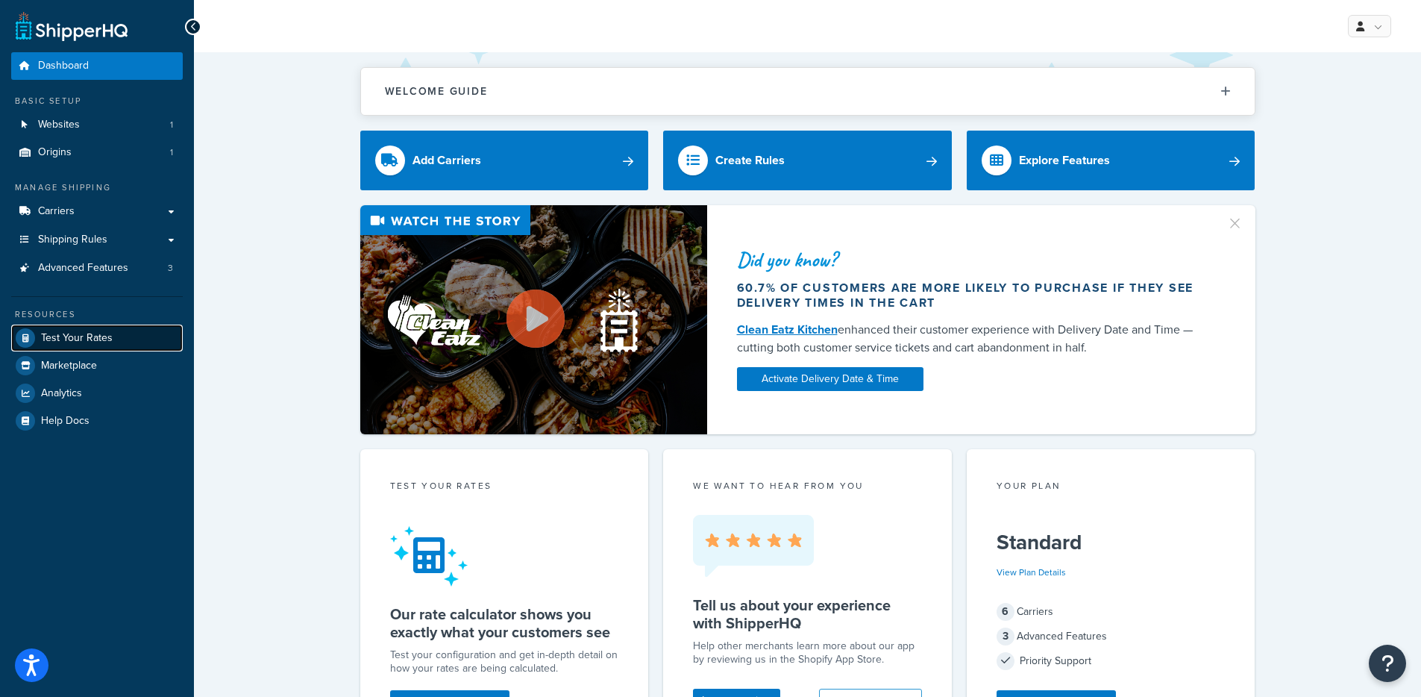
click at [130, 339] on link "Test Your Rates" at bounding box center [97, 337] width 172 height 27
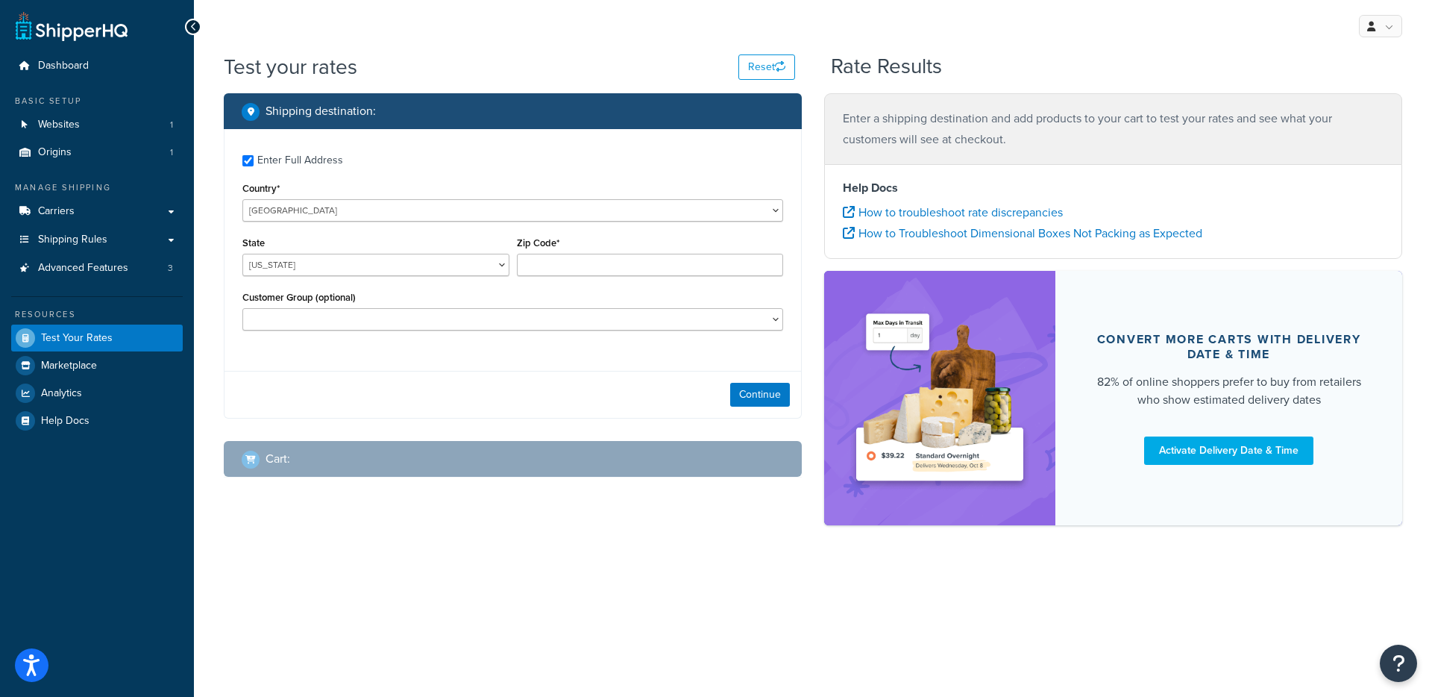
checkbox input "true"
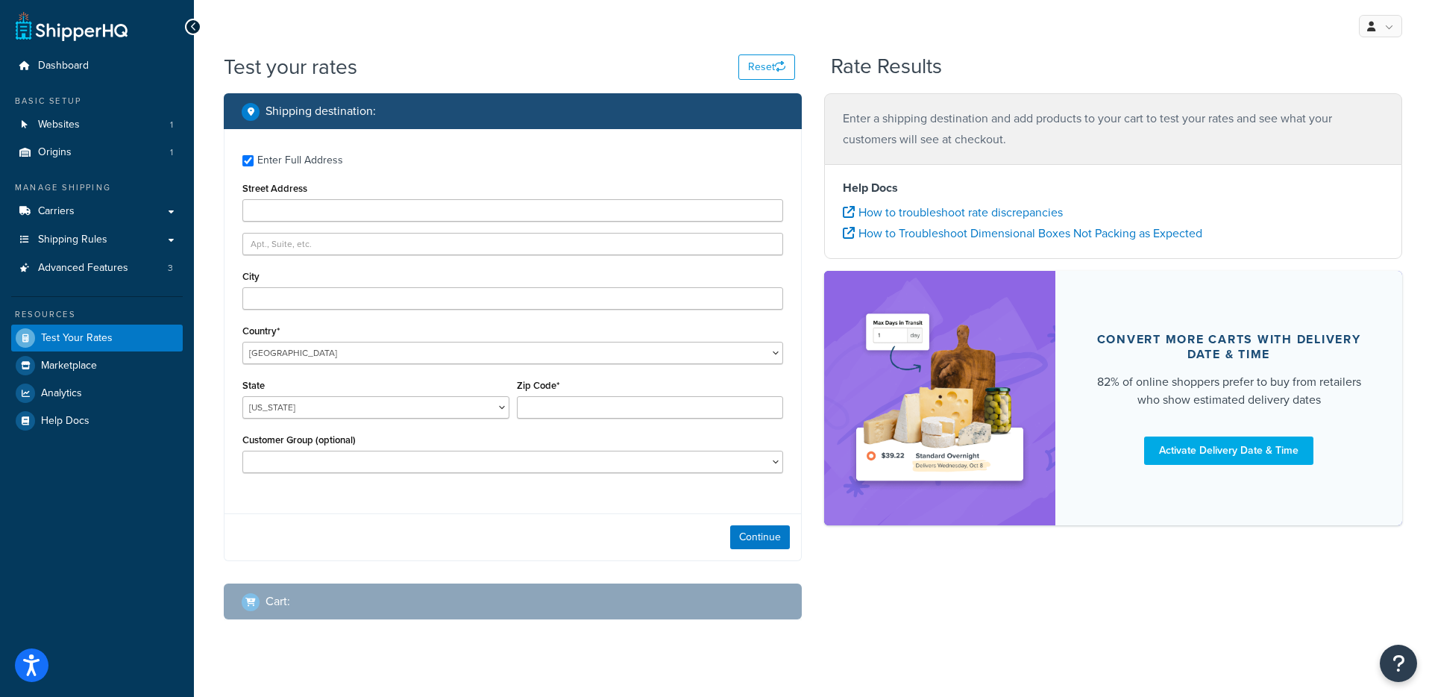
type input "[STREET_ADDRESS]"
type input "[GEOGRAPHIC_DATA]"
type input "96722"
select select "HI"
select select
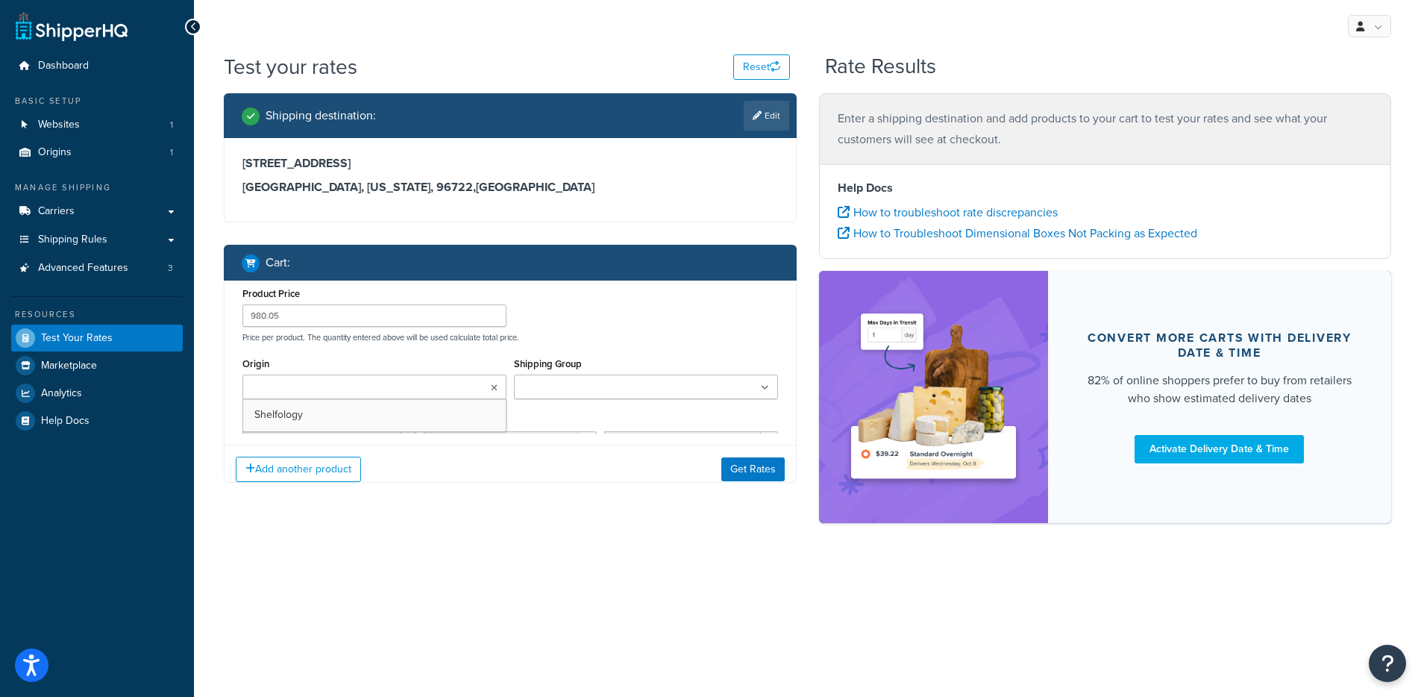
scroll to position [254, 0]
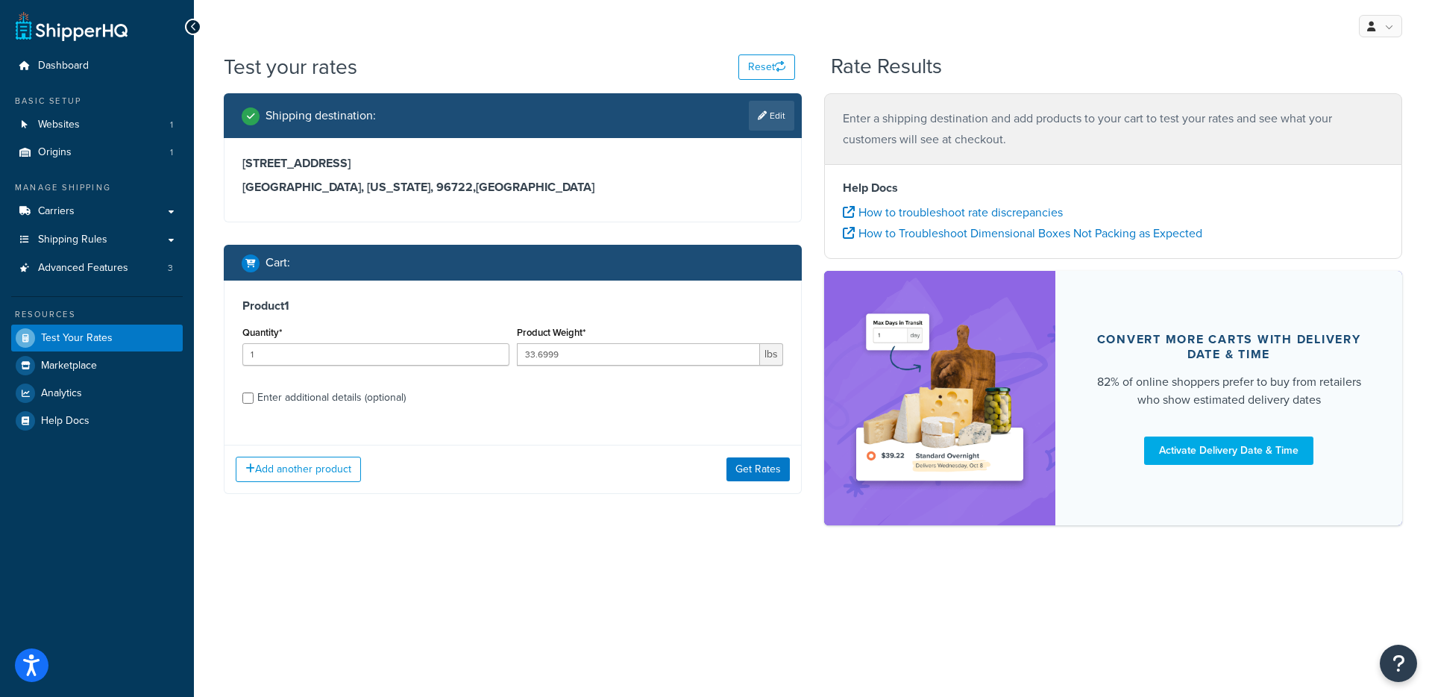
click at [752, 481] on div "Add another product Get Rates" at bounding box center [513, 469] width 577 height 48
click at [758, 459] on button "Get Rates" at bounding box center [758, 469] width 63 height 24
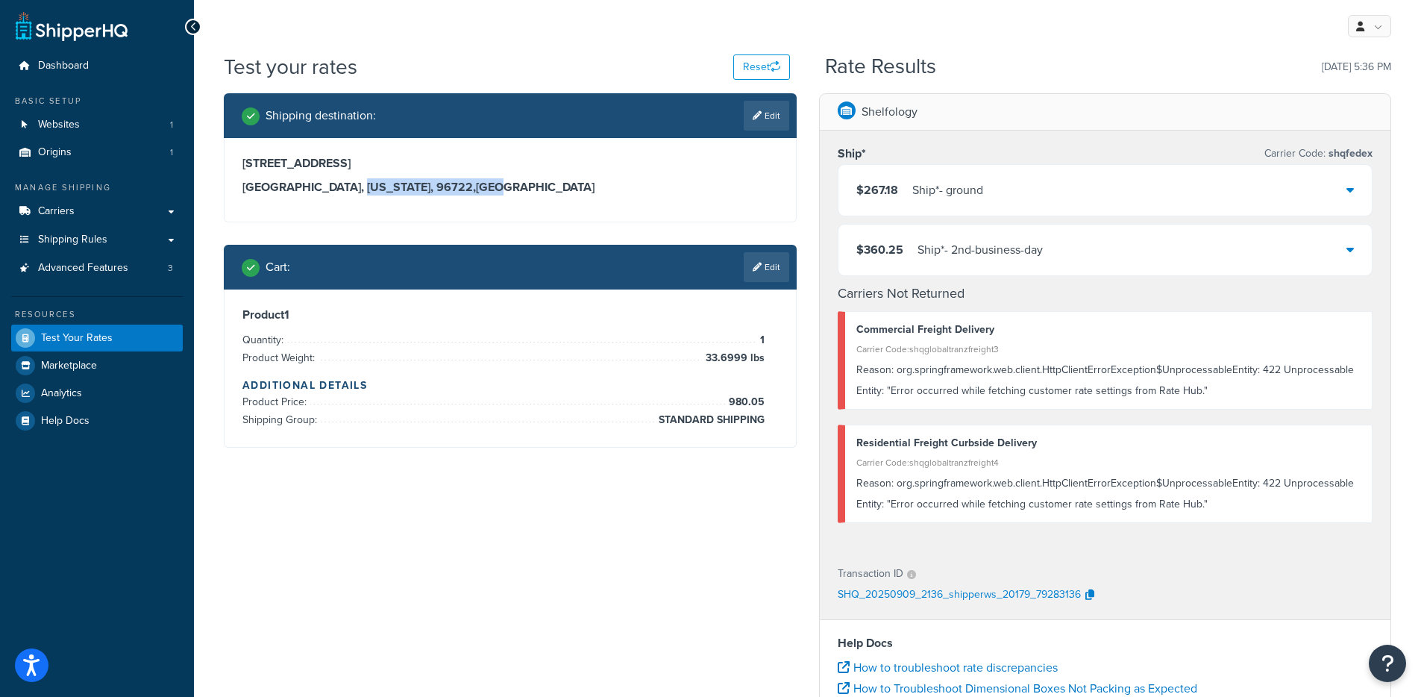
drag, startPoint x: 308, startPoint y: 186, endPoint x: 414, endPoint y: 189, distance: 106.0
click at [414, 189] on h3 "[GEOGRAPHIC_DATA][US_STATE] , [GEOGRAPHIC_DATA]" at bounding box center [510, 187] width 536 height 15
click at [333, 175] on div "[STREET_ADDRESS][US_STATE]" at bounding box center [510, 175] width 536 height 39
drag, startPoint x: 353, startPoint y: 167, endPoint x: 234, endPoint y: 168, distance: 118.6
click at [234, 168] on div "[STREET_ADDRESS][US_STATE]" at bounding box center [510, 180] width 571 height 84
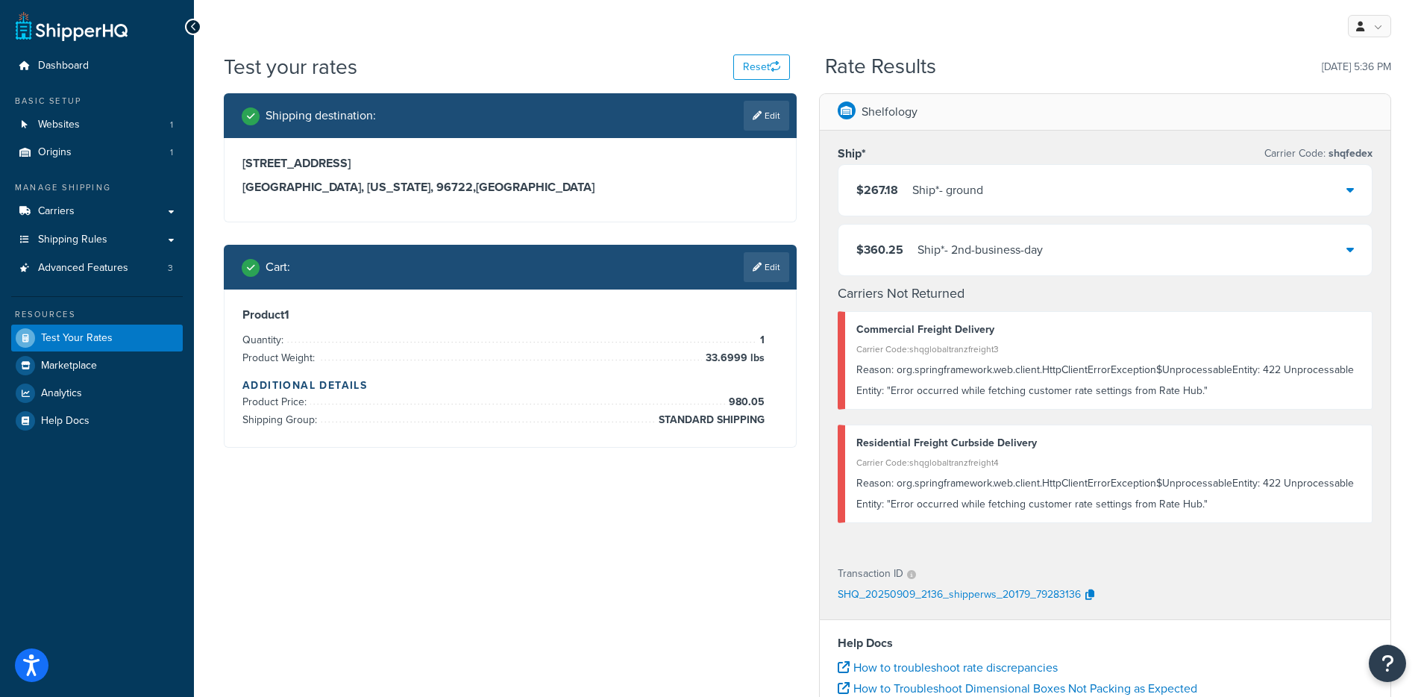
copy h3 "[STREET_ADDRESS]"
click at [1264, 370] on div "Reason: org.springframework.web.client.HttpClientErrorException$UnprocessableEn…" at bounding box center [1108, 381] width 505 height 42
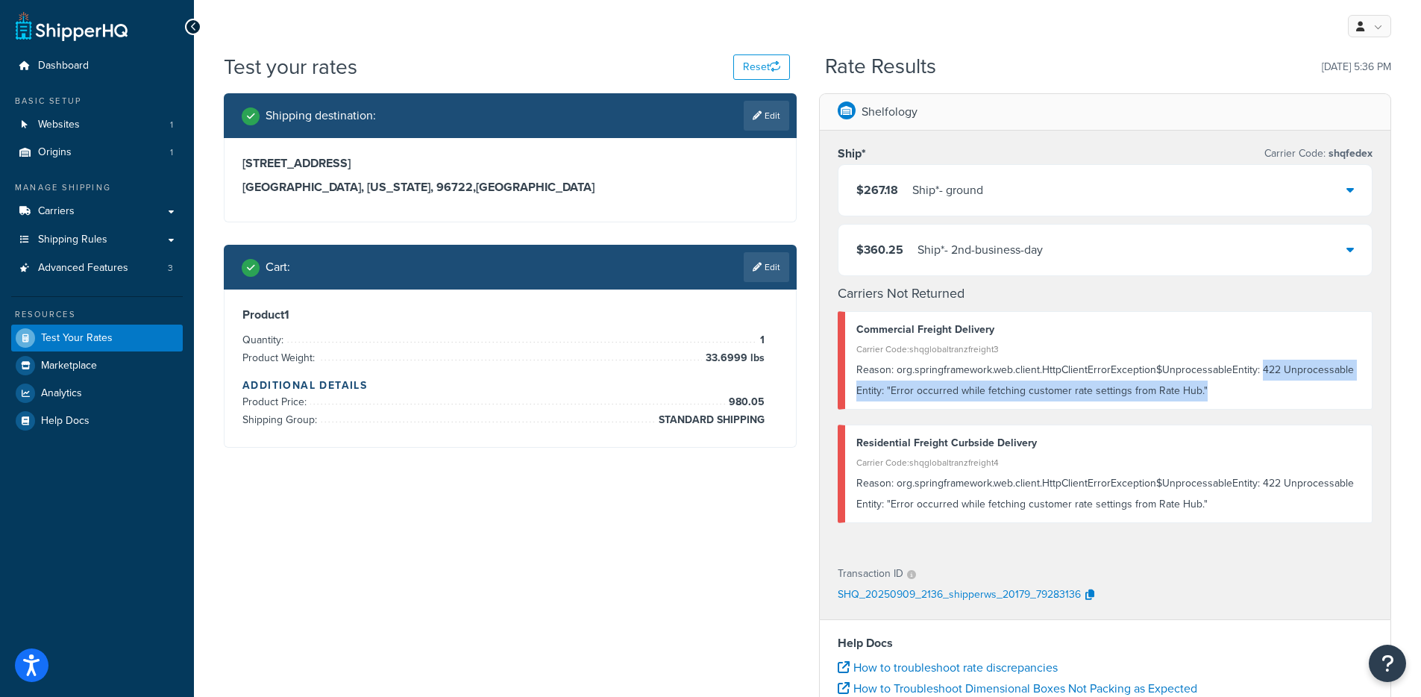
drag, startPoint x: 1260, startPoint y: 368, endPoint x: 1272, endPoint y: 386, distance: 22.1
click at [1272, 386] on div "Reason: org.springframework.web.client.HttpClientErrorException$UnprocessableEn…" at bounding box center [1108, 381] width 505 height 42
copy div "422 Unprocessable Entity: "Error occurred while fetching customer rate settings…"
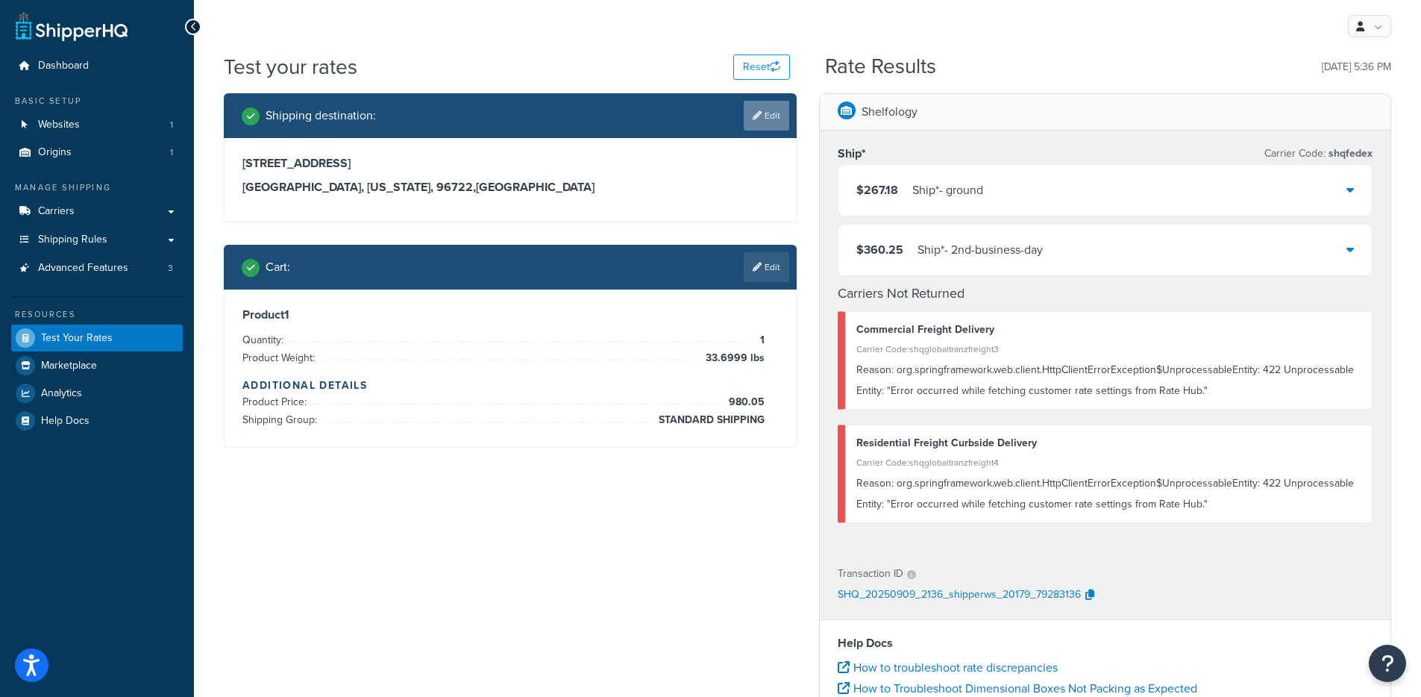
click at [746, 124] on link "Edit" at bounding box center [767, 116] width 46 height 30
select select "HI"
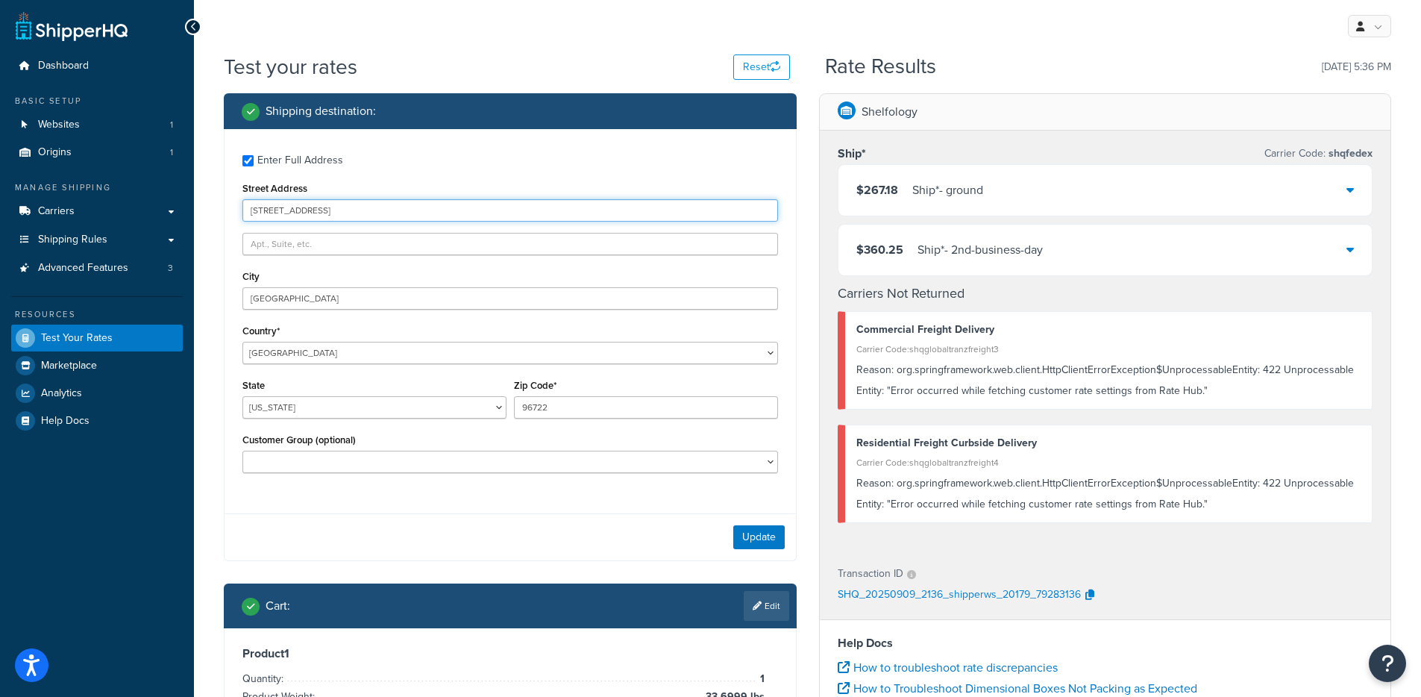
click at [295, 206] on input "[STREET_ADDRESS]" at bounding box center [510, 210] width 536 height 22
click at [307, 246] on input "text" at bounding box center [510, 244] width 536 height 22
paste input "[STREET_ADDRESS]"
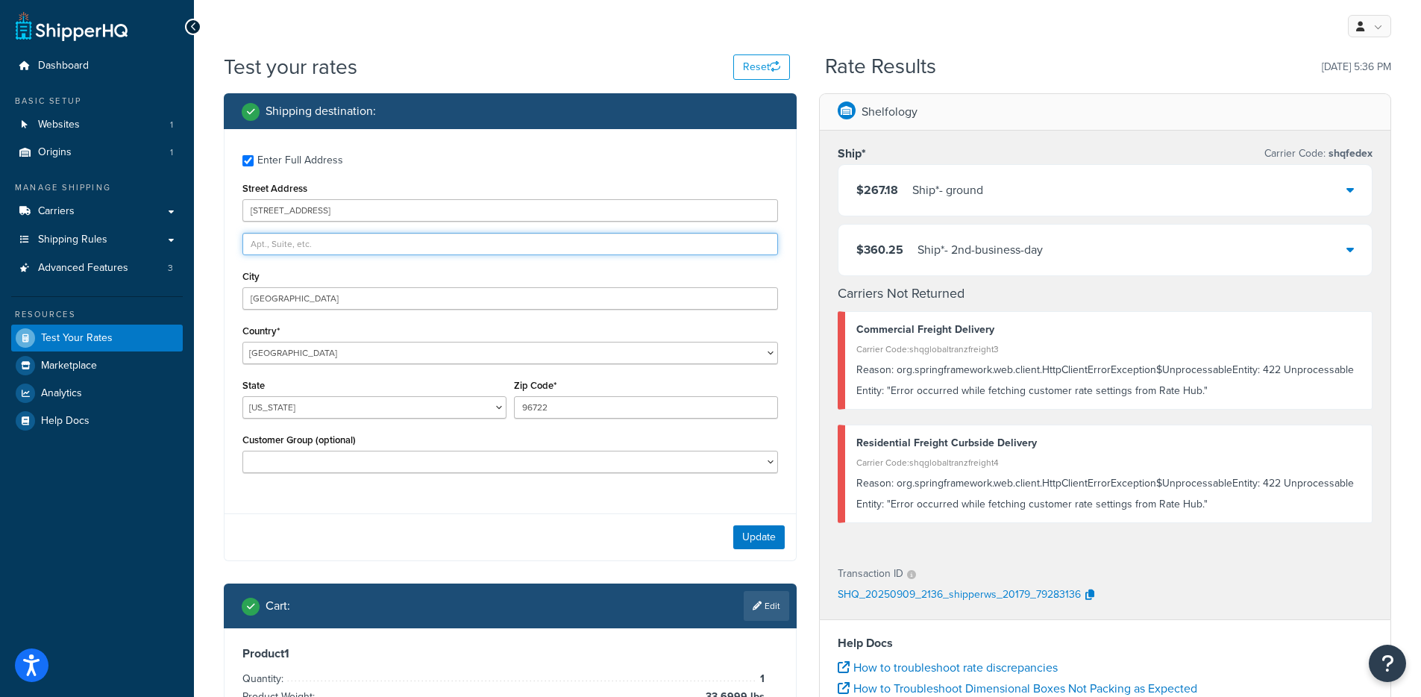
type input "[STREET_ADDRESS]"
click at [358, 204] on input "[STREET_ADDRESS]" at bounding box center [510, 210] width 536 height 22
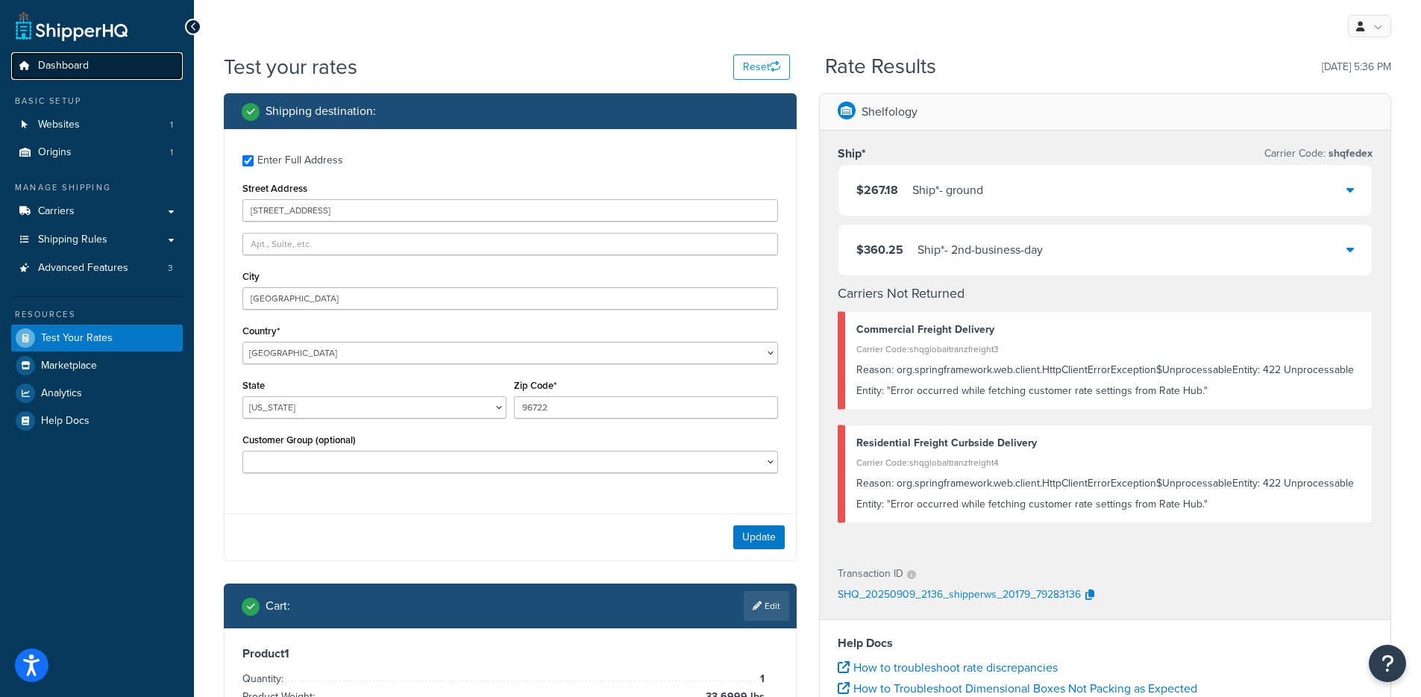
click at [120, 57] on link "Dashboard" at bounding box center [97, 66] width 172 height 28
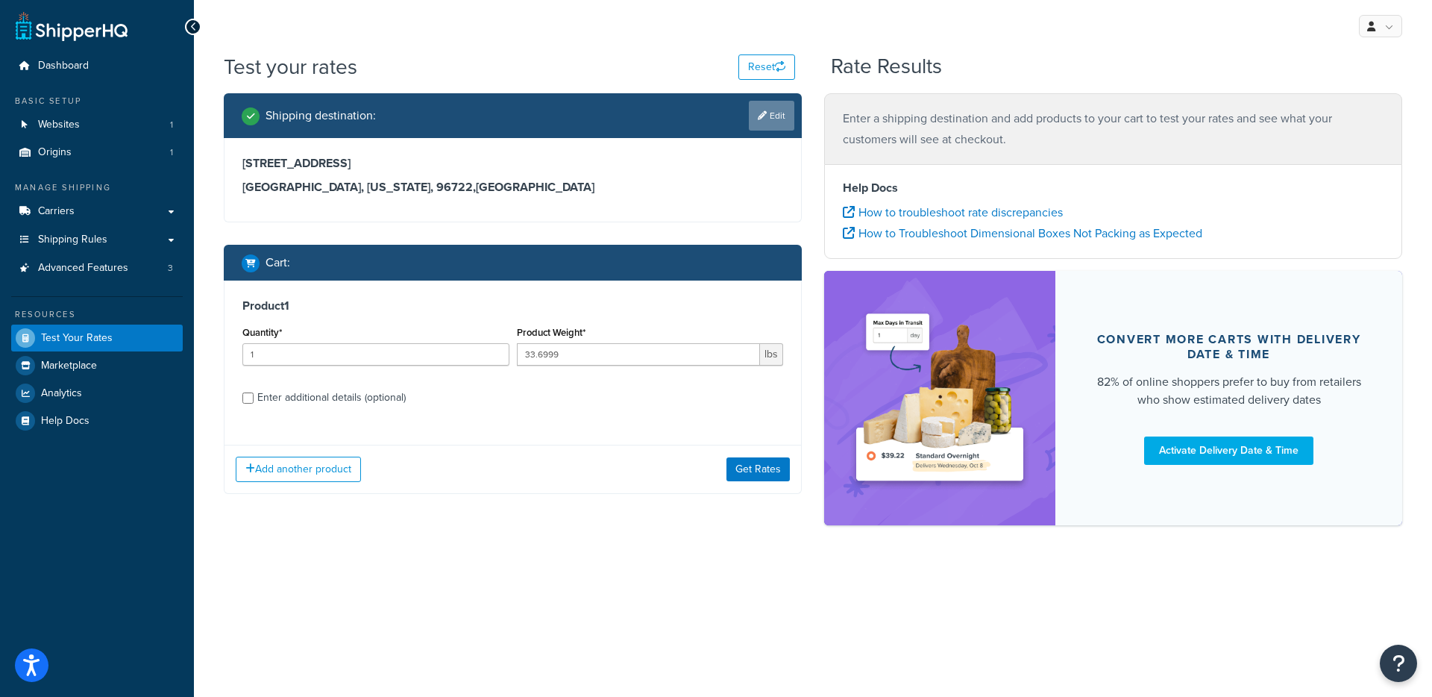
click at [758, 119] on icon at bounding box center [762, 115] width 9 height 9
select select "HI"
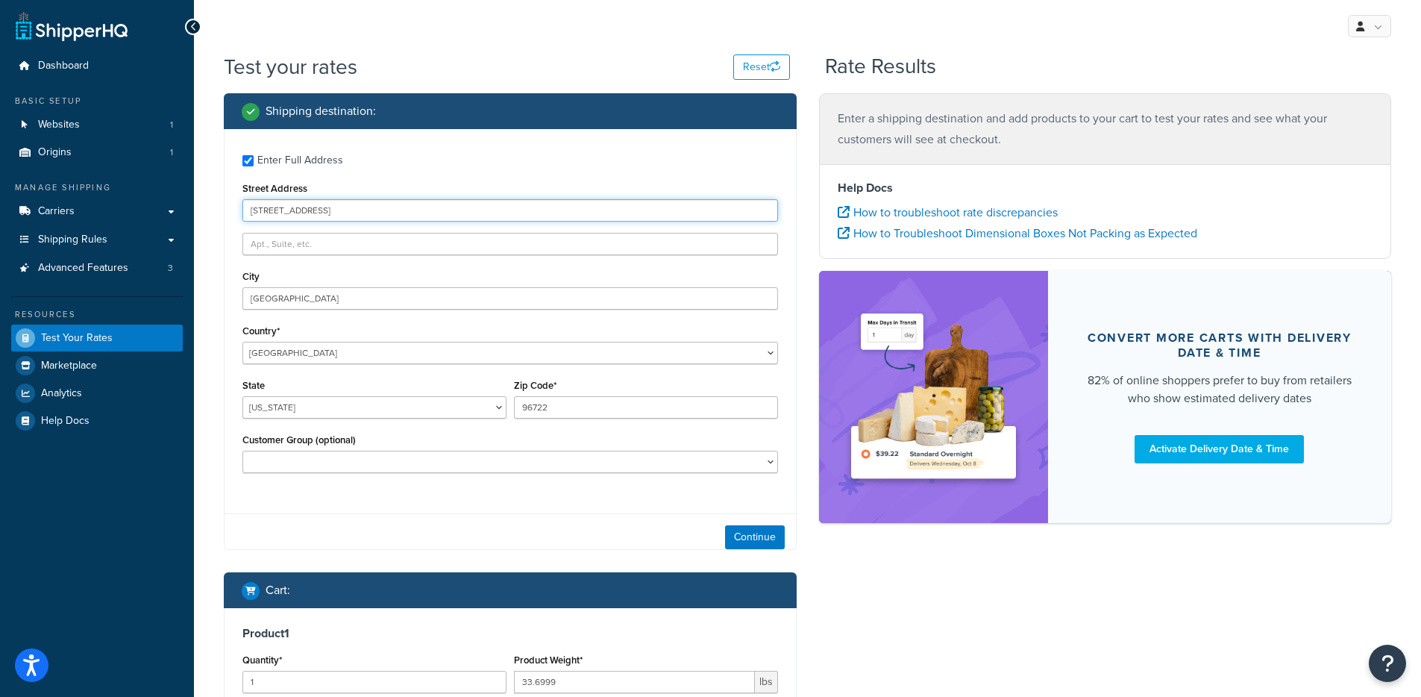
click at [304, 204] on input "[STREET_ADDRESS]" at bounding box center [510, 210] width 536 height 22
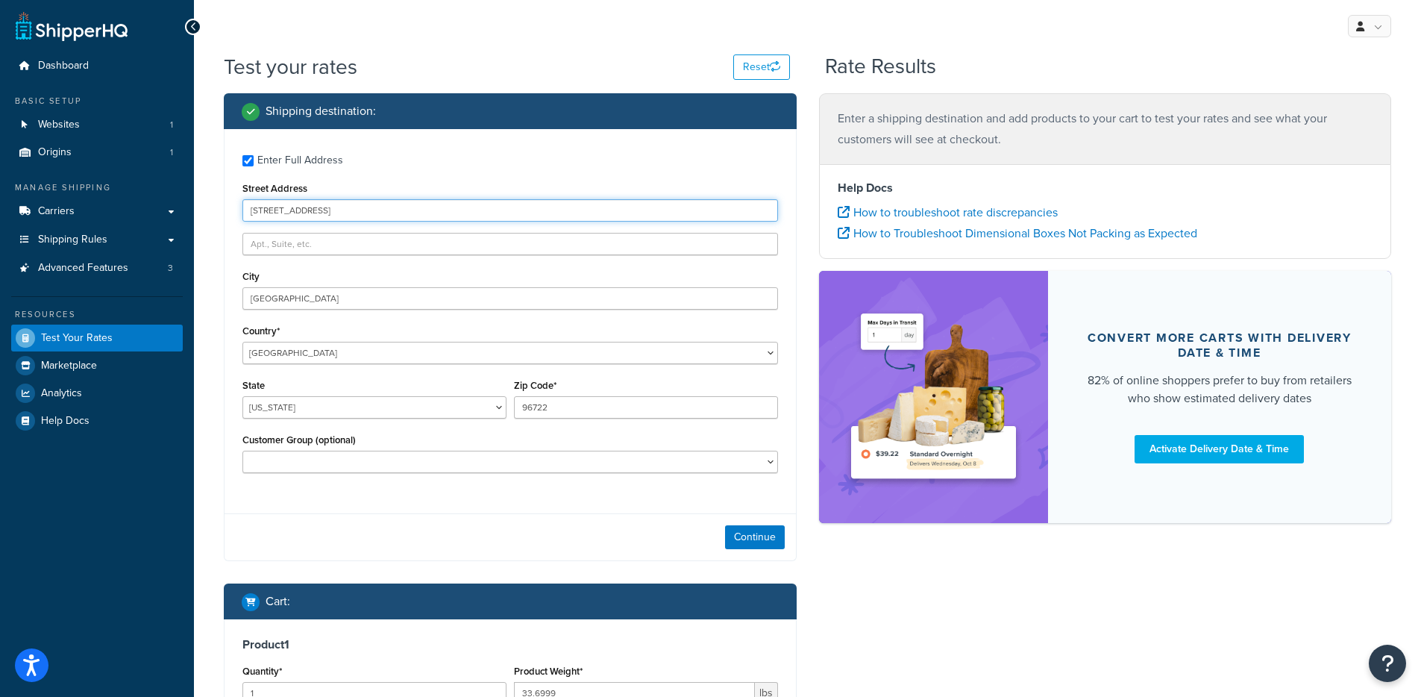
click at [304, 204] on input "[STREET_ADDRESS]" at bounding box center [510, 210] width 536 height 22
type input "[STREET_ADDRESS]"
select select "TX"
click at [619, 423] on div "Zip Code* 96722" at bounding box center [646, 402] width 272 height 54
click at [624, 414] on input "96722" at bounding box center [646, 407] width 264 height 22
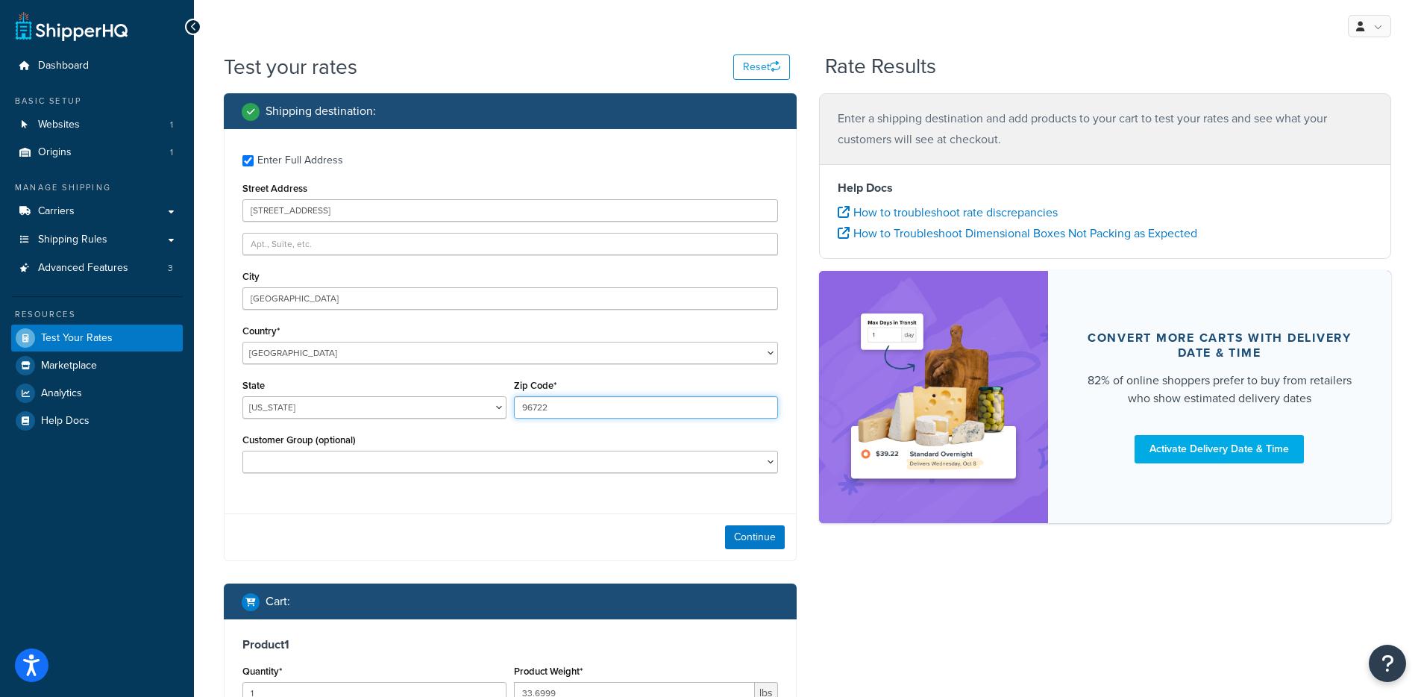
click at [624, 413] on input "96722" at bounding box center [646, 407] width 264 height 22
type input "78749"
click at [747, 542] on button "Continue" at bounding box center [755, 537] width 60 height 24
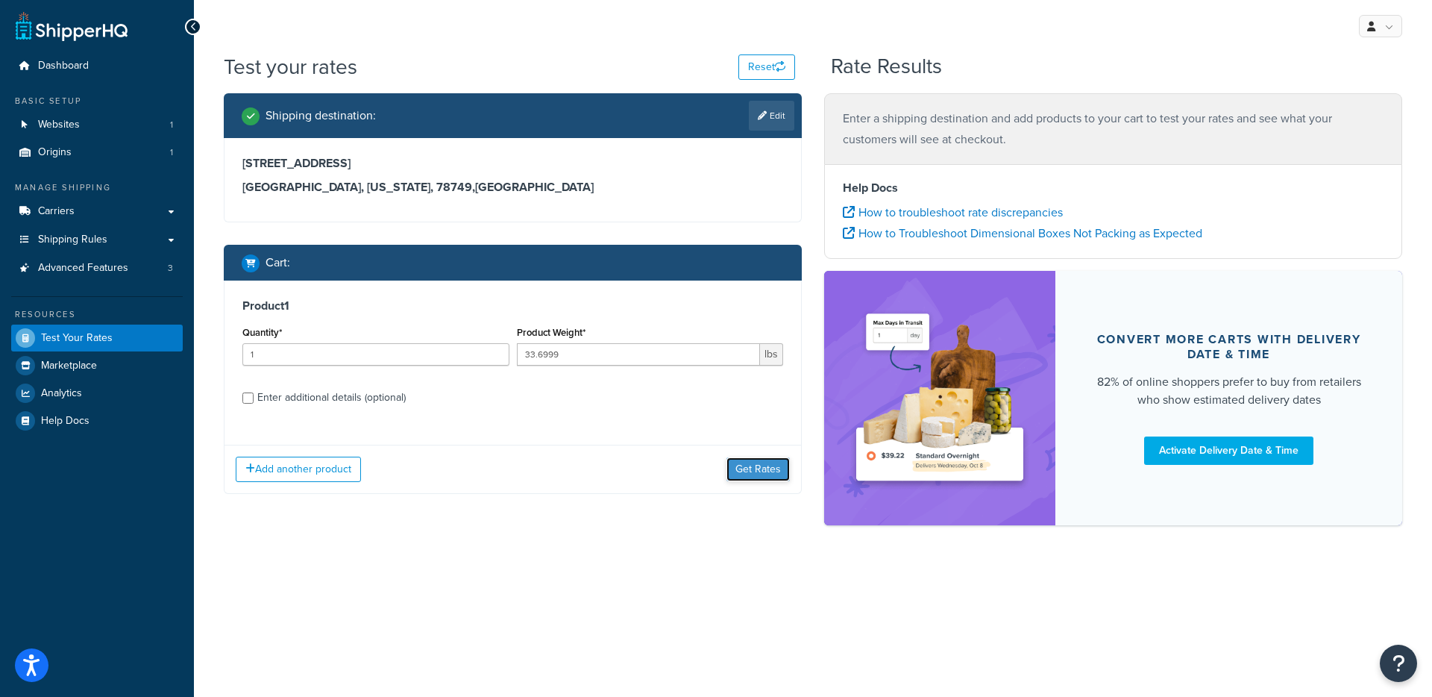
click at [738, 470] on button "Get Rates" at bounding box center [758, 469] width 63 height 24
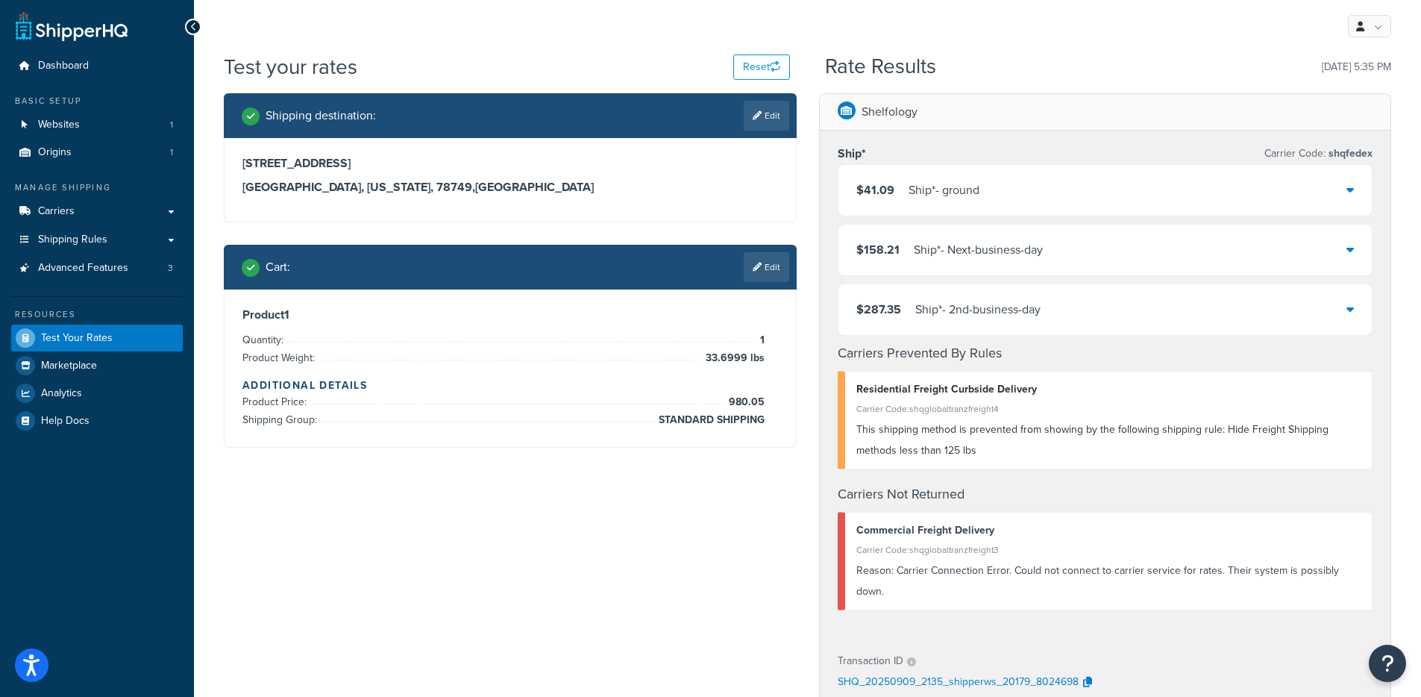
click at [772, 289] on div "Product 1 Quantity: 1 Product Weight: 33.6999 lbs Additional Details Product Pr…" at bounding box center [510, 367] width 571 height 157
click at [773, 283] on div "Cart : Edit" at bounding box center [510, 267] width 573 height 45
click at [782, 264] on link "Edit" at bounding box center [767, 267] width 46 height 30
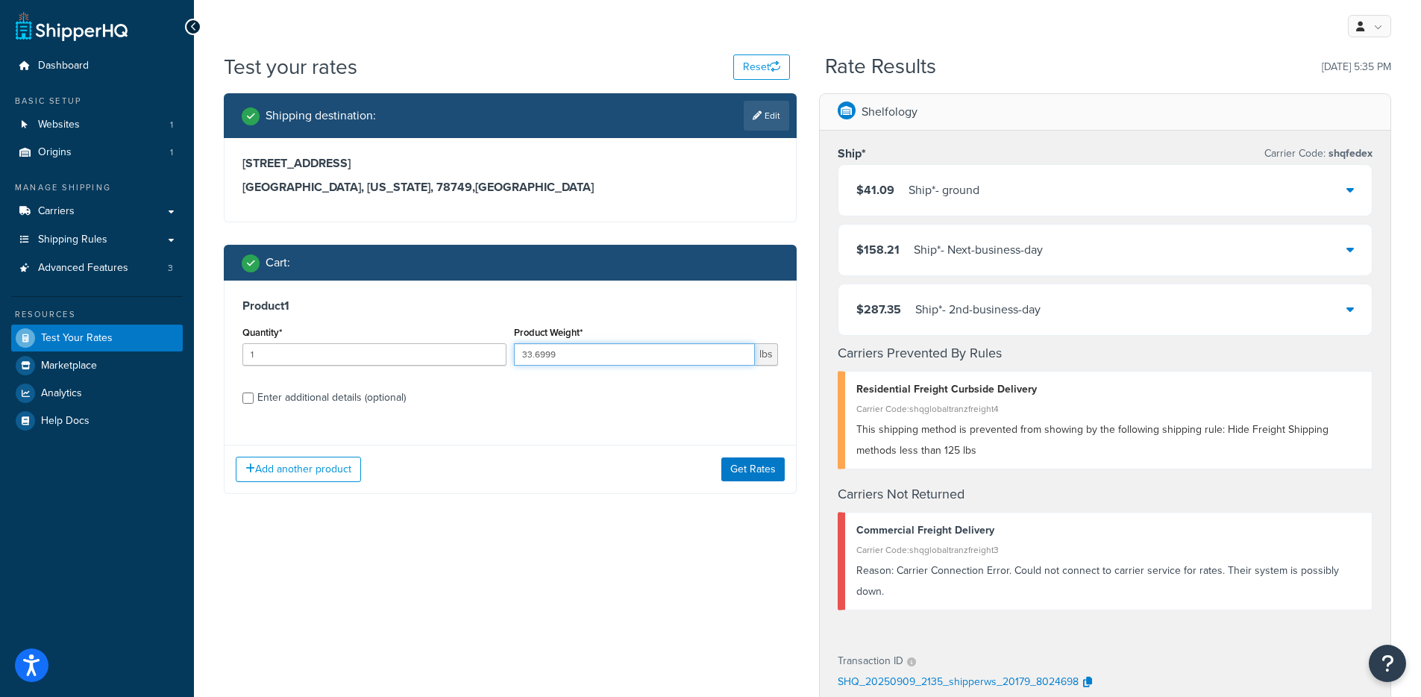
click at [565, 358] on input "33.6999" at bounding box center [634, 354] width 241 height 22
type input "150"
click at [741, 458] on button "Get Rates" at bounding box center [752, 469] width 63 height 24
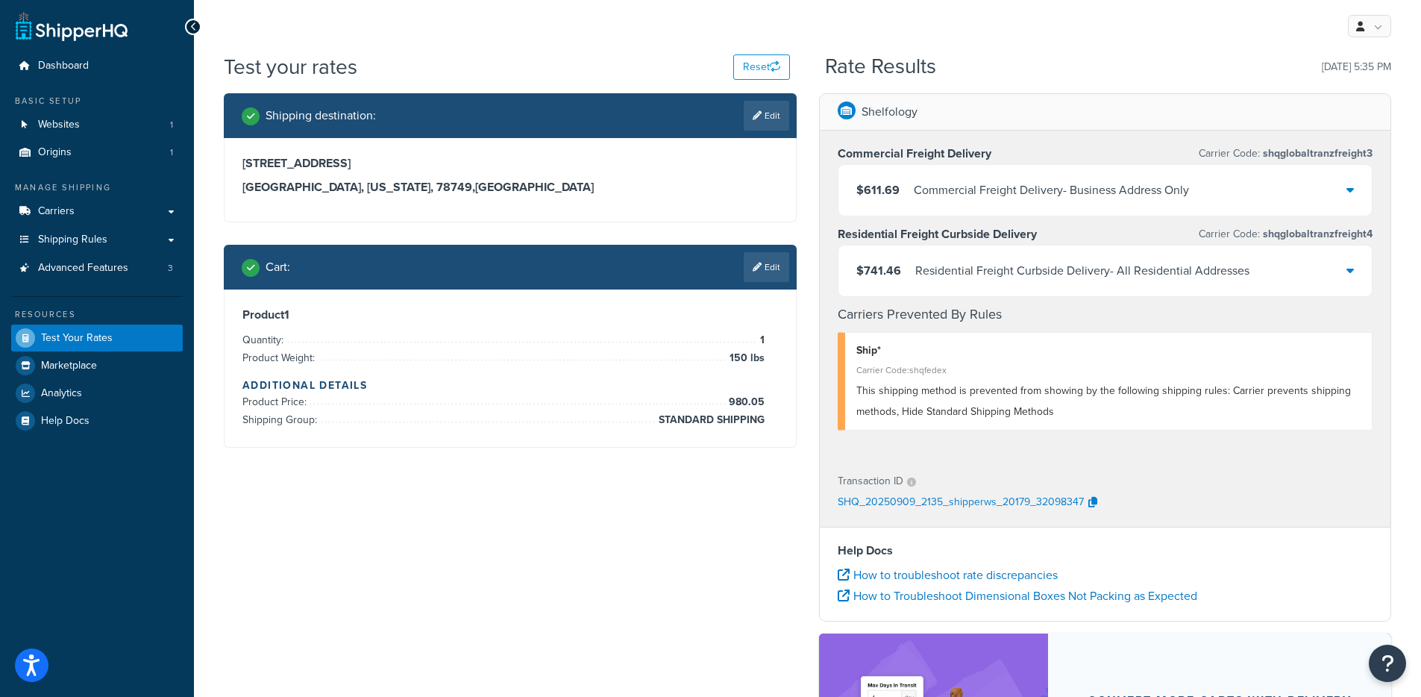
drag, startPoint x: 339, startPoint y: 185, endPoint x: 385, endPoint y: 186, distance: 45.5
click at [384, 186] on h3 "Princeville, Texas, 78749 , United States" at bounding box center [510, 187] width 536 height 15
click at [771, 128] on link "Edit" at bounding box center [767, 116] width 46 height 30
select select "TX"
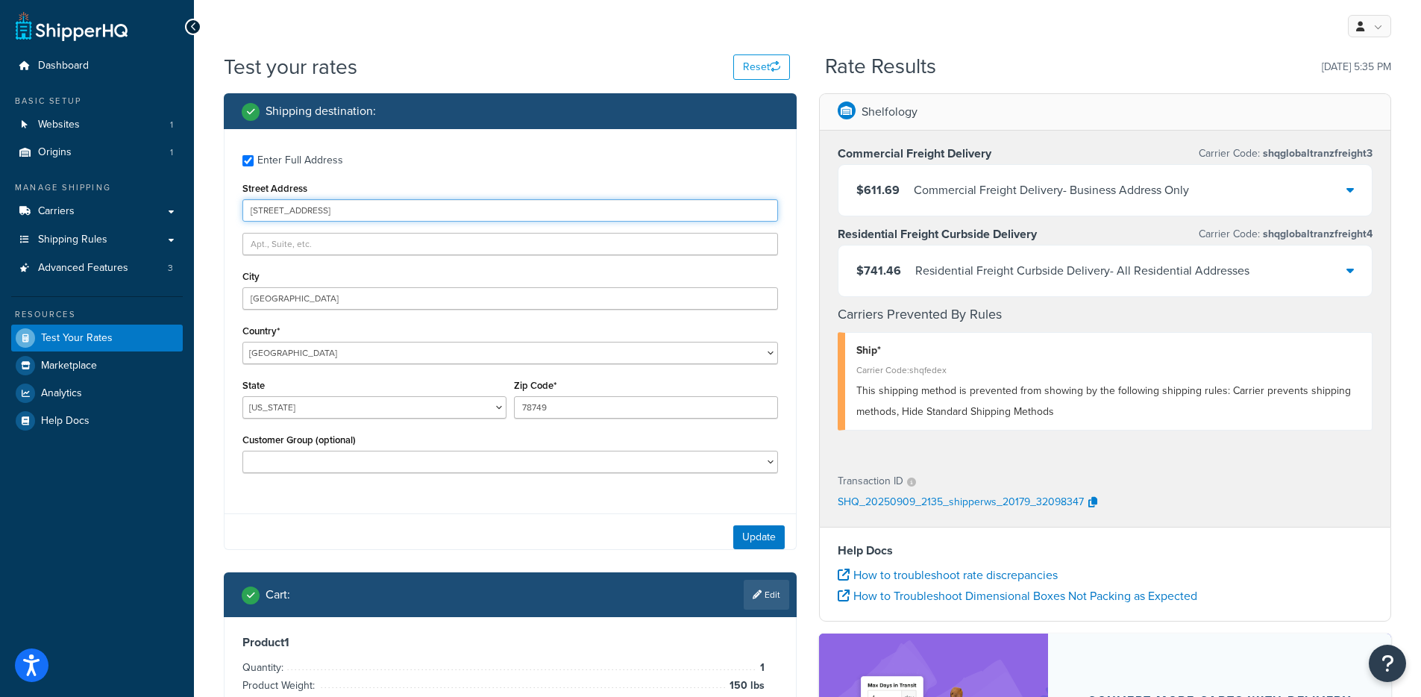
click at [339, 207] on input "9600 Great Hills Trail ste 350W" at bounding box center [510, 210] width 536 height 22
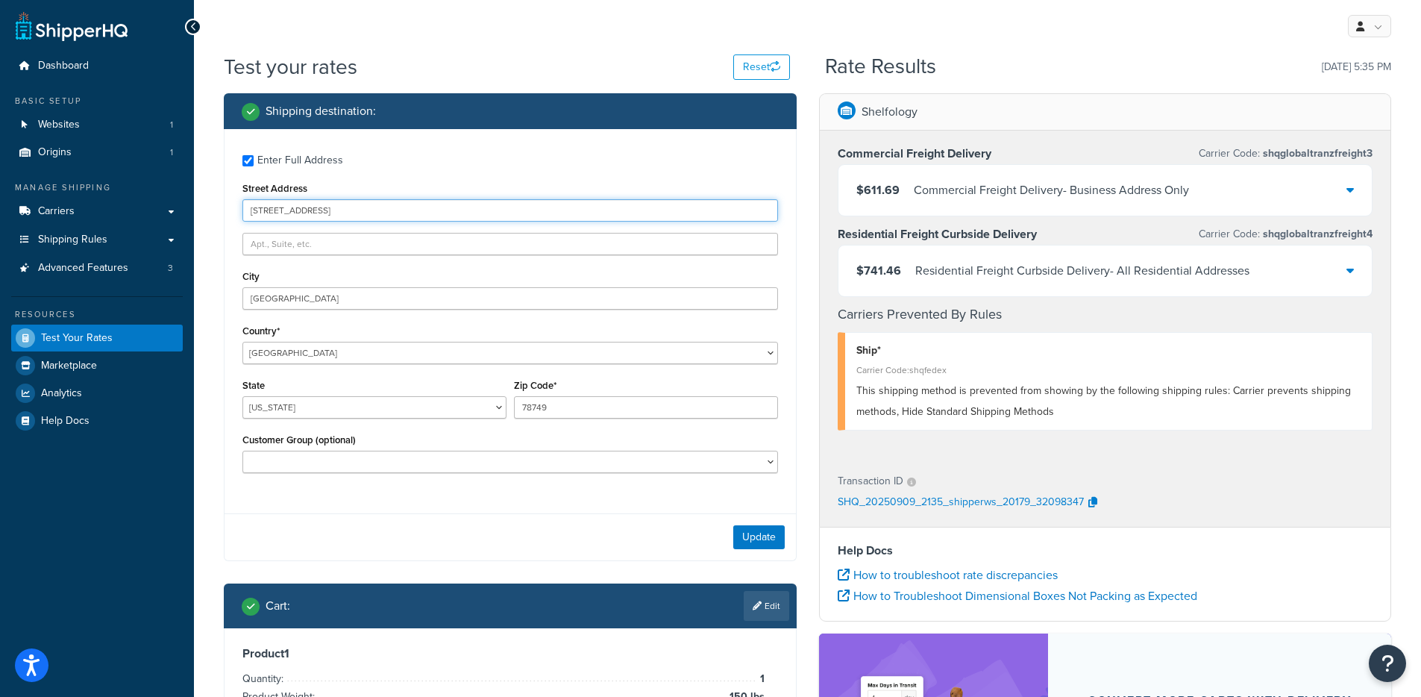
click at [339, 207] on input "9600 Great Hills Trail ste 350W" at bounding box center [510, 210] width 536 height 22
paste input "1525 Bernice St, Honolulu, HI 96817"
drag, startPoint x: 397, startPoint y: 210, endPoint x: 368, endPoint y: 214, distance: 29.4
click at [368, 214] on input "1525 Bernice St, Honolulu, HI 96817" at bounding box center [510, 210] width 536 height 22
type input "1525 Bernice St, Honolulu, HI 96817"
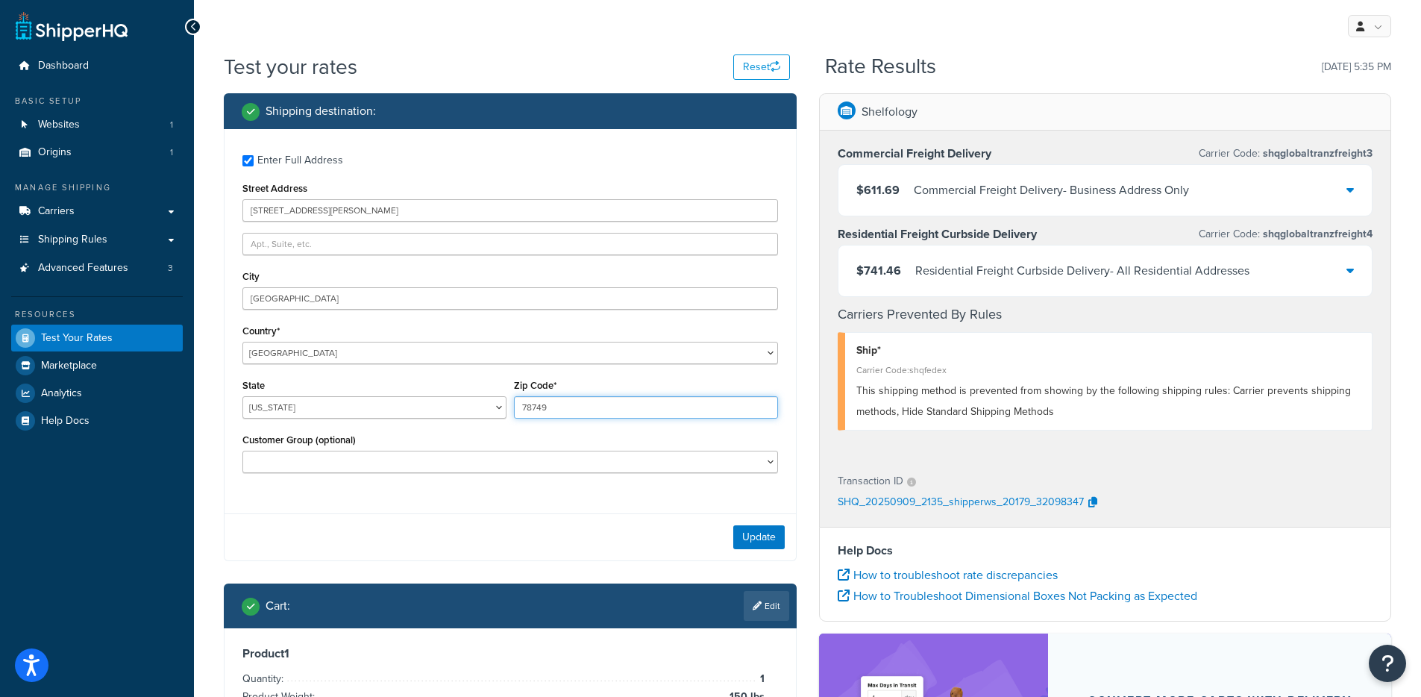
click at [542, 409] on input "78749" at bounding box center [646, 407] width 264 height 22
paste input "96817"
type input "96817"
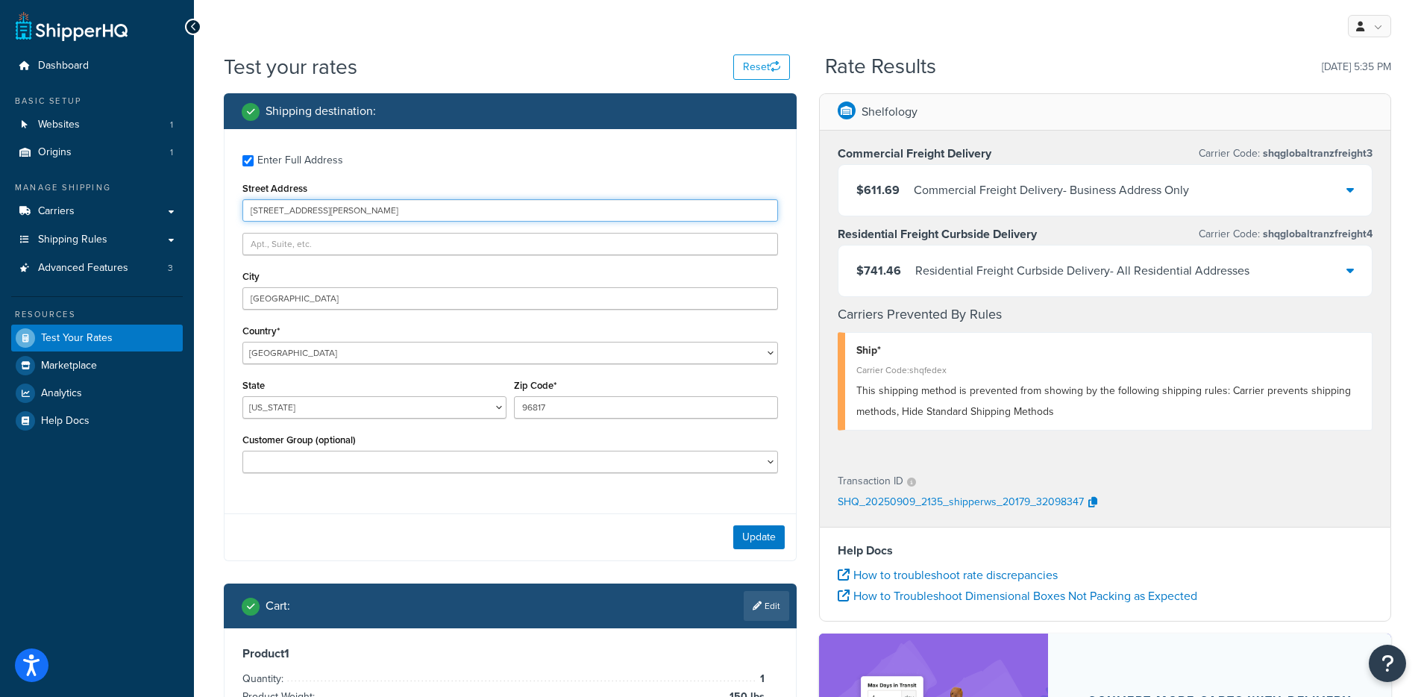
drag, startPoint x: 389, startPoint y: 212, endPoint x: 316, endPoint y: 215, distance: 73.2
click at [316, 215] on input "1525 Bernice St, Honolulu, HI 96817" at bounding box center [510, 210] width 536 height 22
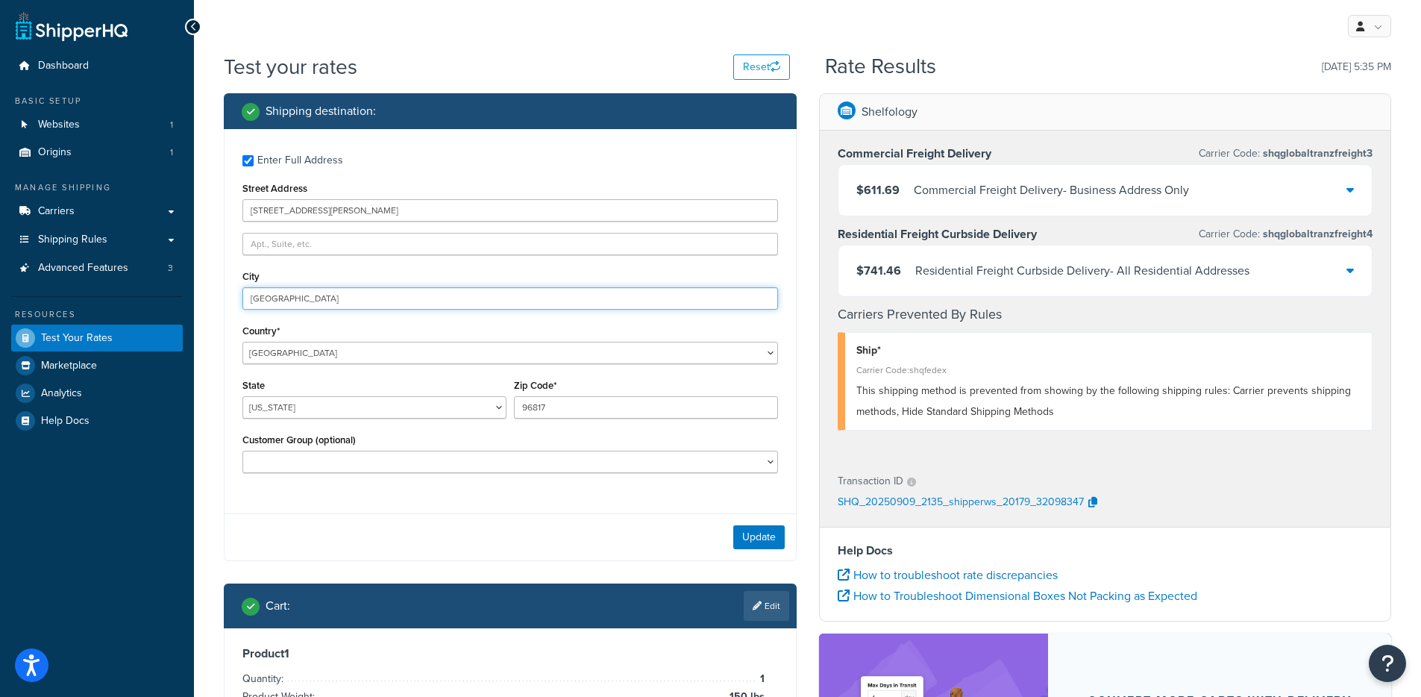
click at [295, 297] on input "Princeville" at bounding box center [510, 298] width 536 height 22
paste input "Honolulu, HI 96817"
drag, startPoint x: 379, startPoint y: 305, endPoint x: 286, endPoint y: 296, distance: 93.7
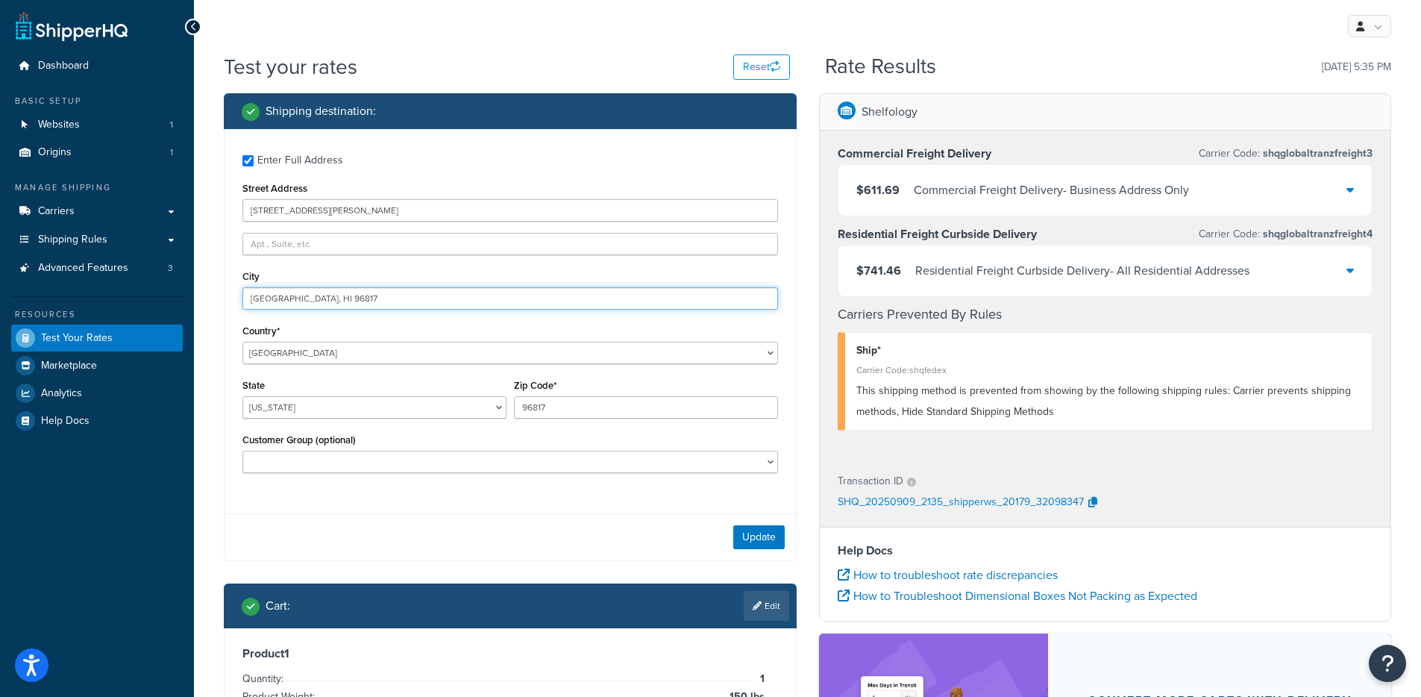
click at [286, 296] on input "Honolulu, HI 96817" at bounding box center [510, 298] width 536 height 22
type input "Honolulu"
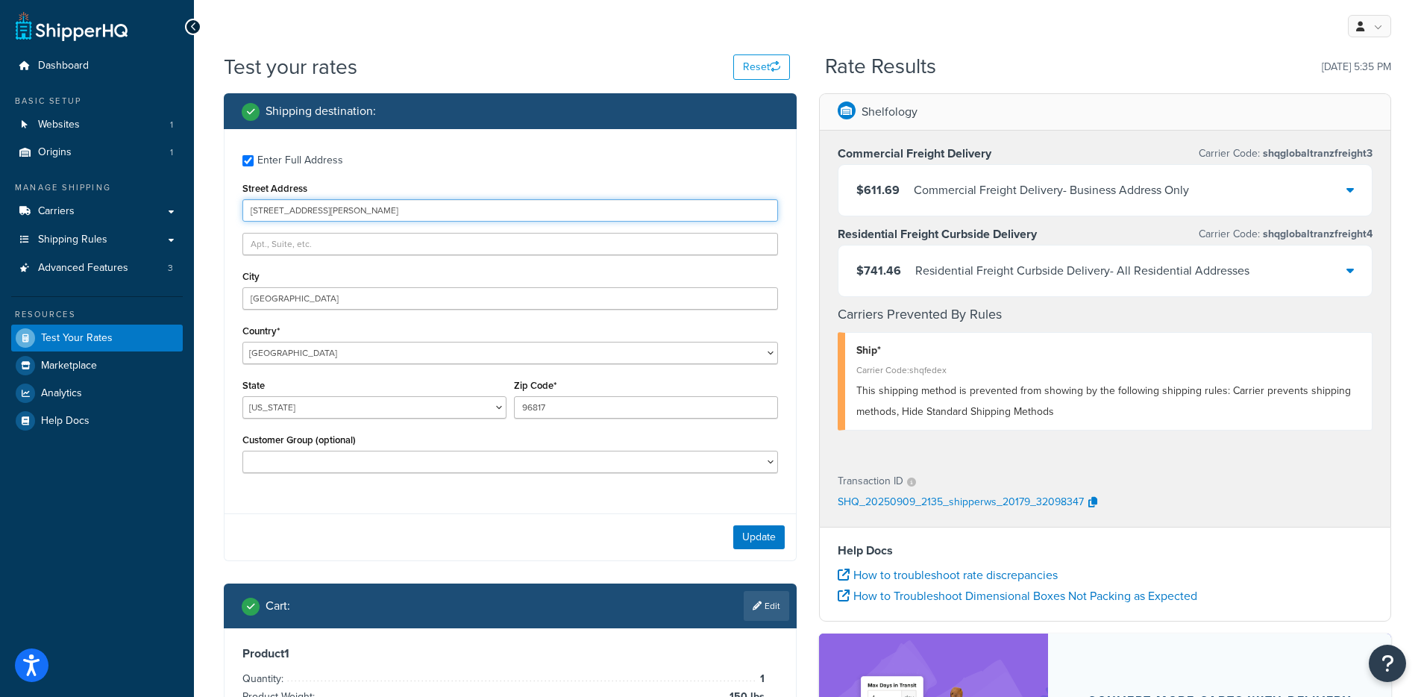
drag, startPoint x: 474, startPoint y: 213, endPoint x: 312, endPoint y: 209, distance: 161.9
click at [312, 209] on input "1525 Bernice St, Honolulu, HI 96817" at bounding box center [510, 210] width 536 height 22
type input "1525 Bernice St"
click at [471, 410] on select "Alabama Alaska American Samoa Arizona Arkansas Armed Forces Americas Armed Forc…" at bounding box center [374, 407] width 264 height 22
select select "HI"
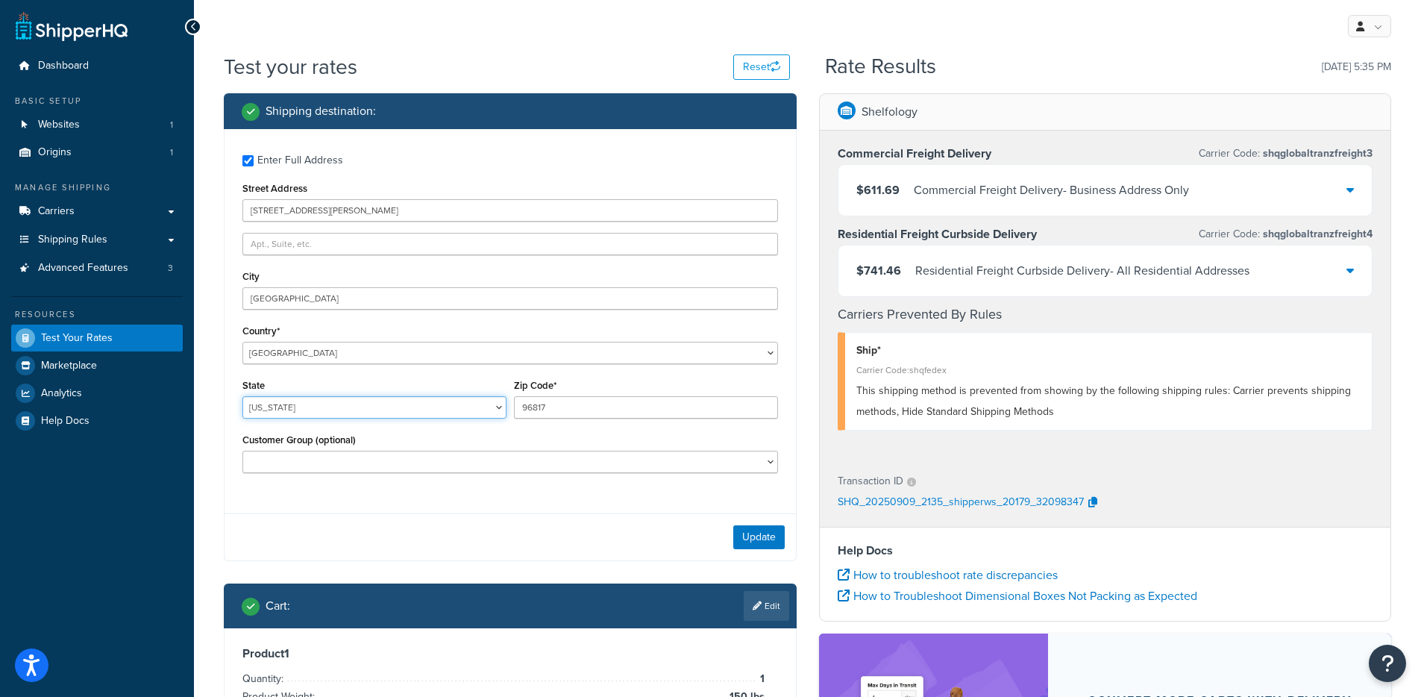
click at [242, 396] on select "Alabama Alaska American Samoa Arizona Arkansas Armed Forces Americas Armed Forc…" at bounding box center [374, 407] width 264 height 22
click at [741, 535] on button "Update" at bounding box center [758, 537] width 51 height 24
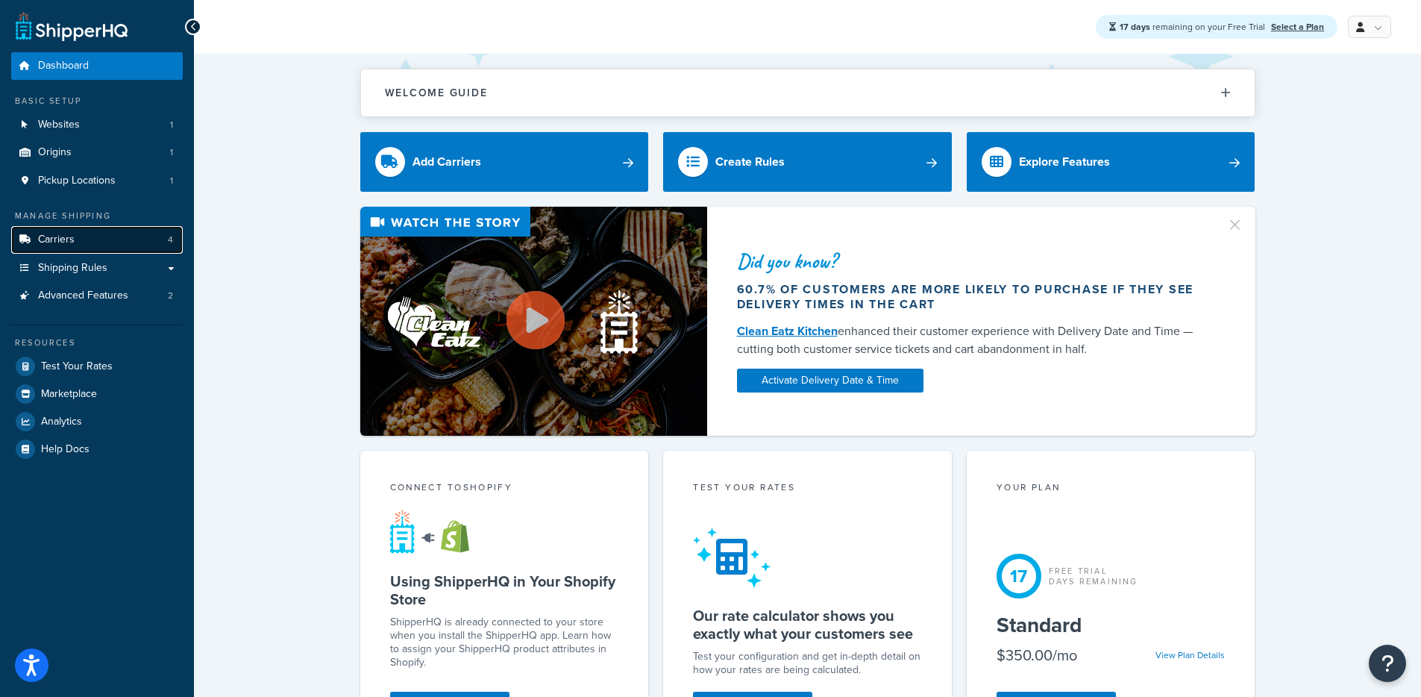
click at [96, 240] on link "Carriers 4" at bounding box center [97, 240] width 172 height 28
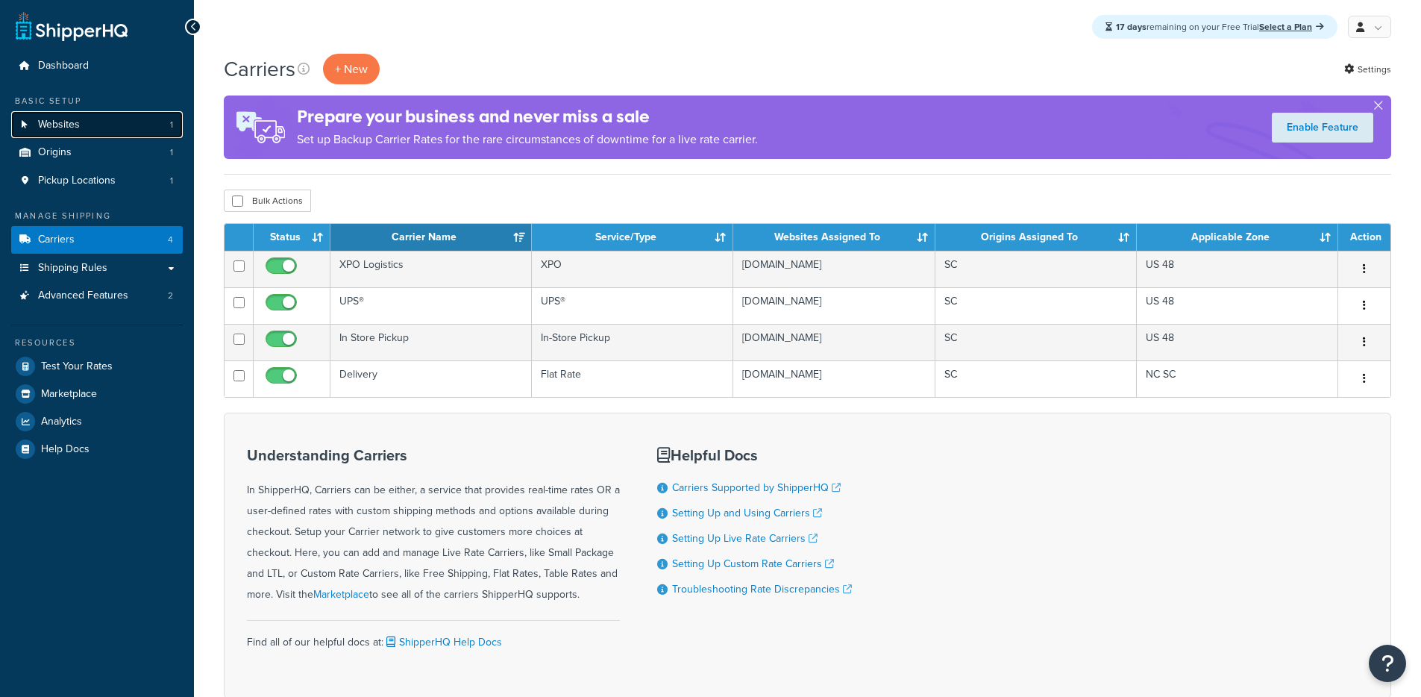
click at [93, 134] on link "Websites 1" at bounding box center [97, 125] width 172 height 28
